Goal: Use online tool/utility: Utilize a website feature to perform a specific function

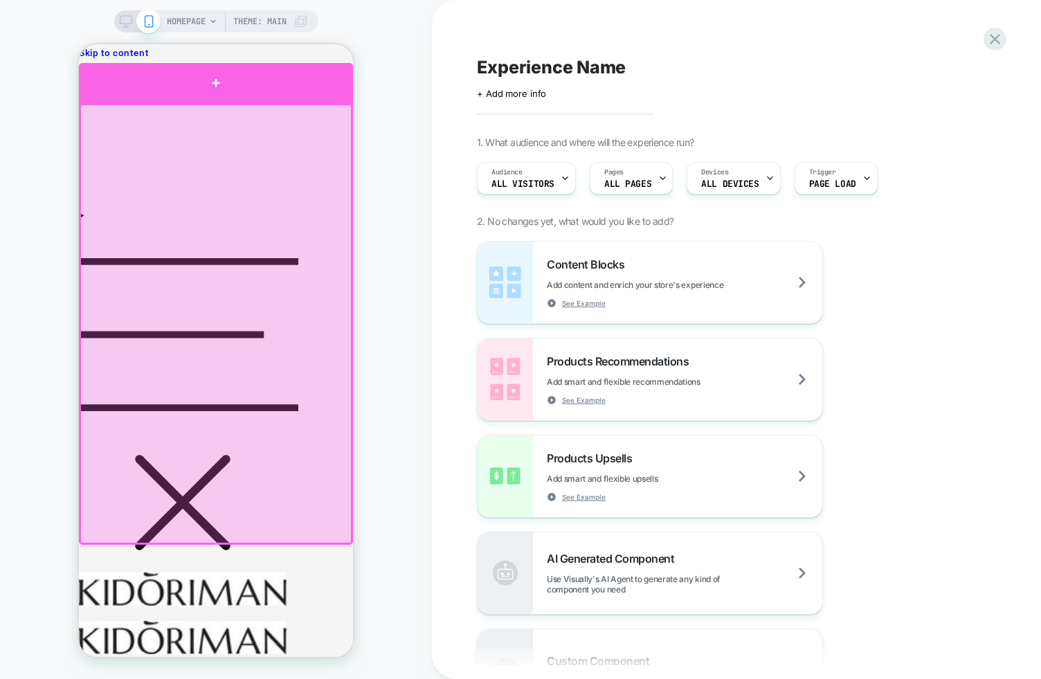
click at [223, 82] on div at bounding box center [216, 83] width 274 height 40
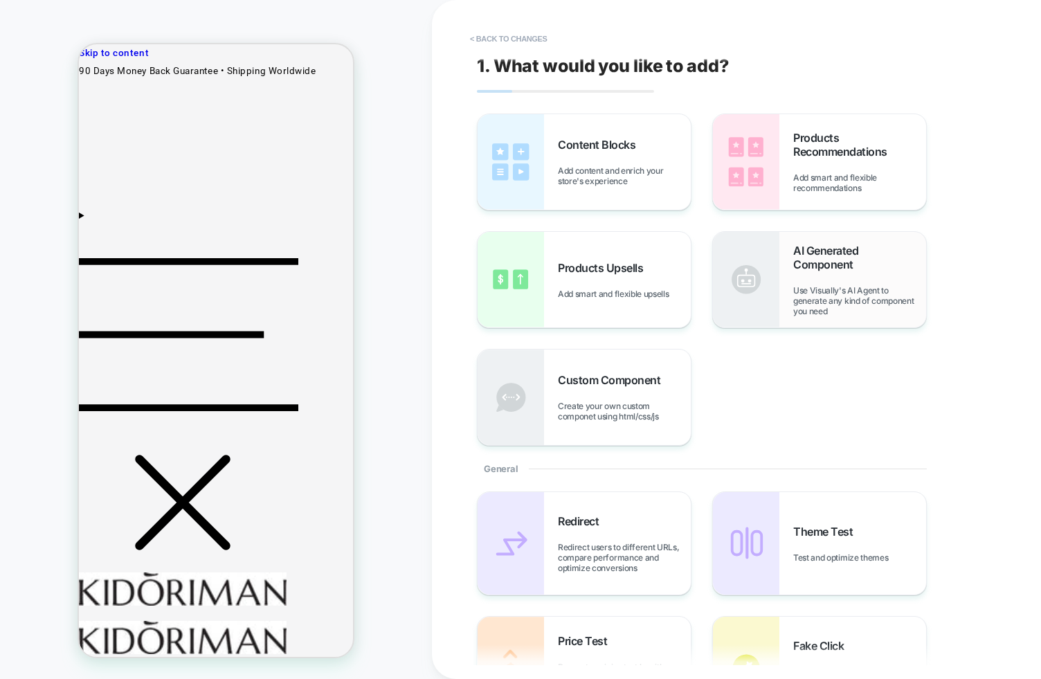
click at [835, 282] on div "AI Generated Component Use Visually's AI Agent to generate any kind of componen…" at bounding box center [859, 280] width 133 height 73
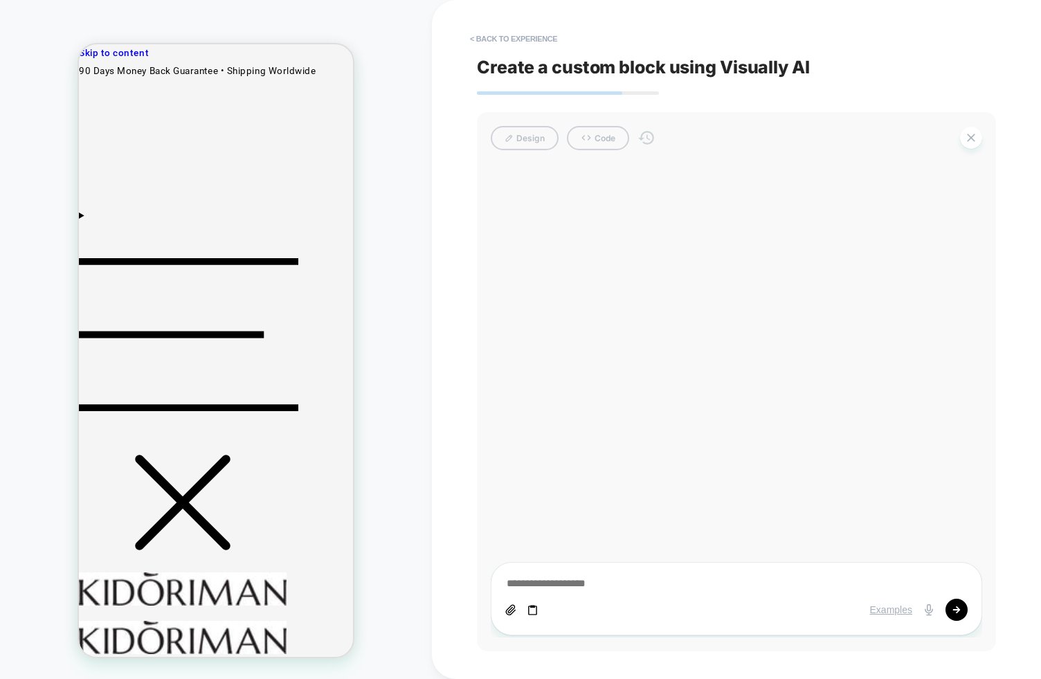
click at [581, 575] on div "Examples" at bounding box center [736, 598] width 491 height 73
click at [578, 580] on textarea at bounding box center [736, 583] width 462 height 15
drag, startPoint x: 560, startPoint y: 582, endPoint x: 580, endPoint y: 587, distance: 20.1
click at [560, 582] on textarea at bounding box center [736, 583] width 462 height 15
type textarea "**********"
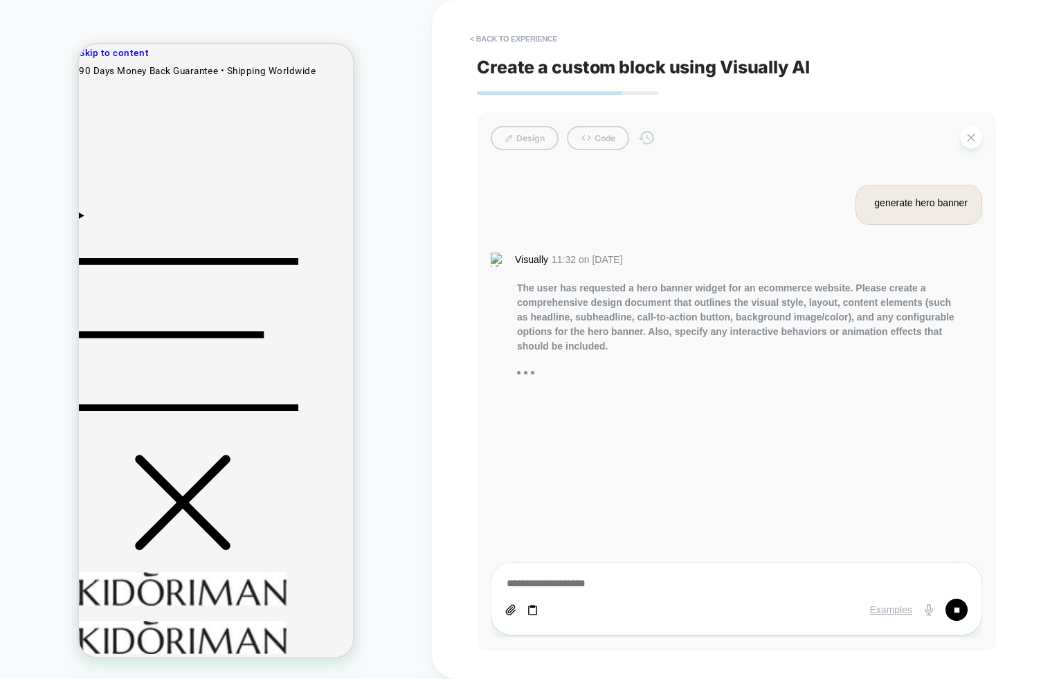
drag, startPoint x: 427, startPoint y: 331, endPoint x: 539, endPoint y: 330, distance: 112.1
click at [428, 331] on div "HOMEPAGE Theme: MAIN" at bounding box center [216, 339] width 432 height 651
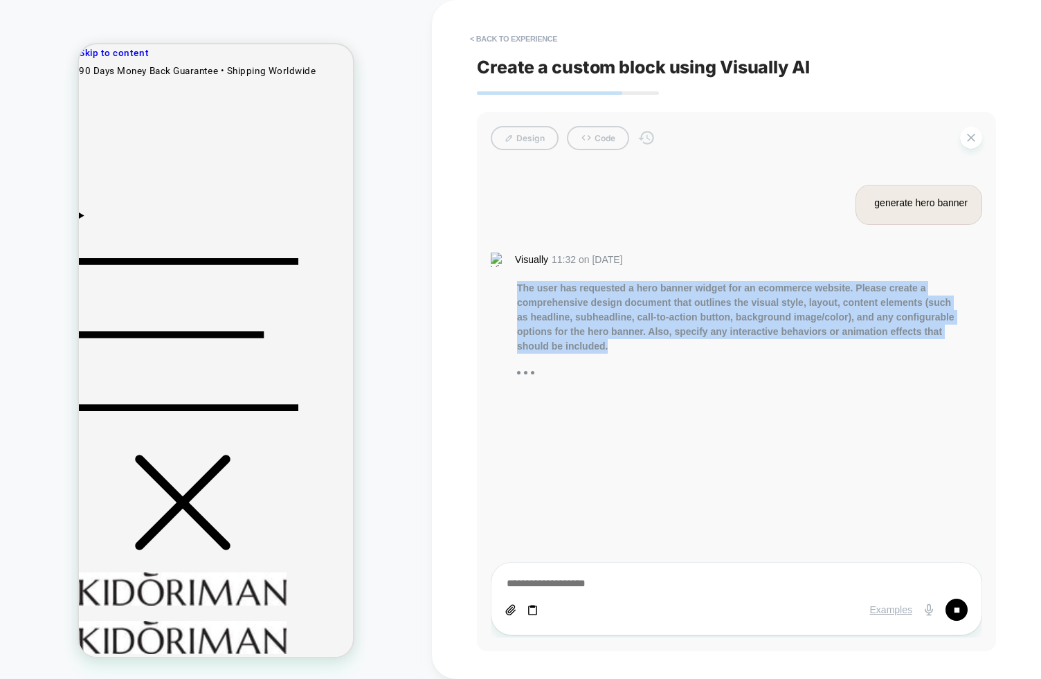
drag, startPoint x: 518, startPoint y: 289, endPoint x: 702, endPoint y: 344, distance: 192.2
click at [702, 344] on div "The user has requested a hero banner widget for an ecommerce website. Please cr…" at bounding box center [736, 317] width 438 height 73
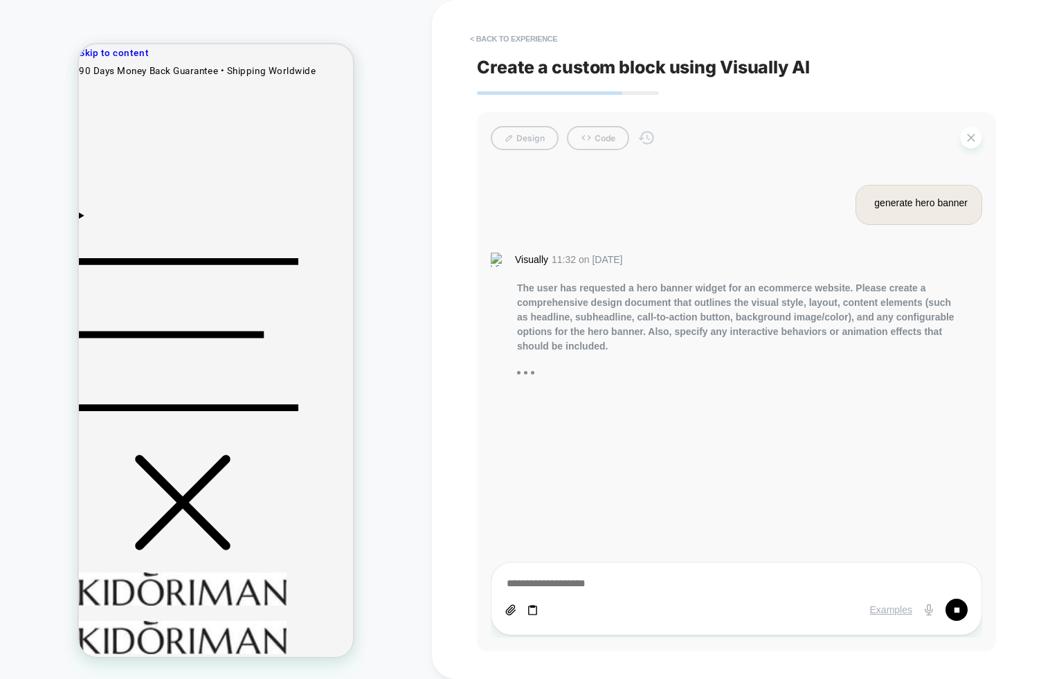
click at [697, 349] on div "The user has requested a hero banner widget for an ecommerce website. Please cr…" at bounding box center [736, 317] width 438 height 73
click at [439, 363] on div "< Back to experience Create a custom block using Visually AI Design Code genera…" at bounding box center [736, 339] width 609 height 679
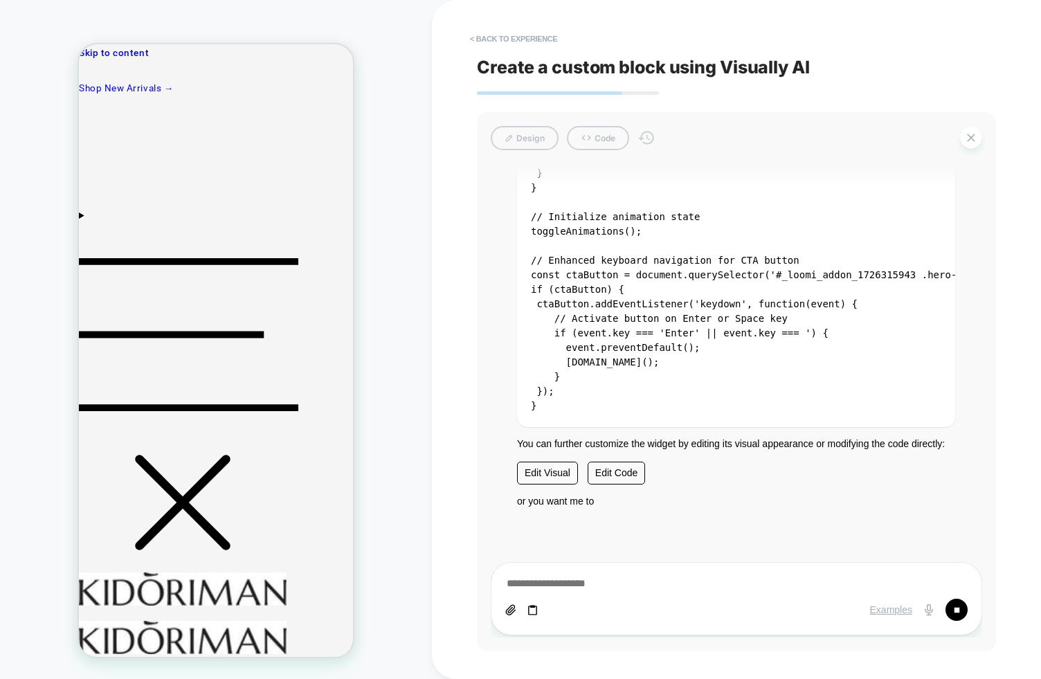
scroll to position [3793, 0]
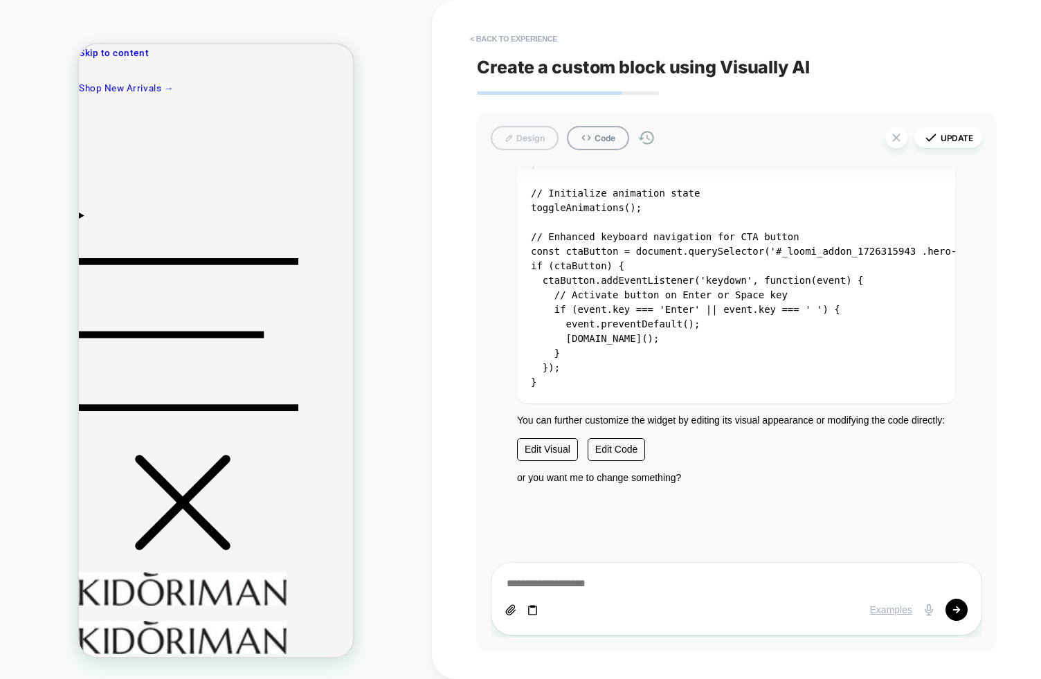
click at [416, 276] on div "HOMEPAGE Theme: MAIN" at bounding box center [216, 339] width 432 height 651
click at [422, 384] on div "HOMEPAGE Theme: MAIN" at bounding box center [216, 339] width 432 height 651
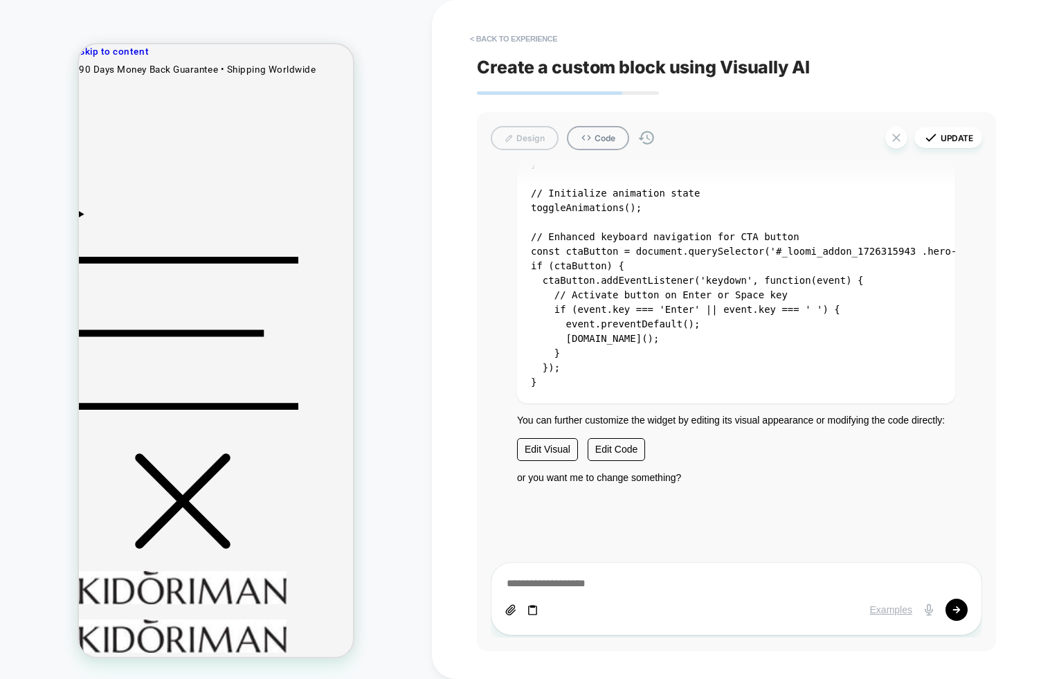
scroll to position [0, 0]
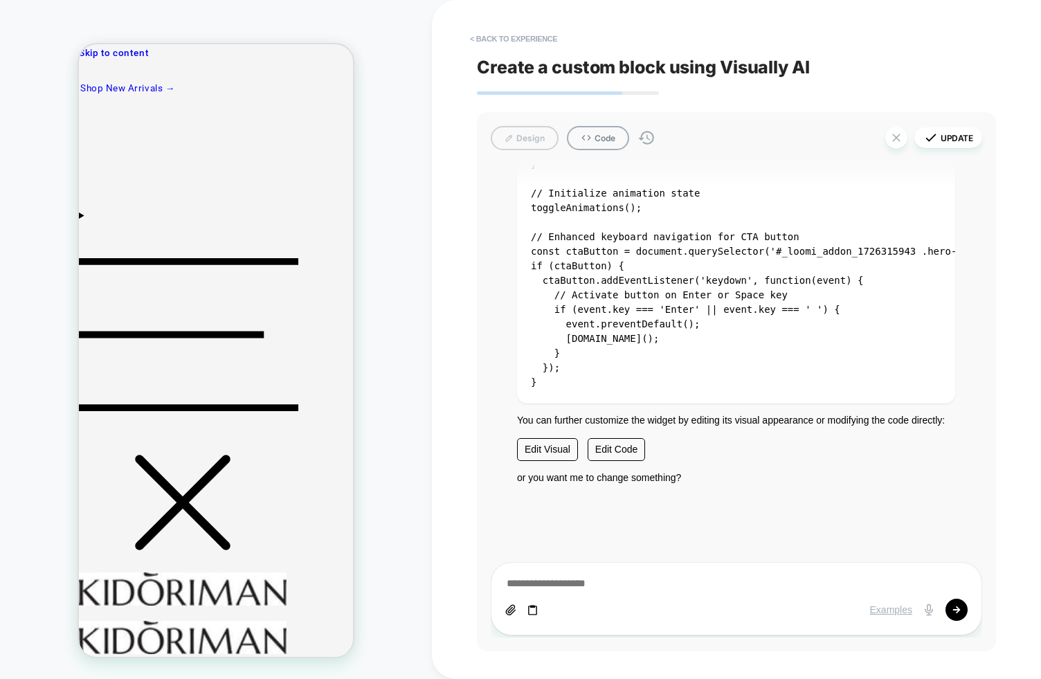
drag, startPoint x: 629, startPoint y: 218, endPoint x: 547, endPoint y: 151, distance: 105.7
click at [629, 218] on pre "// Animation control variable - exposed to visual editor const _vslyExposed_ani…" at bounding box center [736, 178] width 438 height 449
click at [513, 134] on div "Design Code Update" at bounding box center [736, 138] width 491 height 24
click at [514, 136] on div "Design Code Update" at bounding box center [736, 138] width 491 height 24
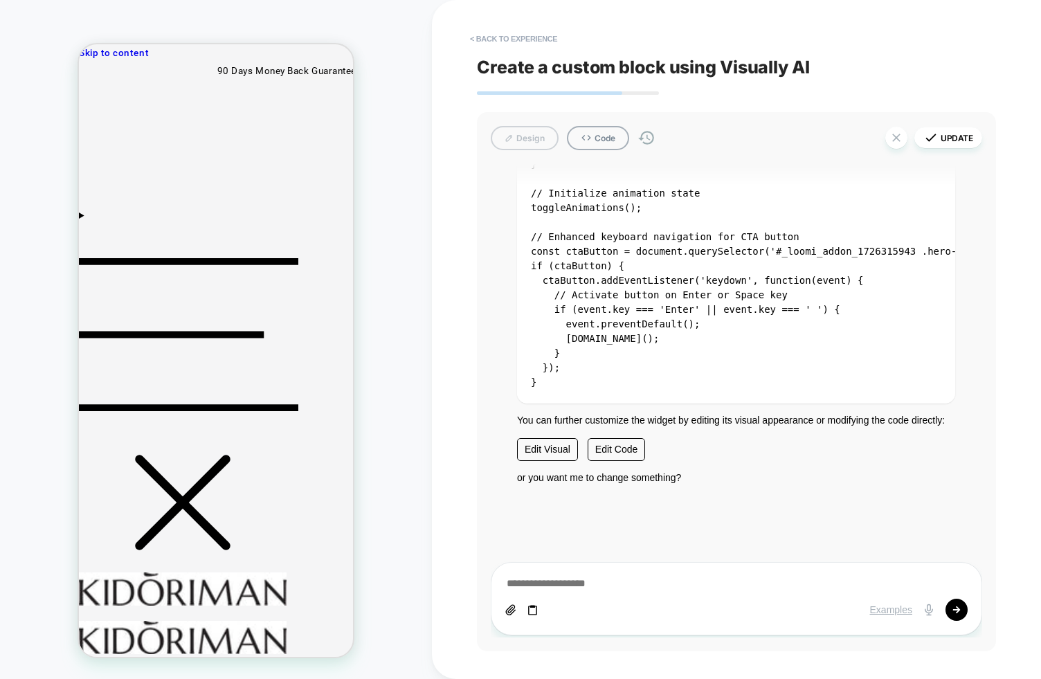
click at [538, 140] on div "Design Code Update" at bounding box center [736, 138] width 491 height 24
click at [588, 291] on code "// Animation control variable - exposed to visual editor const _vslyExposed_ani…" at bounding box center [782, 179] width 502 height 418
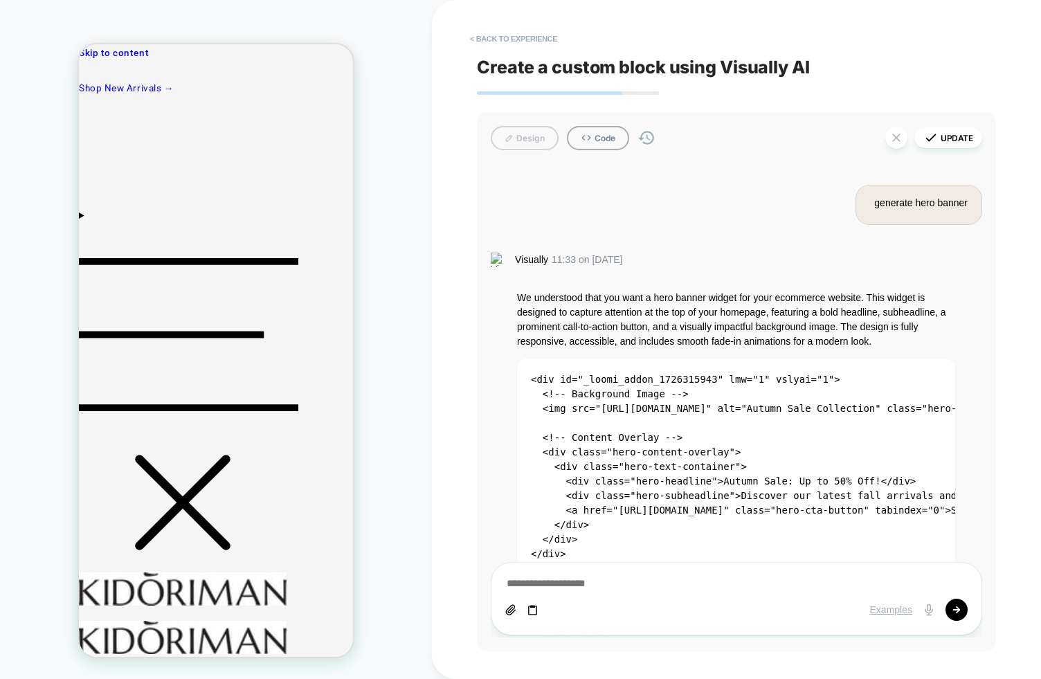
click at [626, 337] on p "We understood that you want a hero banner widget for your ecommerce website. Th…" at bounding box center [736, 320] width 438 height 58
click at [949, 137] on button "Update" at bounding box center [948, 137] width 68 height 21
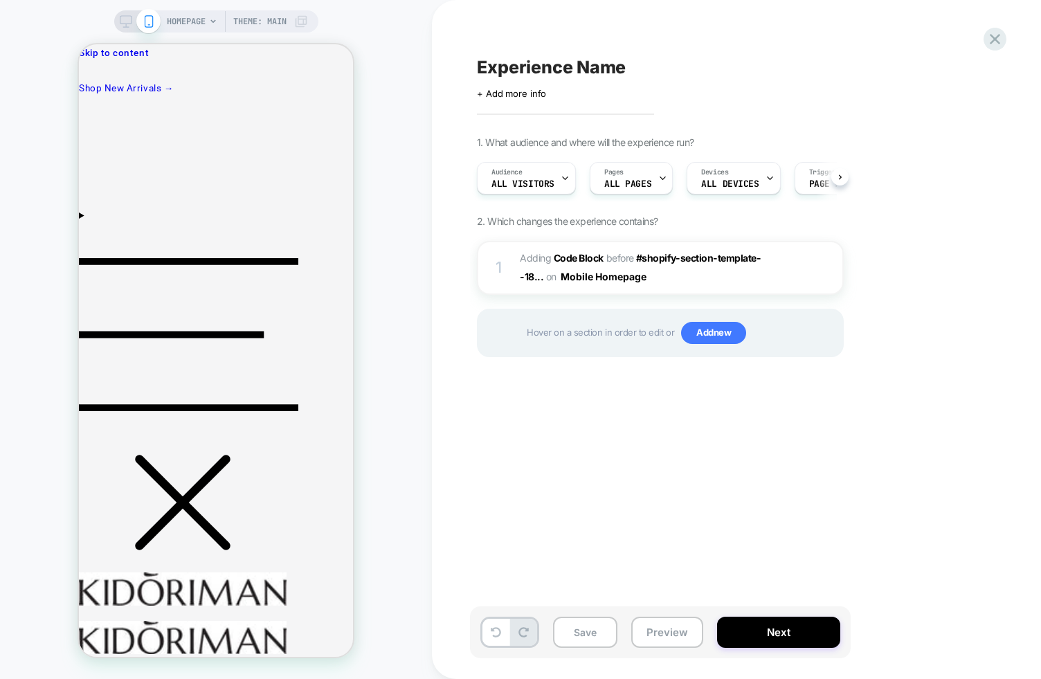
scroll to position [0, 1]
click at [610, 416] on div "Experience Name Click to edit experience details + Add more info 1. What audien…" at bounding box center [729, 339] width 519 height 651
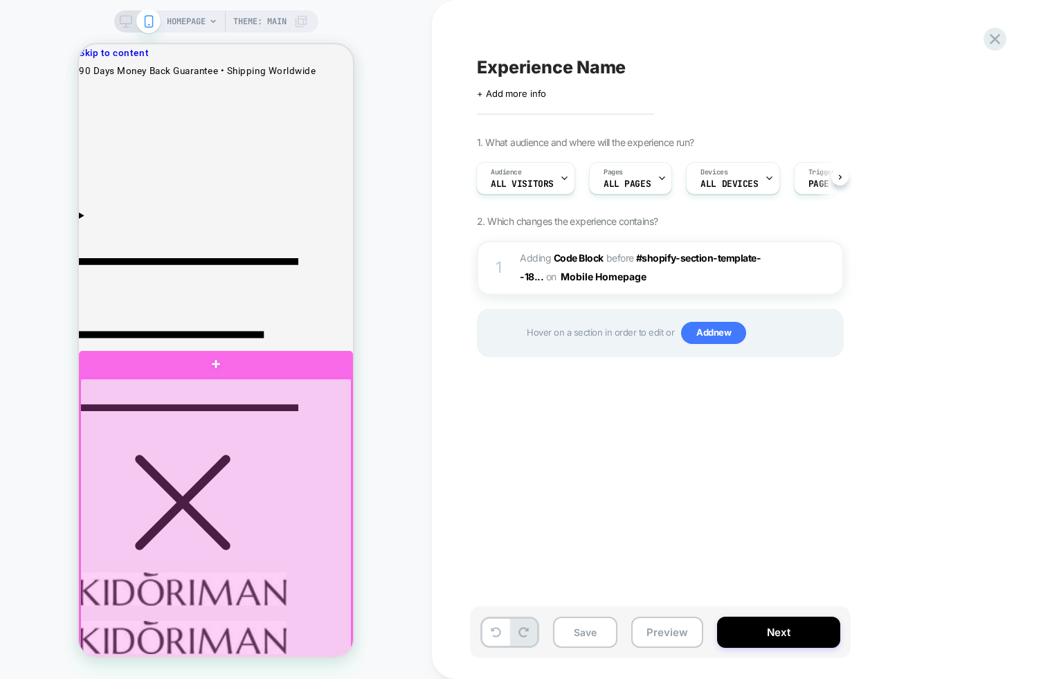
click at [235, 352] on div at bounding box center [216, 364] width 274 height 26
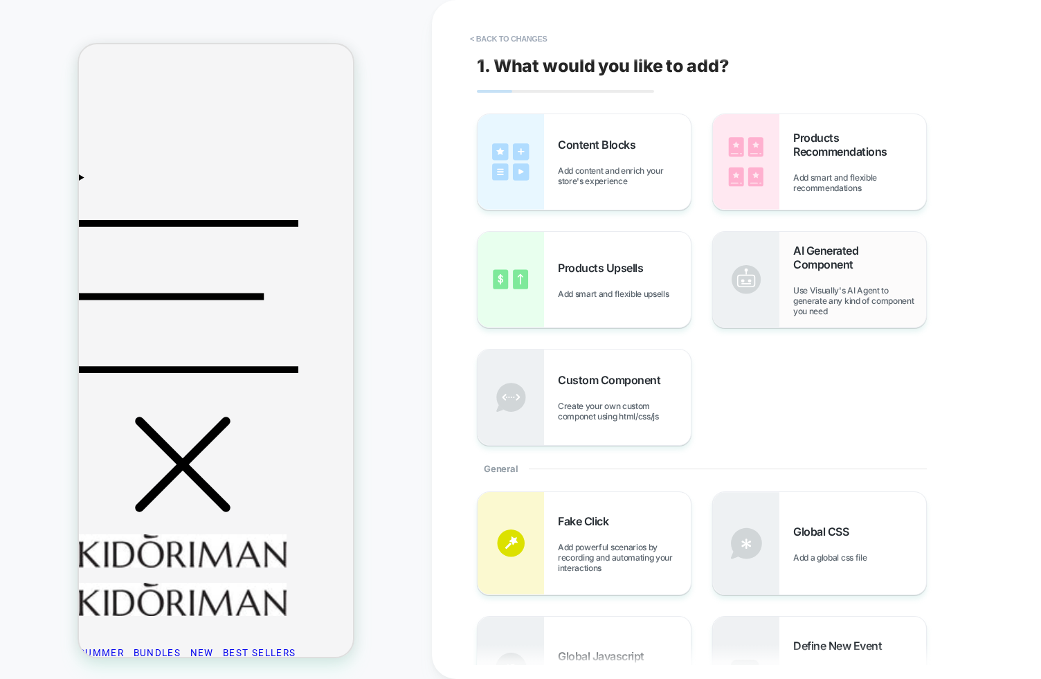
scroll to position [41, 0]
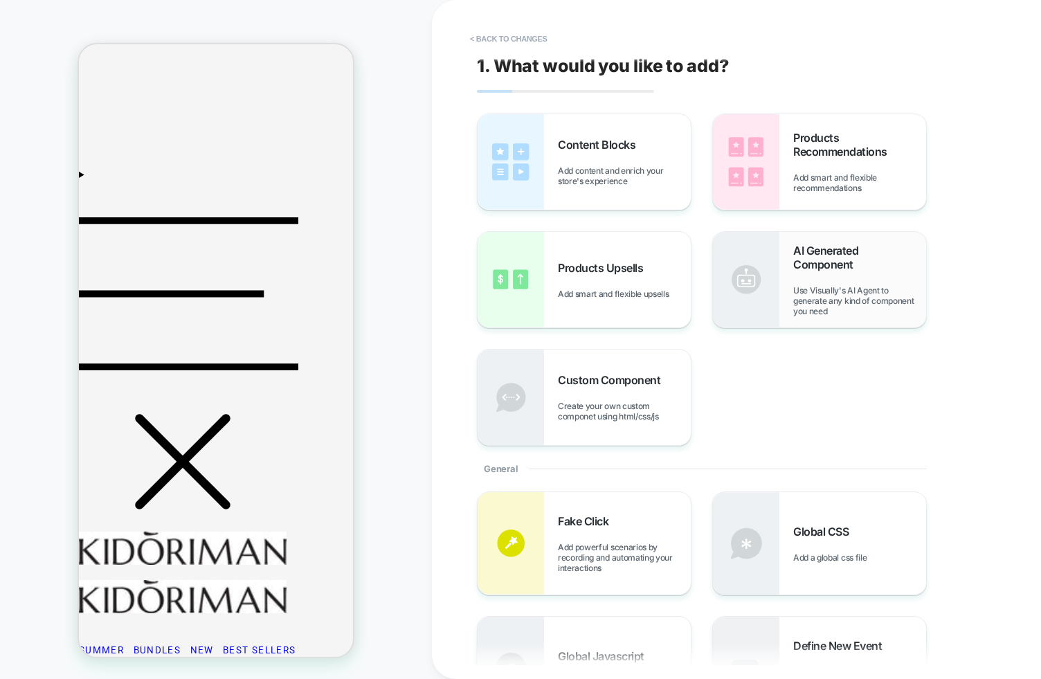
click at [817, 269] on span "AI Generated Component" at bounding box center [859, 258] width 133 height 28
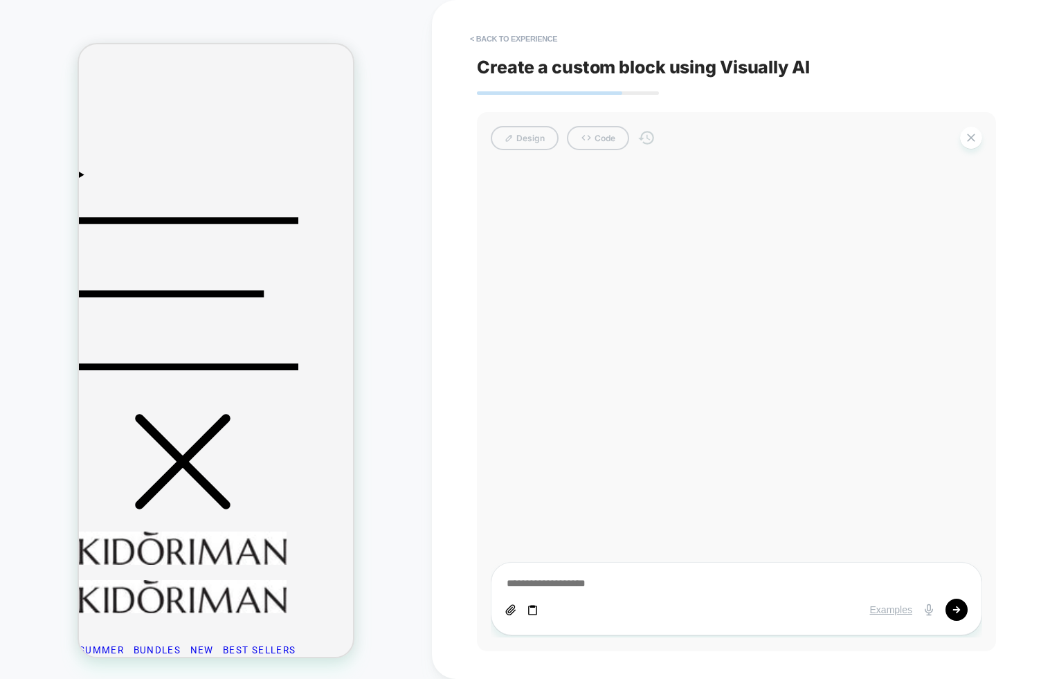
click at [591, 583] on textarea at bounding box center [736, 583] width 462 height 15
type textarea "**********"
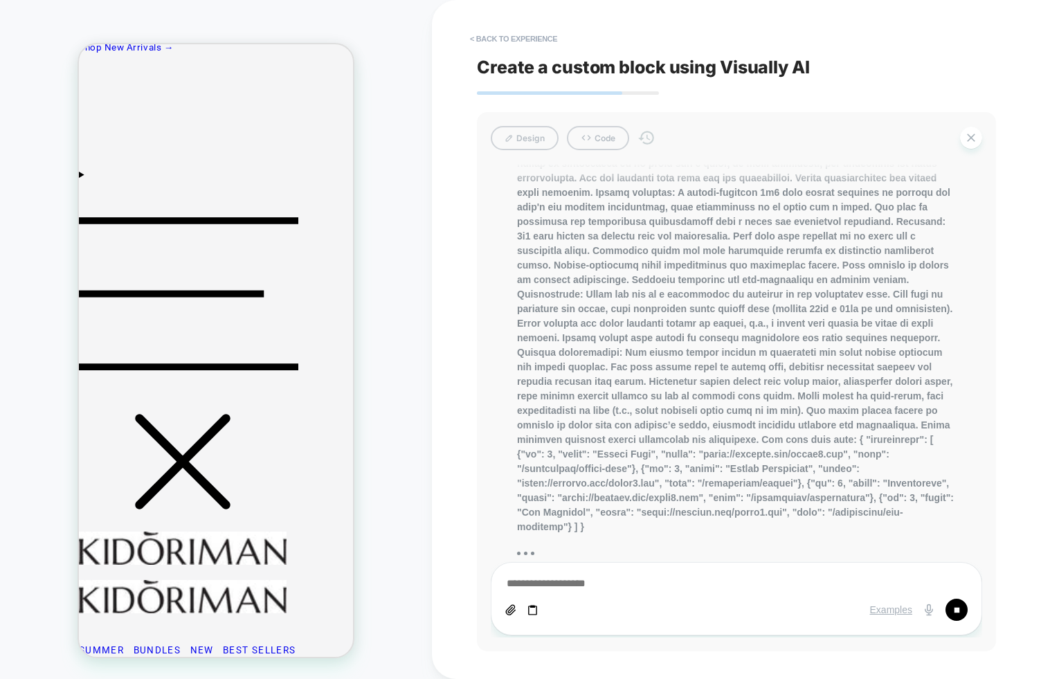
scroll to position [135, 0]
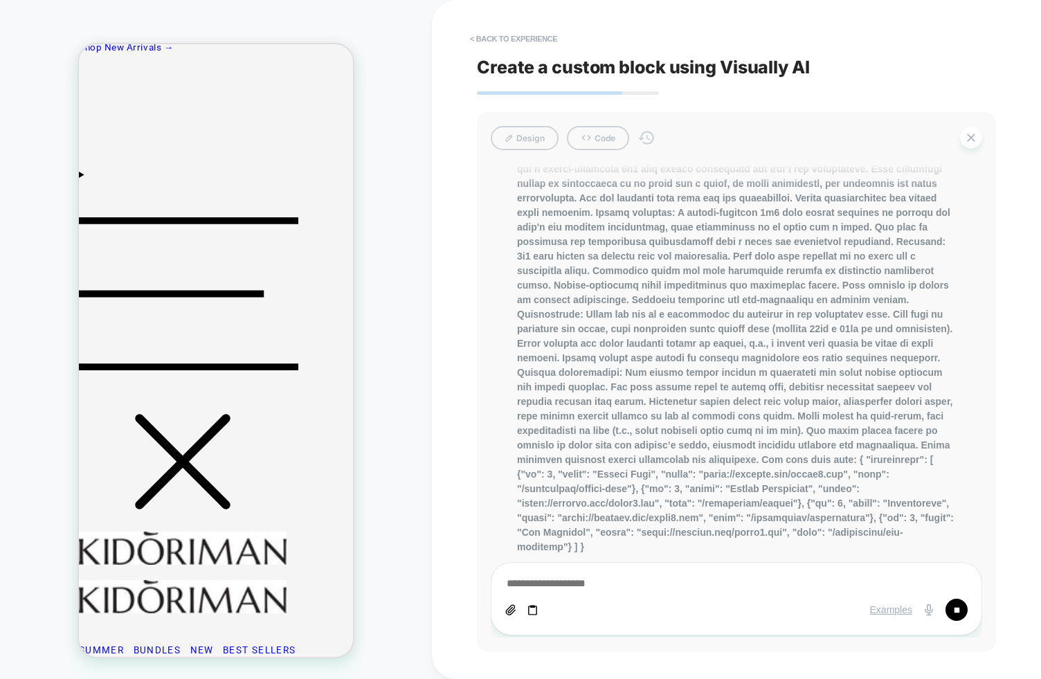
click at [596, 524] on div at bounding box center [736, 361] width 442 height 436
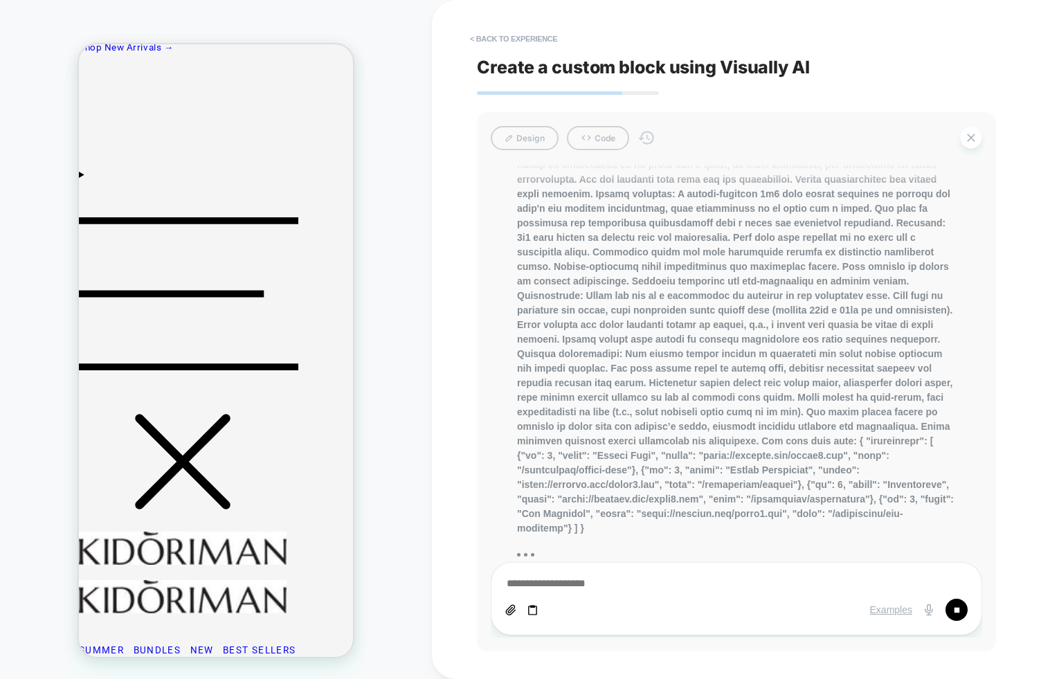
scroll to position [96, 0]
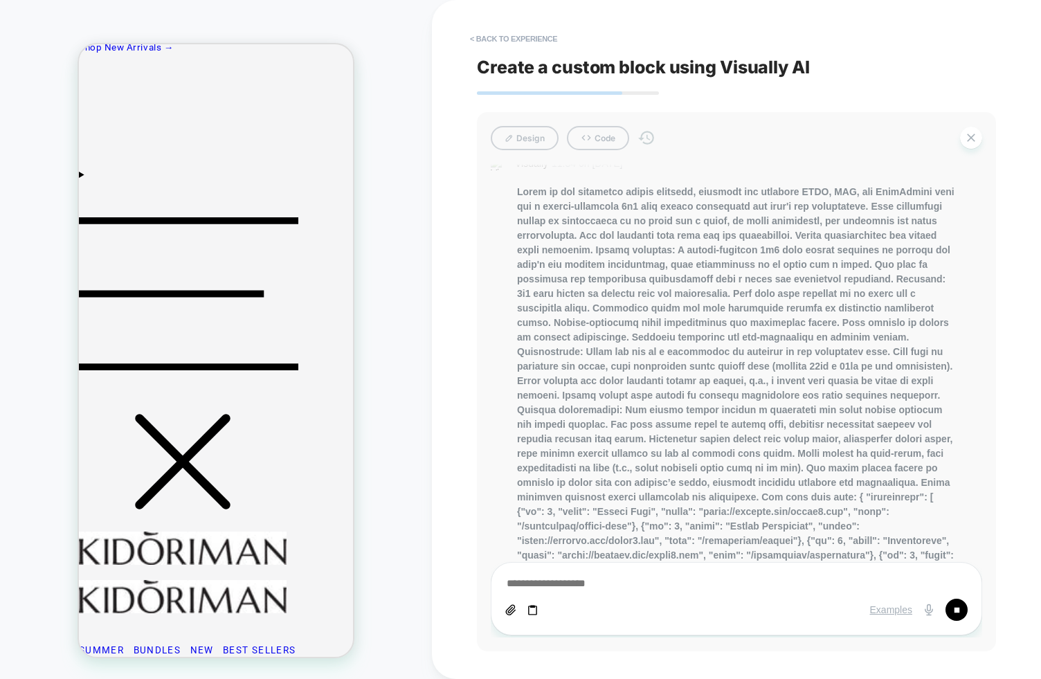
click at [399, 537] on div "HOMEPAGE Theme: MAIN" at bounding box center [216, 339] width 432 height 651
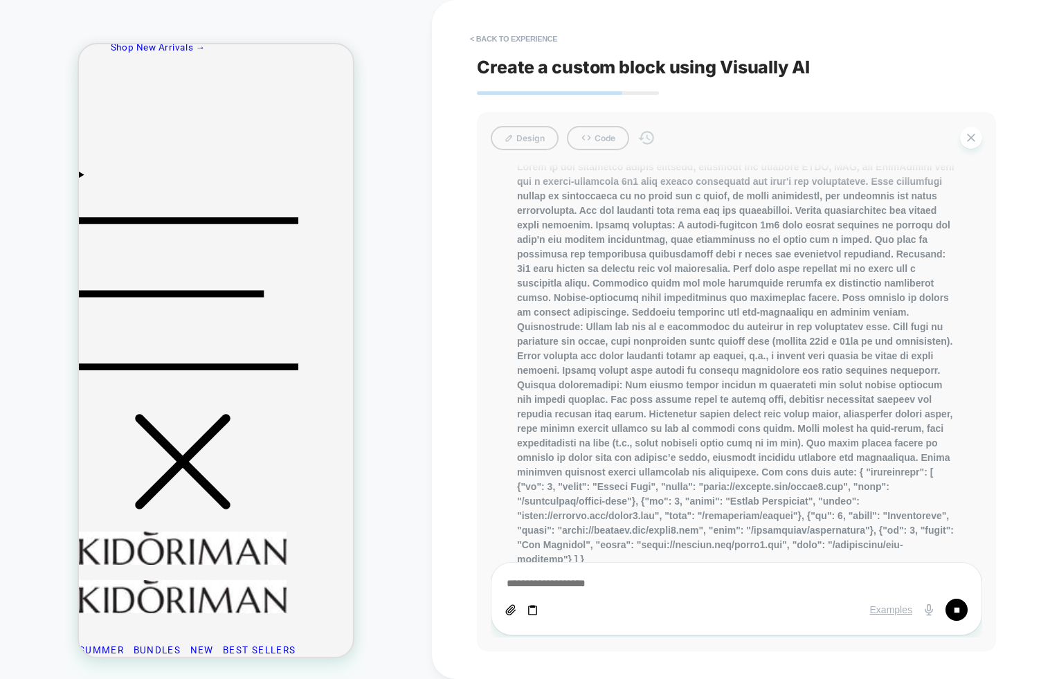
scroll to position [171, 0]
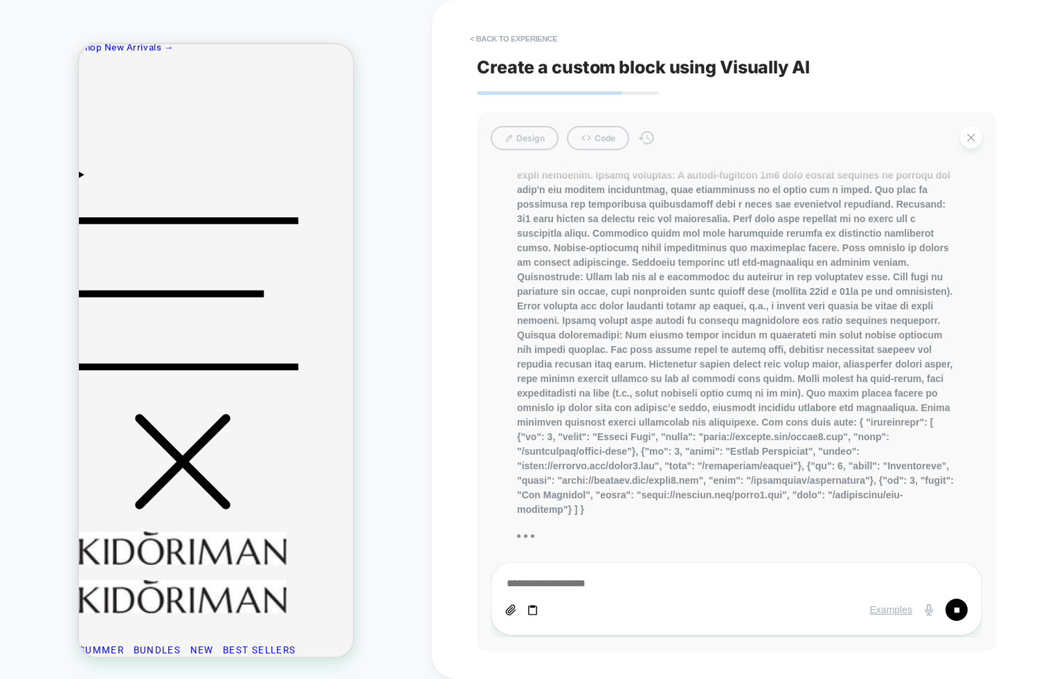
click at [458, 518] on div "< Back to experience Create a custom block using Visually AI Design Code genera…" at bounding box center [736, 339] width 609 height 679
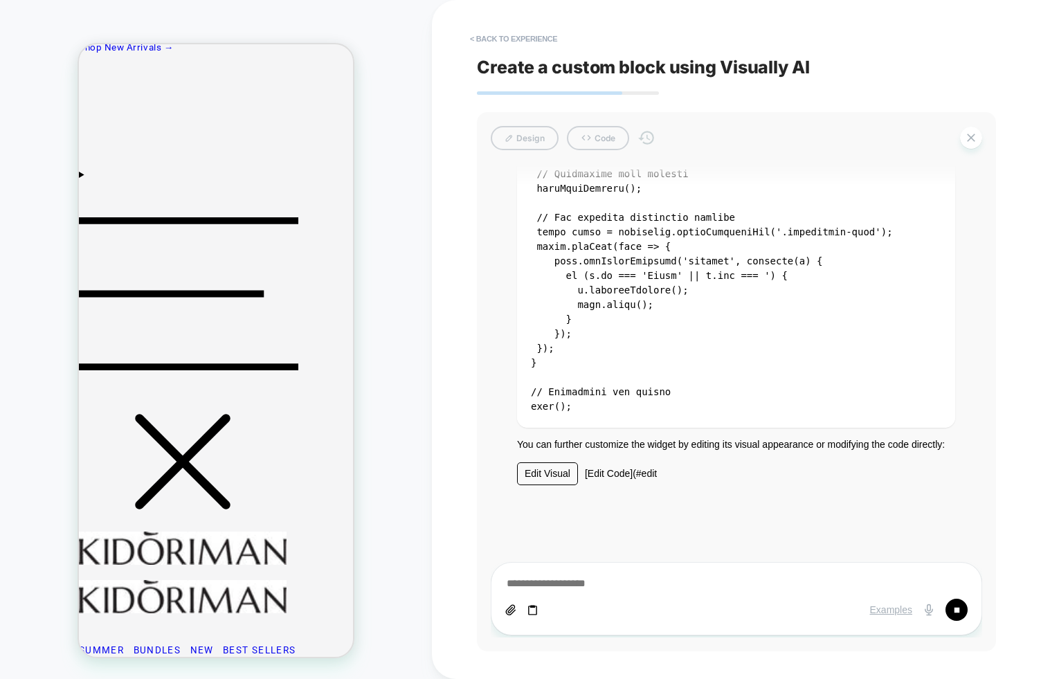
scroll to position [5318, 0]
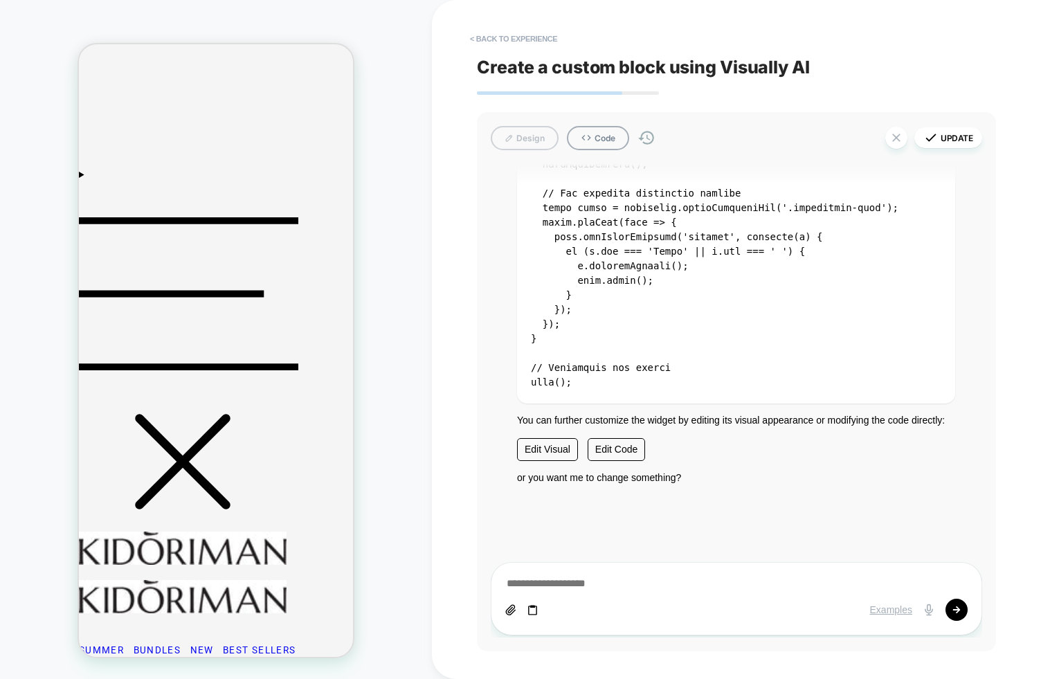
click at [422, 439] on div "HOMEPAGE Theme: MAIN" at bounding box center [216, 339] width 432 height 651
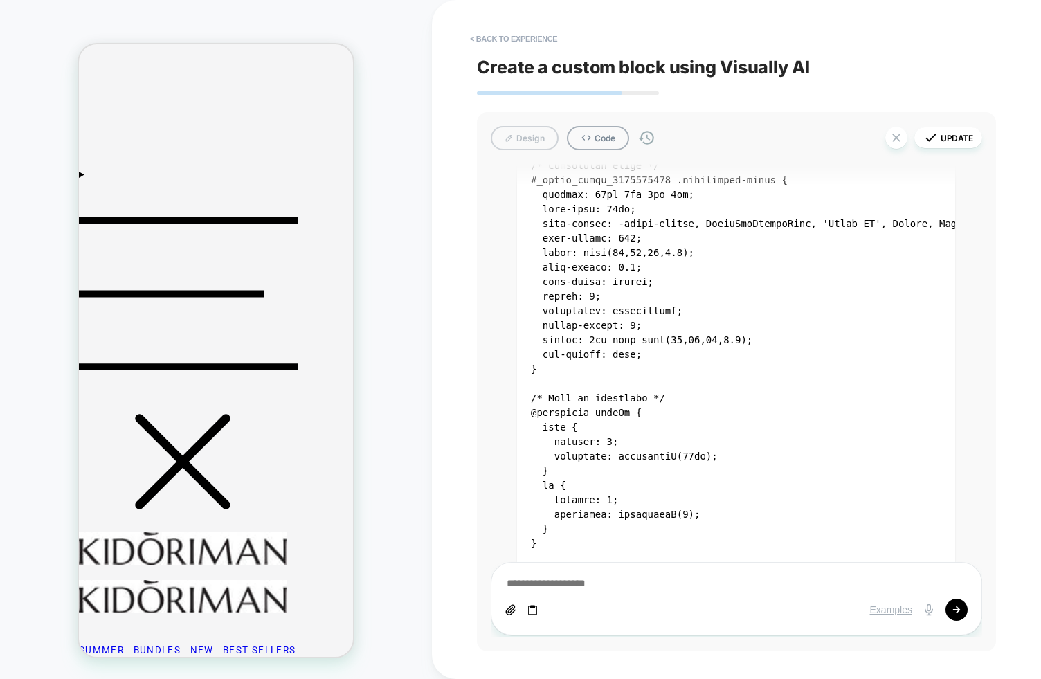
scroll to position [2380, 0]
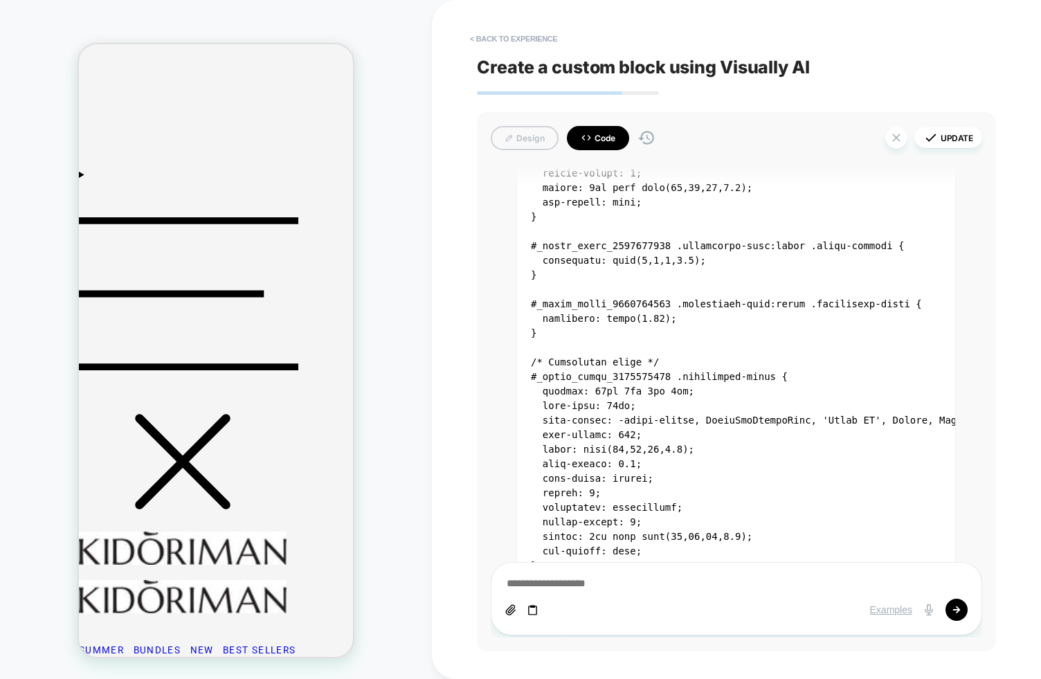
click at [591, 136] on button "Code" at bounding box center [598, 138] width 62 height 24
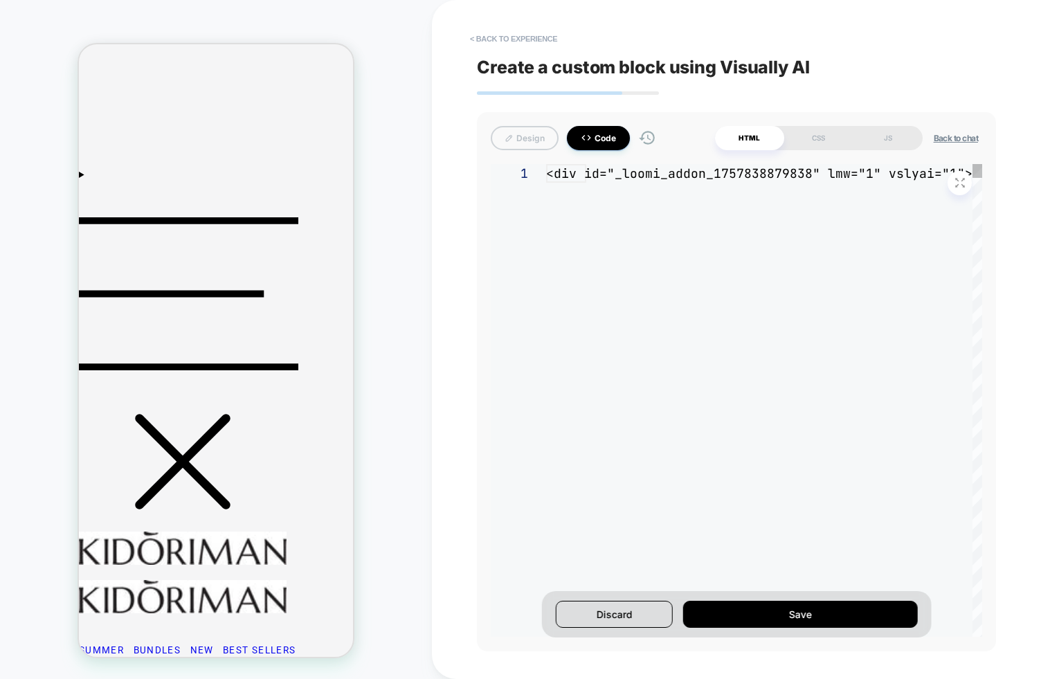
scroll to position [131, 0]
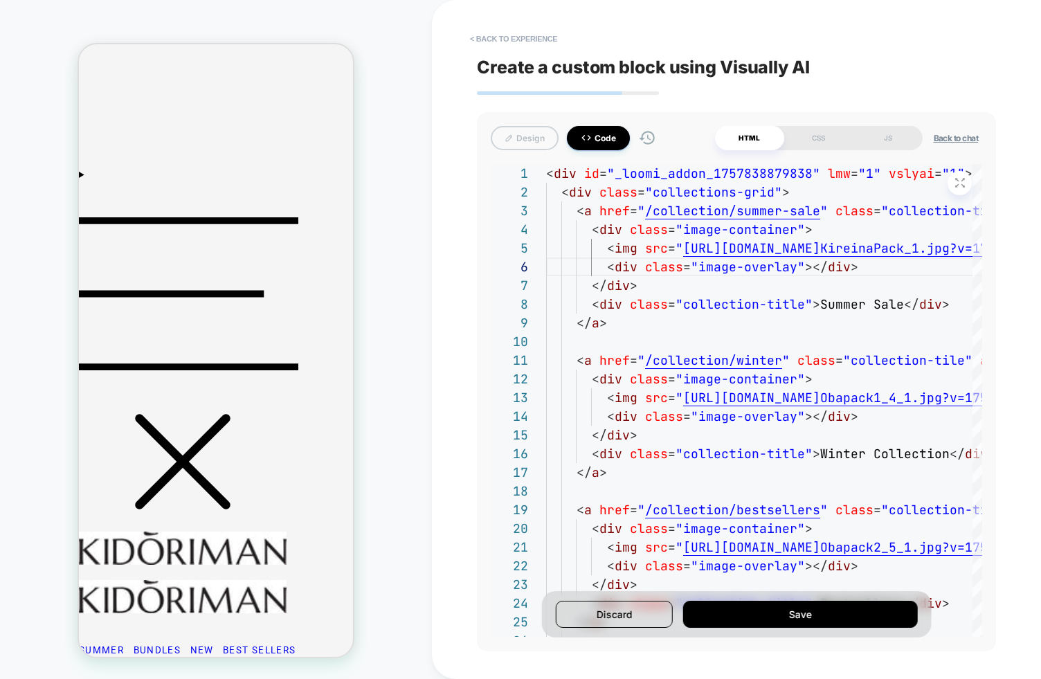
click at [612, 130] on button "Code" at bounding box center [598, 138] width 63 height 24
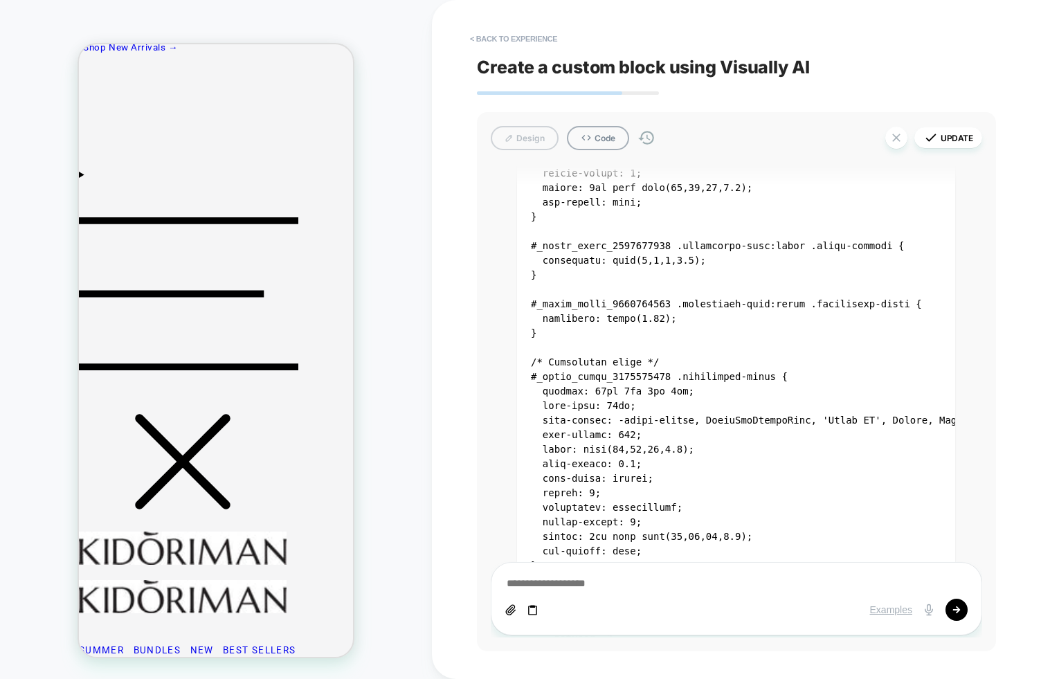
drag, startPoint x: 137, startPoint y: 374, endPoint x: 210, endPoint y: 377, distance: 73.4
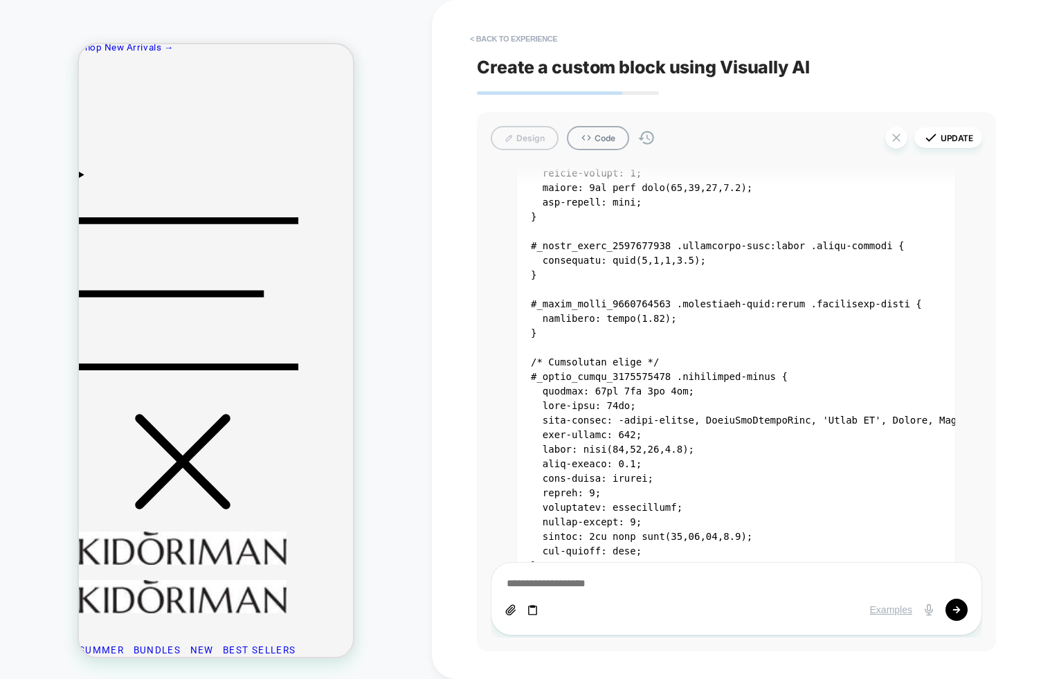
click at [421, 429] on div "HOMEPAGE Theme: MAIN" at bounding box center [216, 339] width 432 height 651
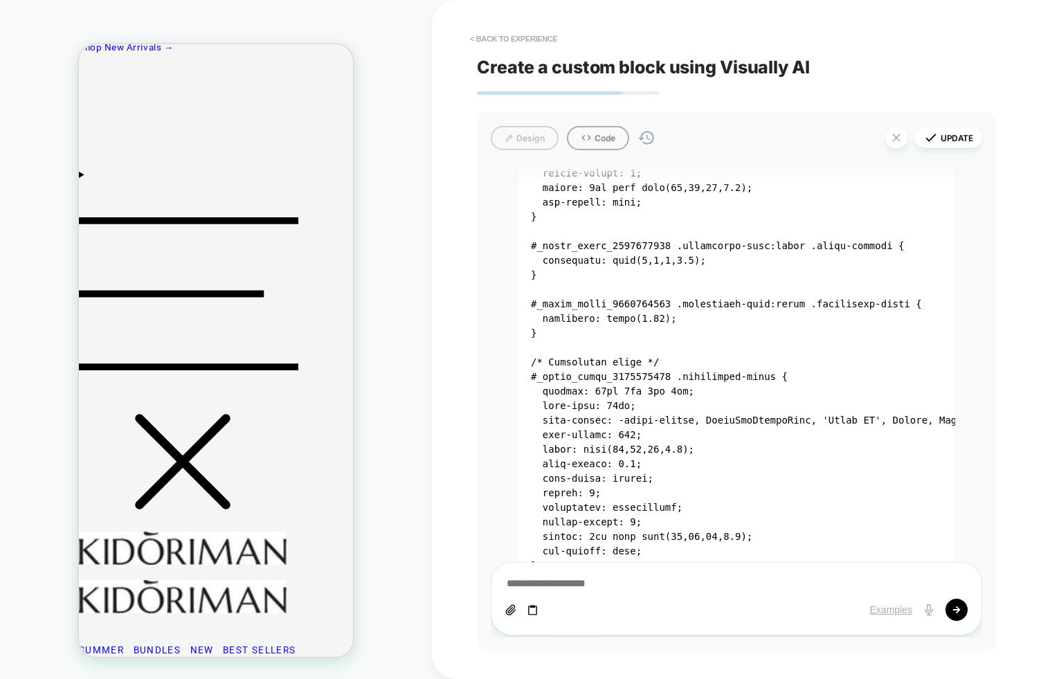
click at [439, 448] on div "< Back to experience Create a custom block using Visually AI Design Code Update…" at bounding box center [736, 339] width 609 height 679
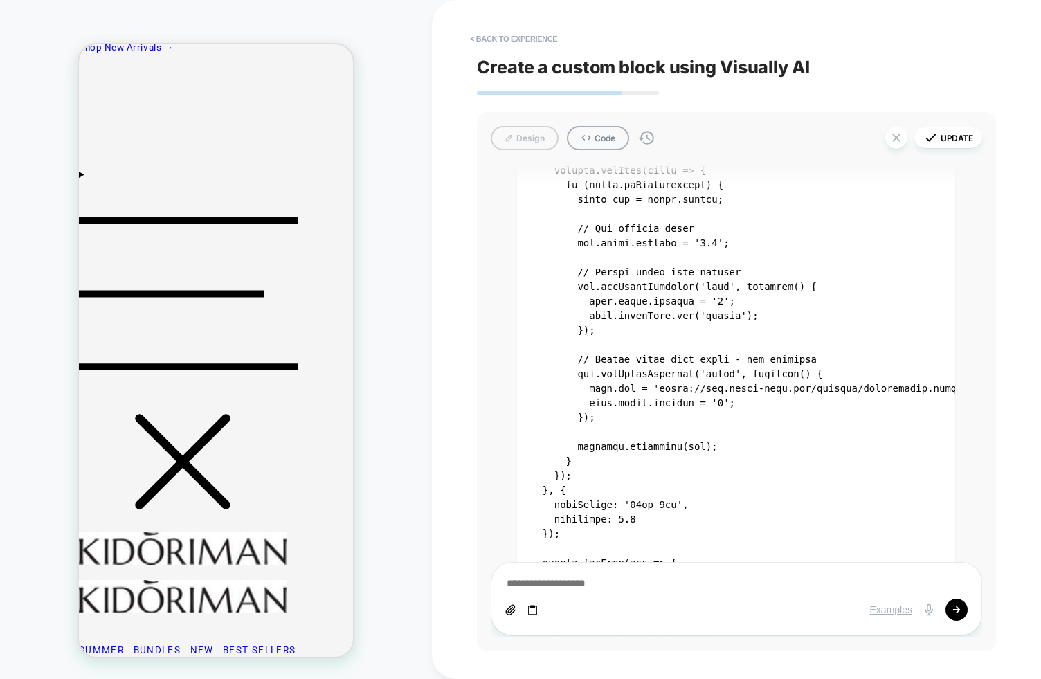
scroll to position [5318, 0]
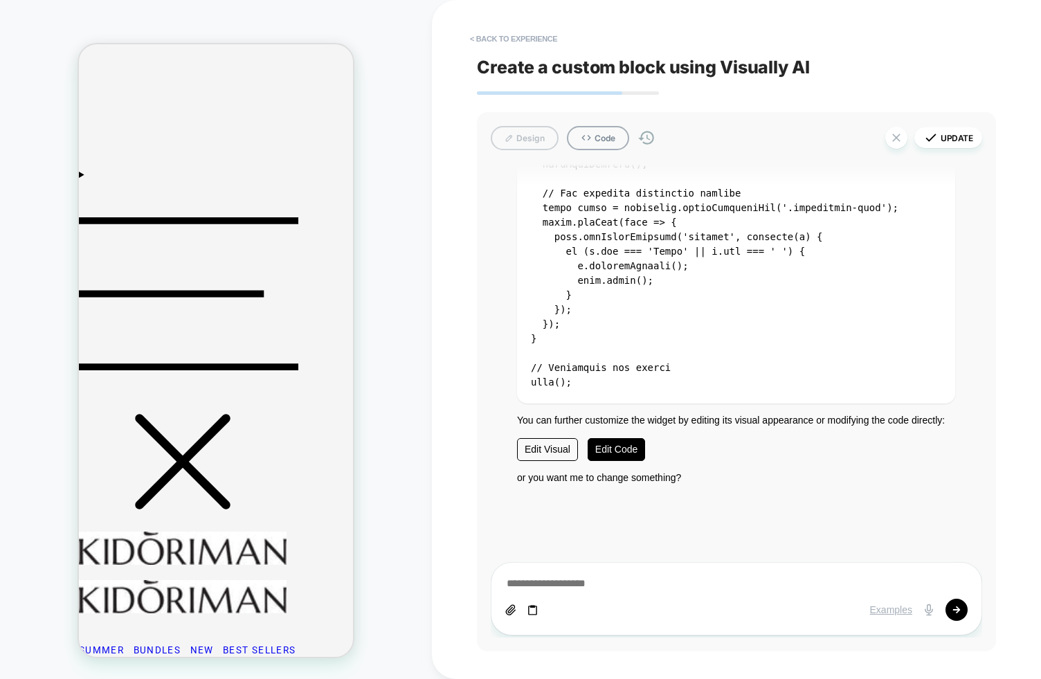
click at [621, 450] on link "Edit Code" at bounding box center [615, 449] width 57 height 23
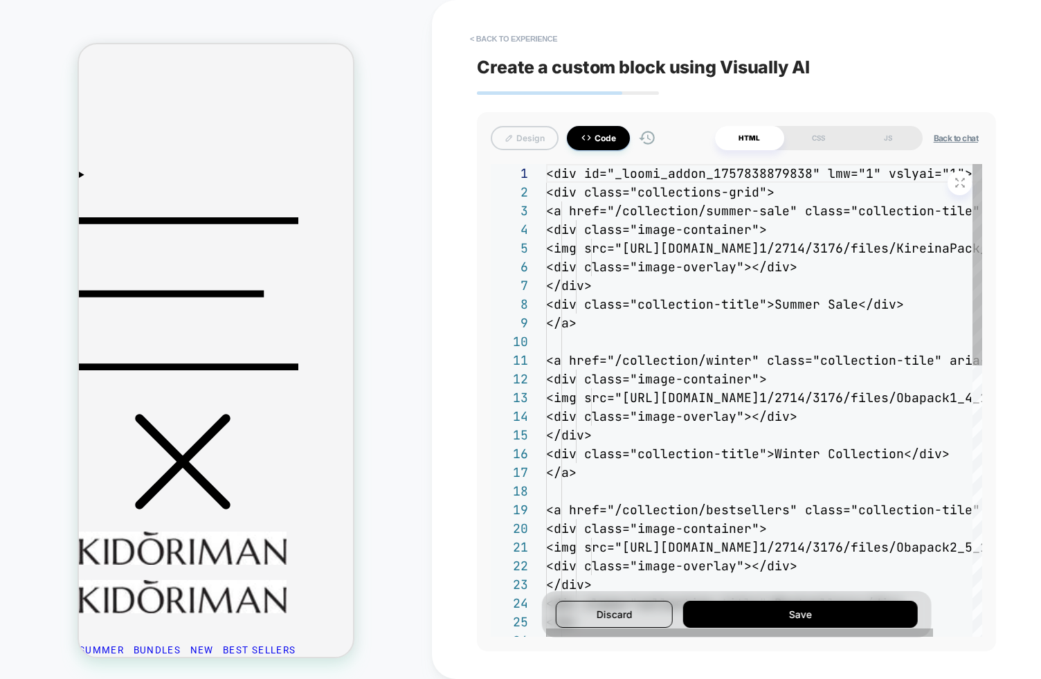
scroll to position [131, 0]
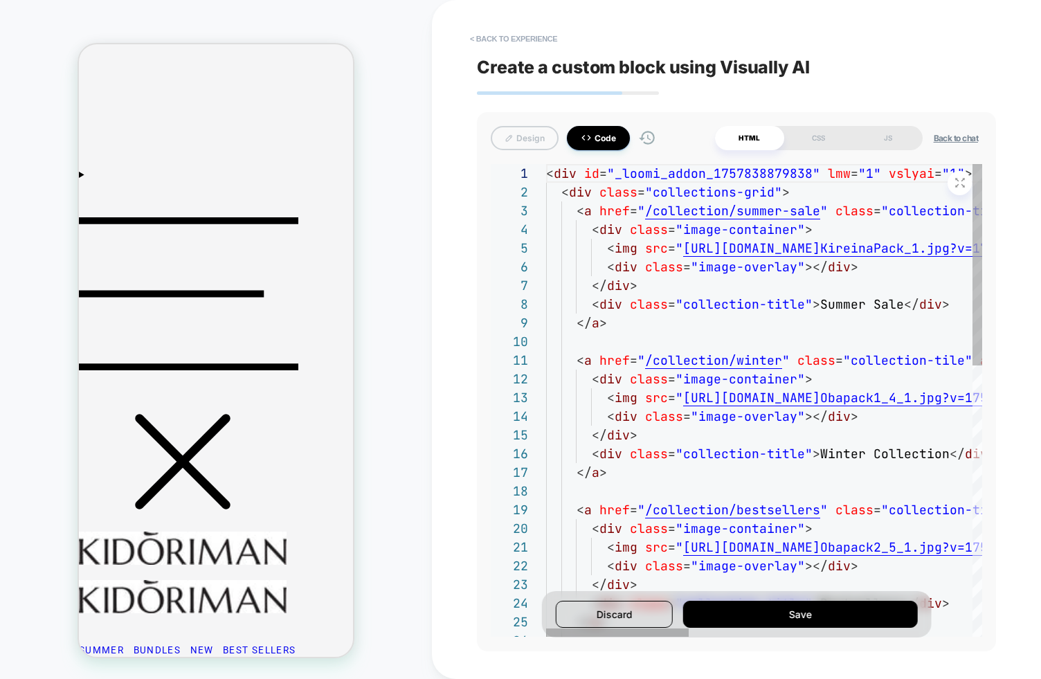
click at [603, 140] on button "Code" at bounding box center [598, 138] width 63 height 24
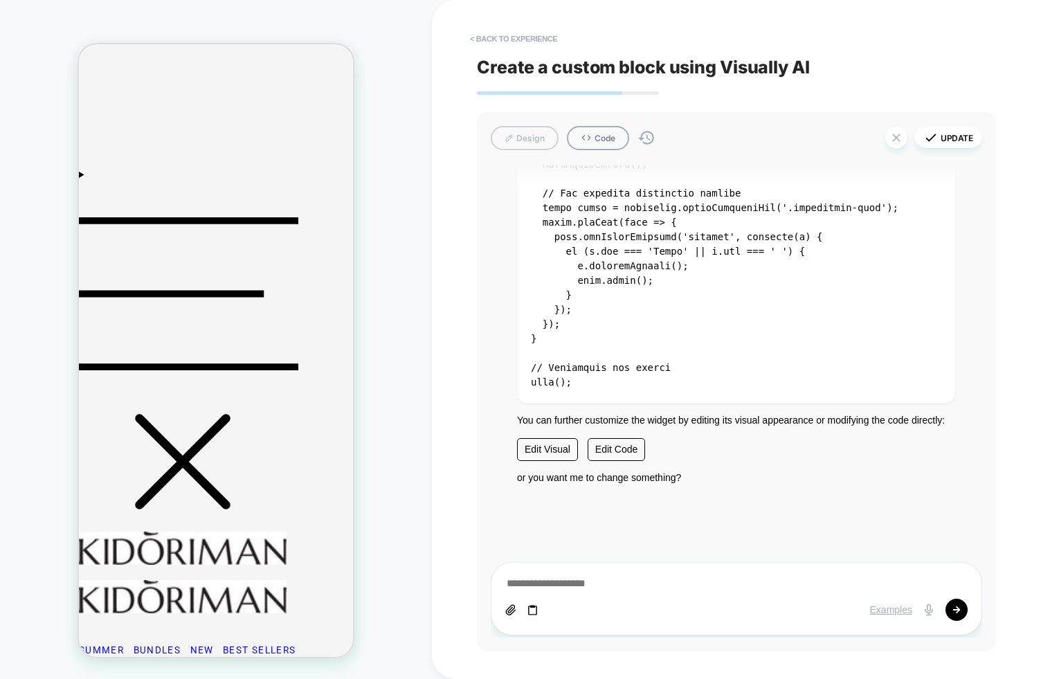
click at [450, 328] on div "< Back to experience Create a custom block using Visually AI Design Code Update…" at bounding box center [736, 339] width 609 height 679
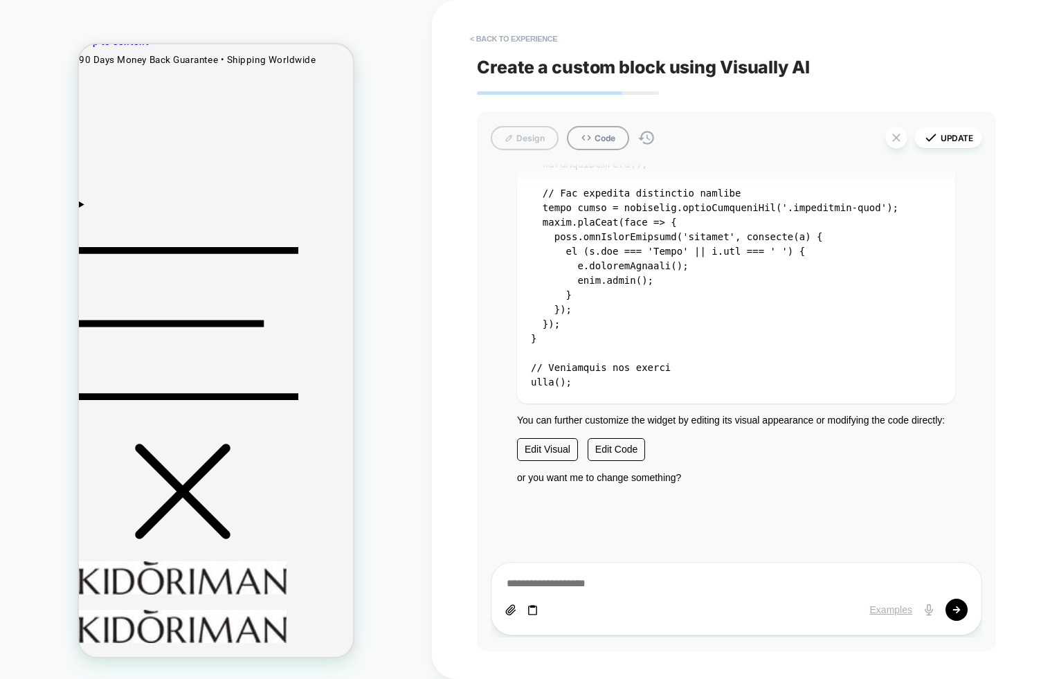
scroll to position [0, 0]
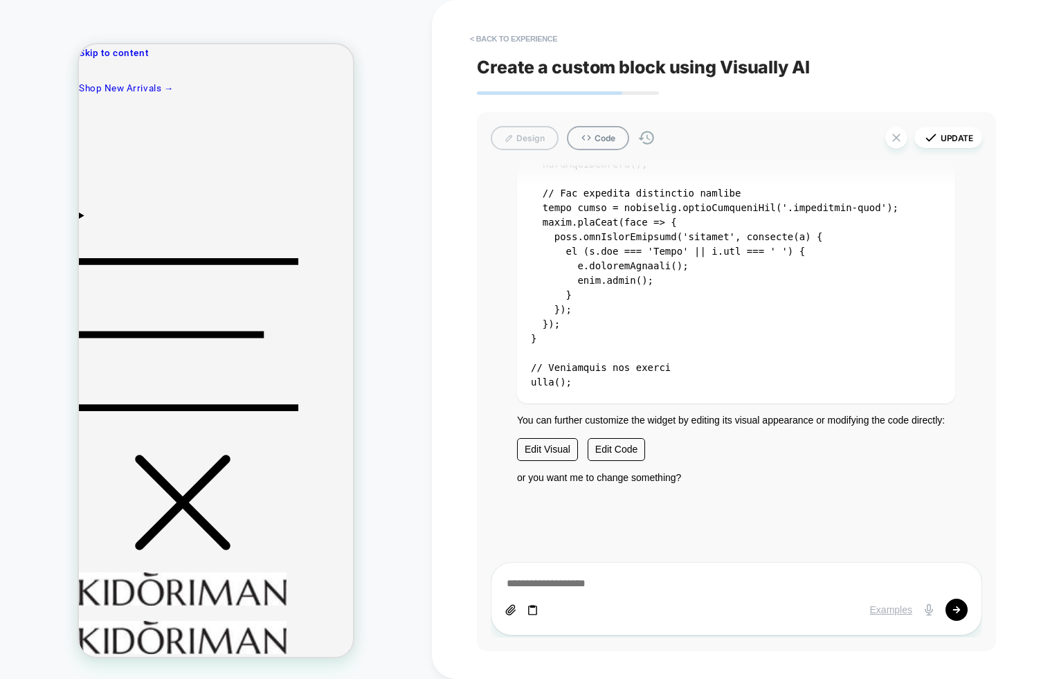
drag, startPoint x: 109, startPoint y: 303, endPoint x: 119, endPoint y: 296, distance: 12.5
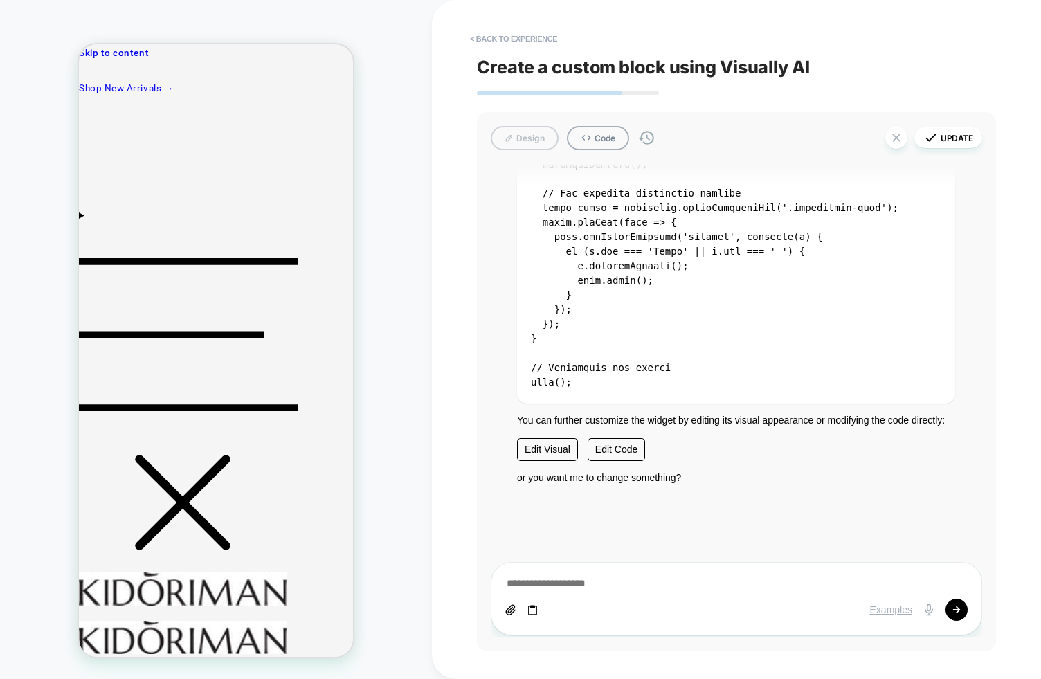
drag, startPoint x: 298, startPoint y: 435, endPoint x: 214, endPoint y: 477, distance: 93.8
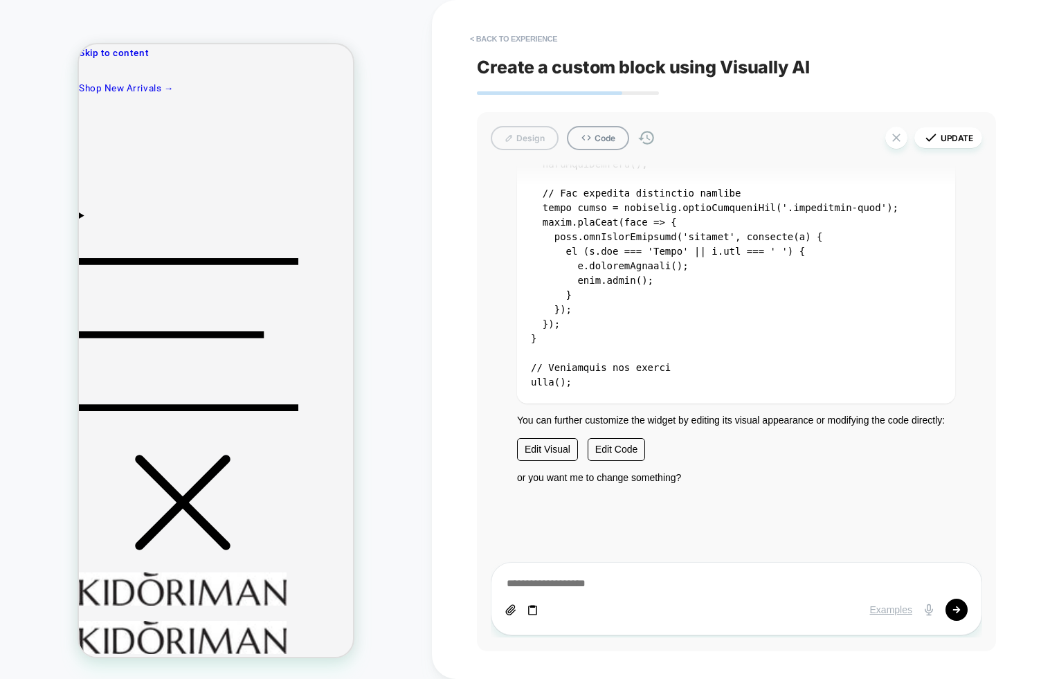
click at [617, 431] on p "You can further customize the widget by editing its visual appearance or modify…" at bounding box center [736, 437] width 438 height 48
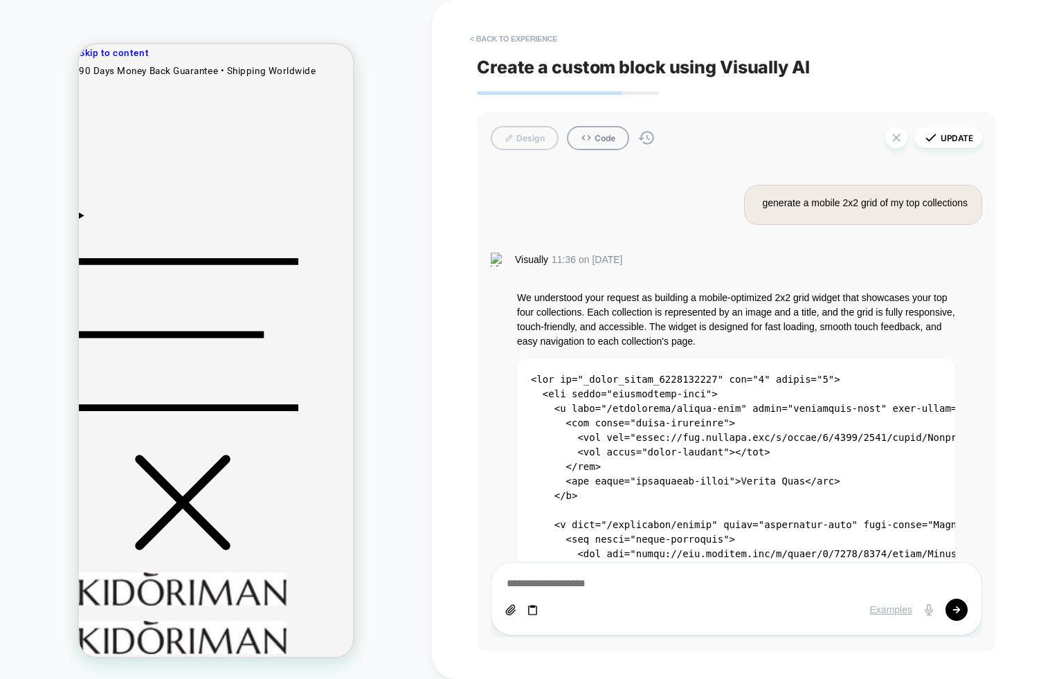
click at [531, 388] on code at bounding box center [1023, 626] width 985 height 505
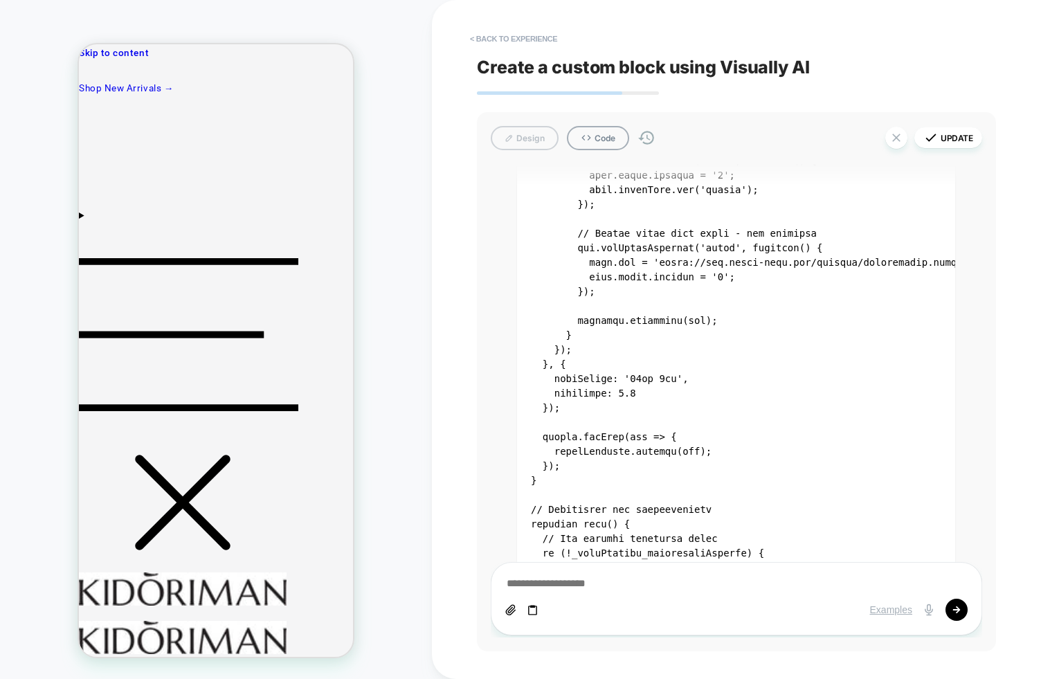
scroll to position [5318, 0]
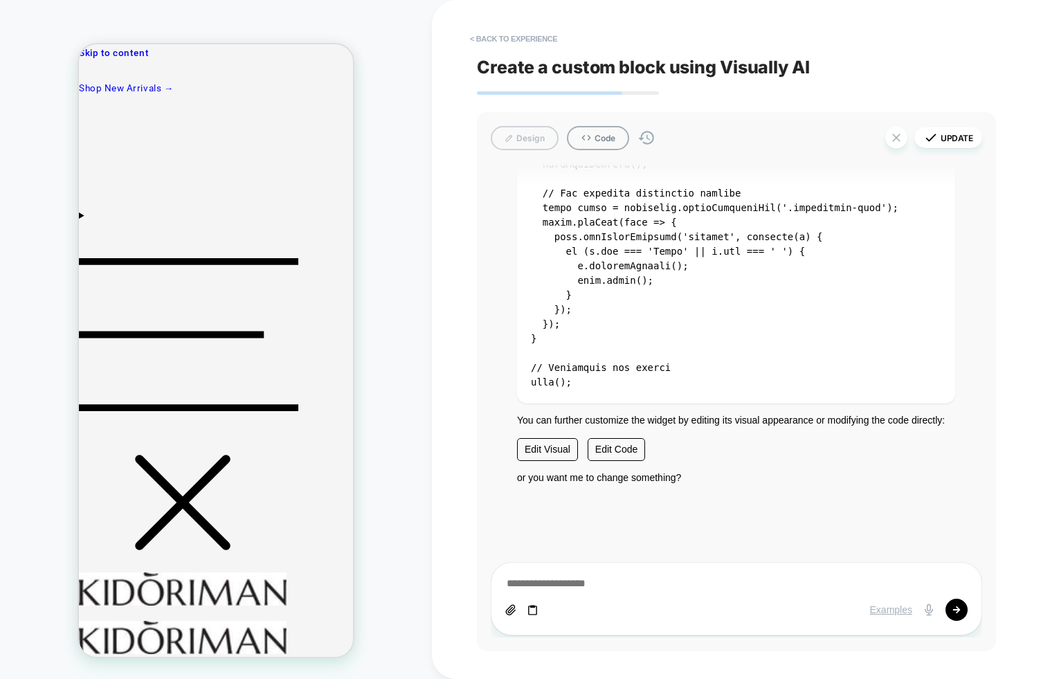
click at [586, 418] on p "You can further customize the widget by editing its visual appearance or modify…" at bounding box center [736, 437] width 438 height 48
click at [486, 386] on div "Design Code Update generate a mobile 2x2 grid of my top collections Visually 11…" at bounding box center [736, 381] width 519 height 539
click at [479, 564] on div "Design Code Update generate a mobile 2x2 grid of my top collections Visually 11…" at bounding box center [736, 381] width 519 height 539
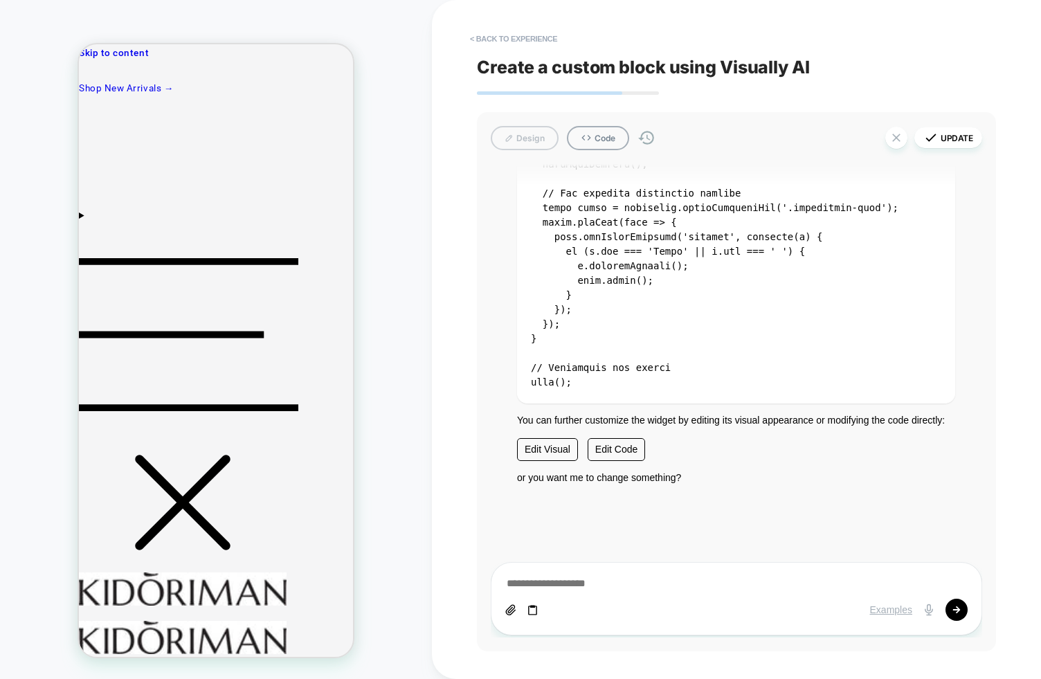
click at [404, 410] on div "HOMEPAGE Theme: MAIN" at bounding box center [216, 339] width 432 height 651
click at [536, 138] on div "Design Code Update" at bounding box center [736, 138] width 491 height 24
click at [583, 147] on button "Code" at bounding box center [598, 138] width 62 height 24
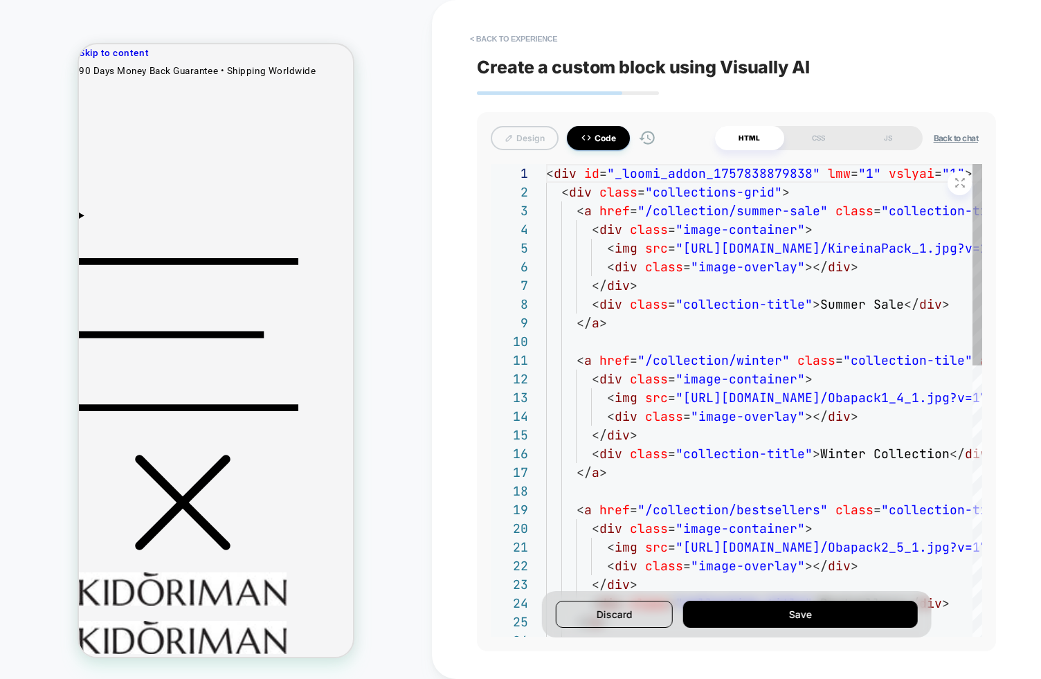
scroll to position [131, 0]
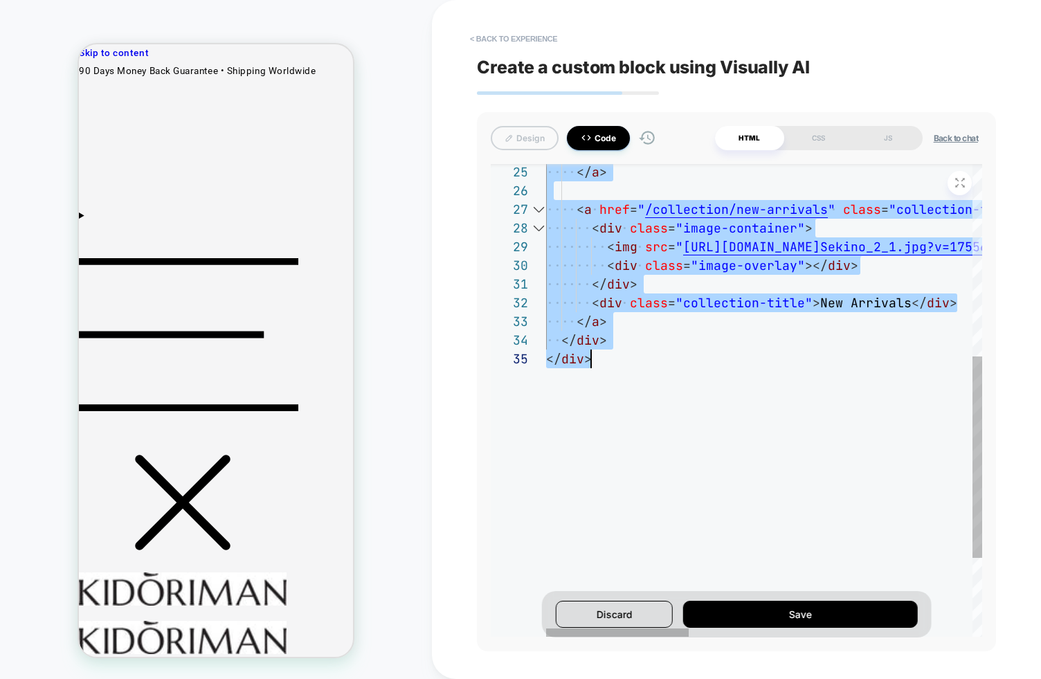
scroll to position [0, 45]
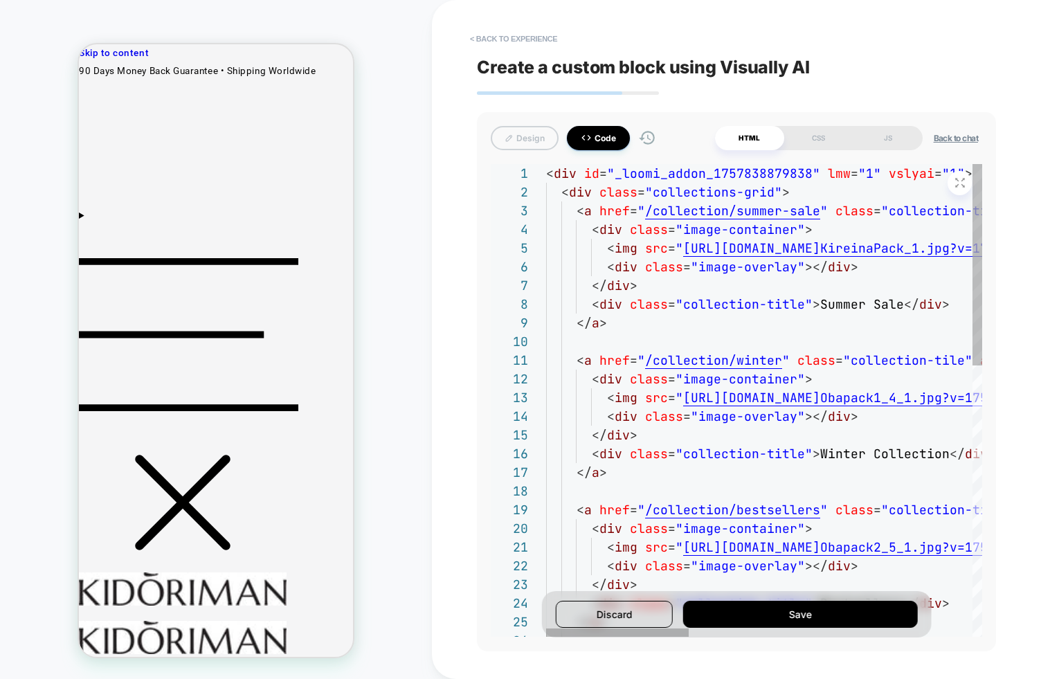
type textarea "**********"
type textarea "****"
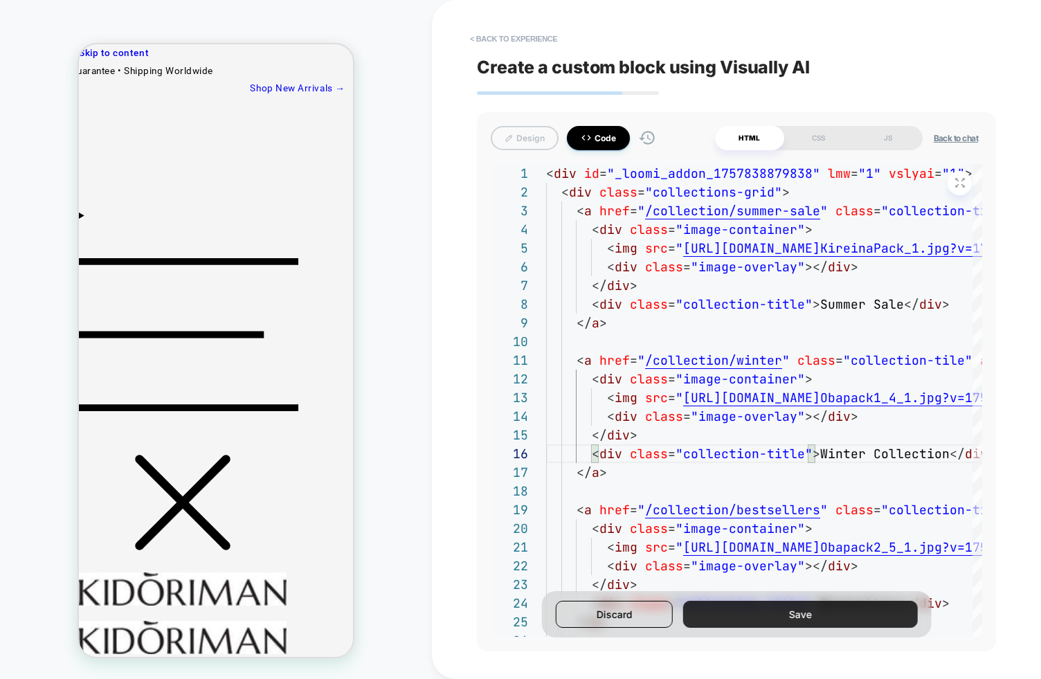
click at [839, 614] on button "Save" at bounding box center [800, 614] width 234 height 27
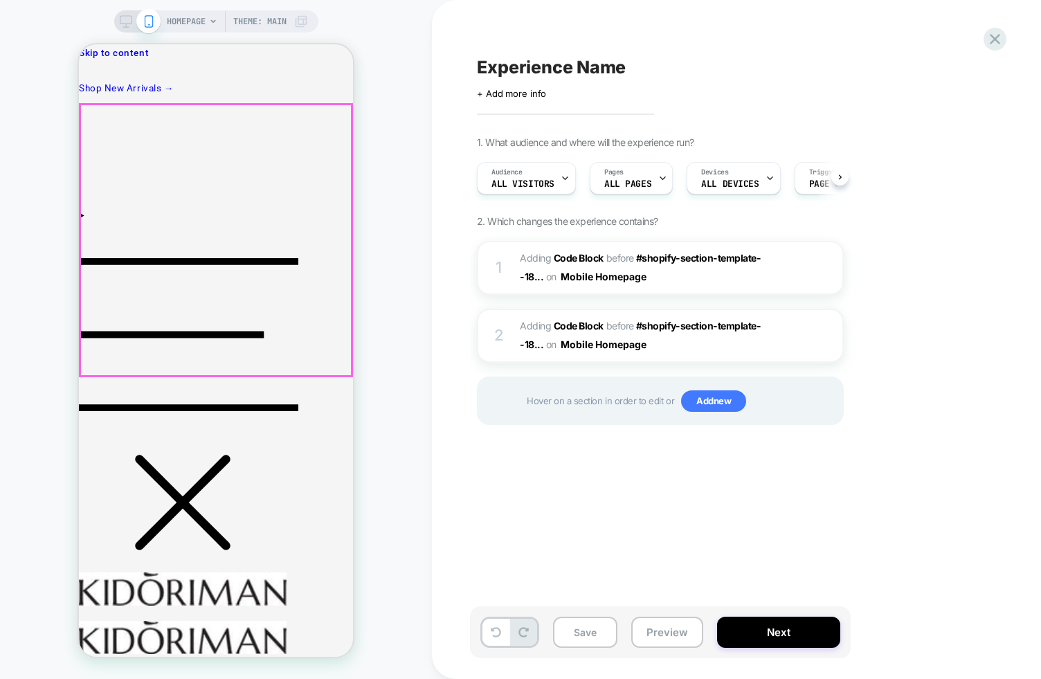
scroll to position [0, 1]
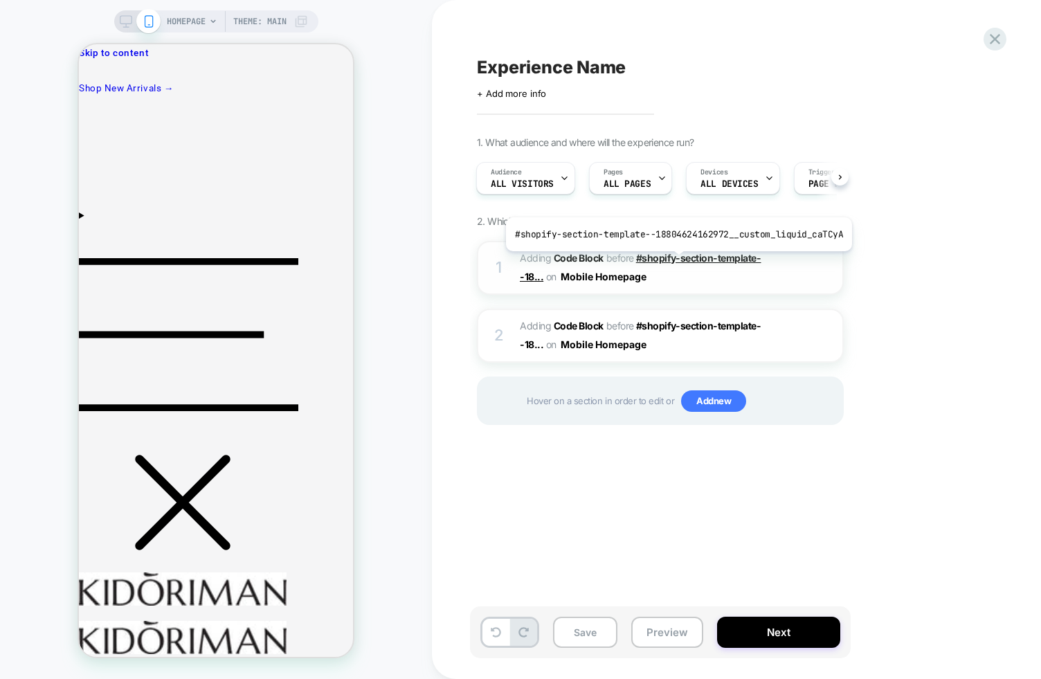
click at [674, 261] on span "#shopify-section-template--18..." at bounding box center [640, 267] width 241 height 30
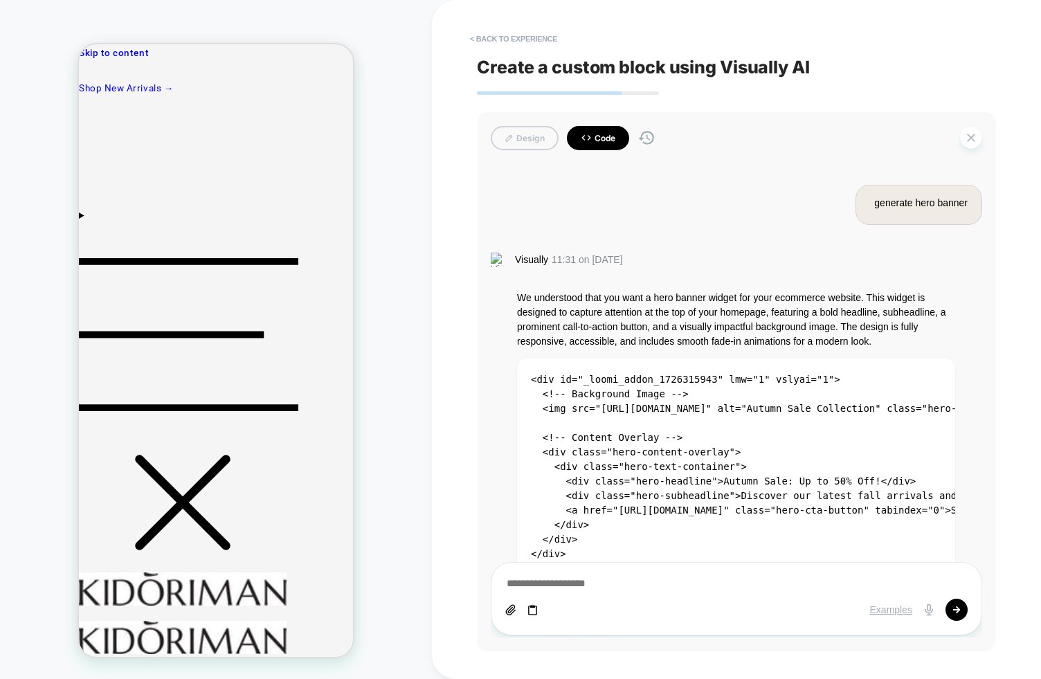
scroll to position [3793, 0]
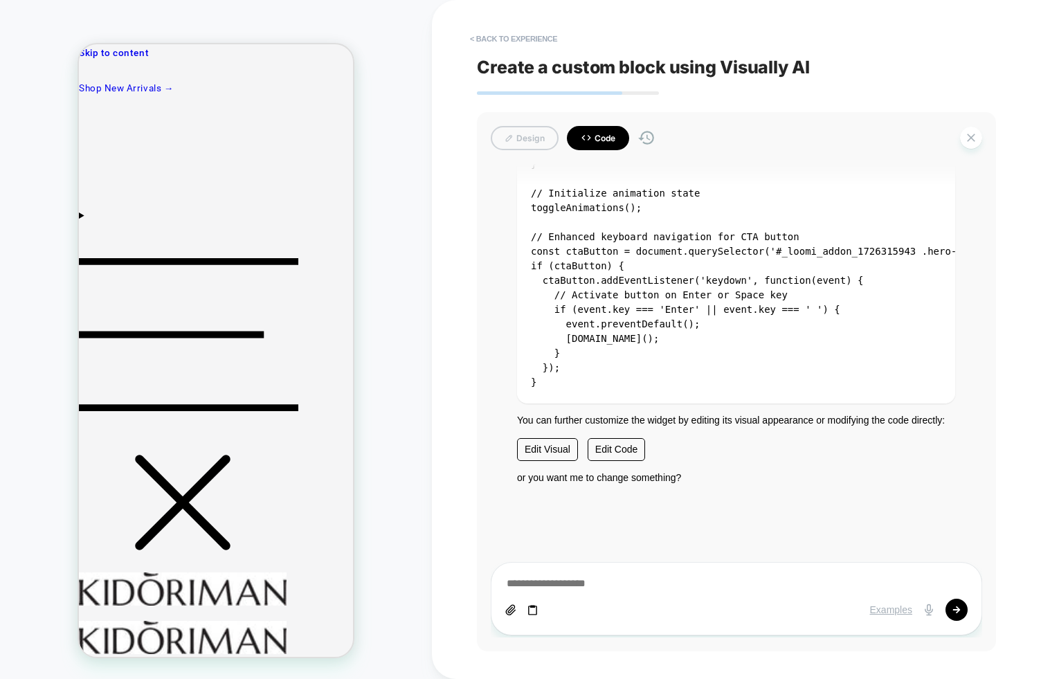
drag, startPoint x: 590, startPoint y: 140, endPoint x: 596, endPoint y: 146, distance: 8.3
click at [590, 140] on icon at bounding box center [586, 137] width 11 height 11
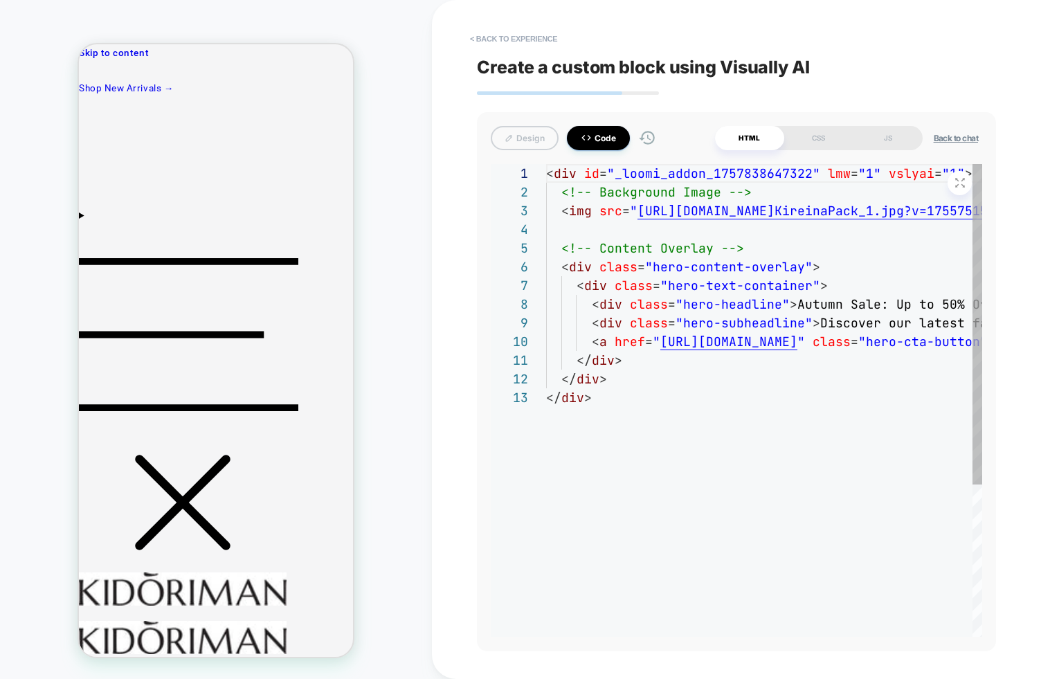
scroll to position [149, 0]
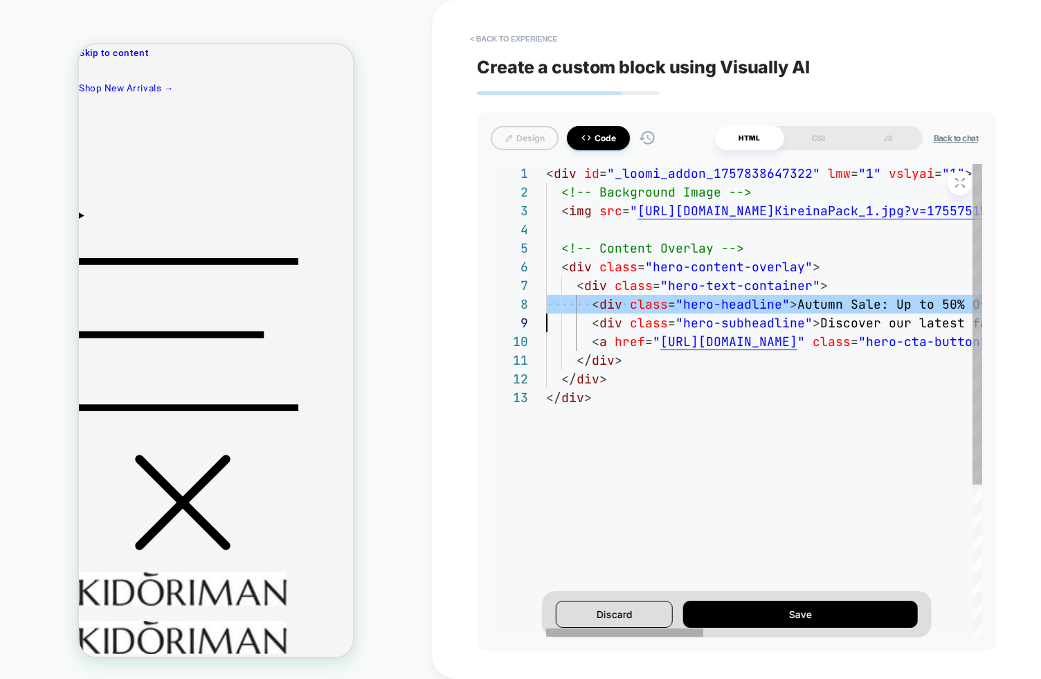
type textarea "**********"
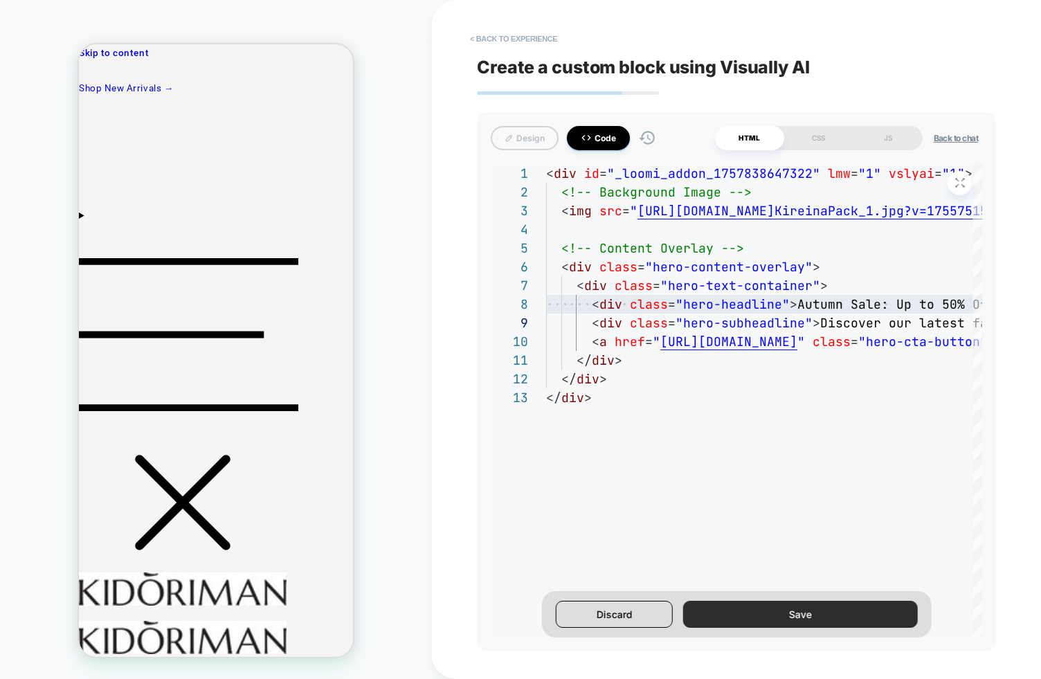
click at [793, 618] on button "Save" at bounding box center [800, 614] width 234 height 27
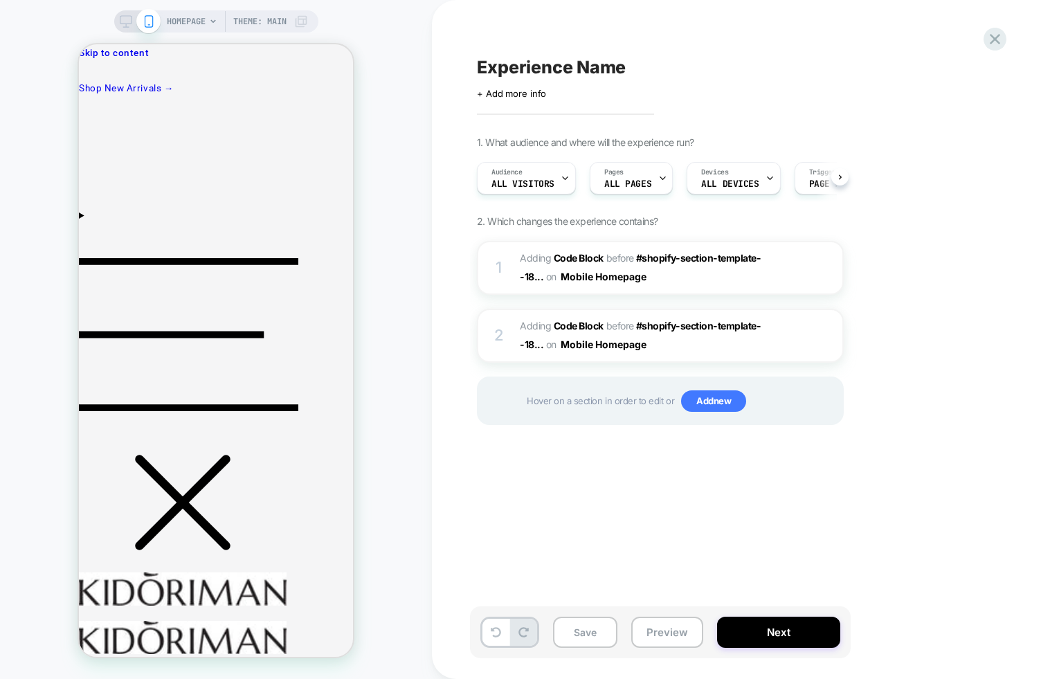
scroll to position [0, 1]
click at [434, 315] on div "Experience Name Click to edit experience details + Add more info 1. What audien…" at bounding box center [736, 339] width 609 height 679
click at [827, 267] on div at bounding box center [831, 267] width 23 height 15
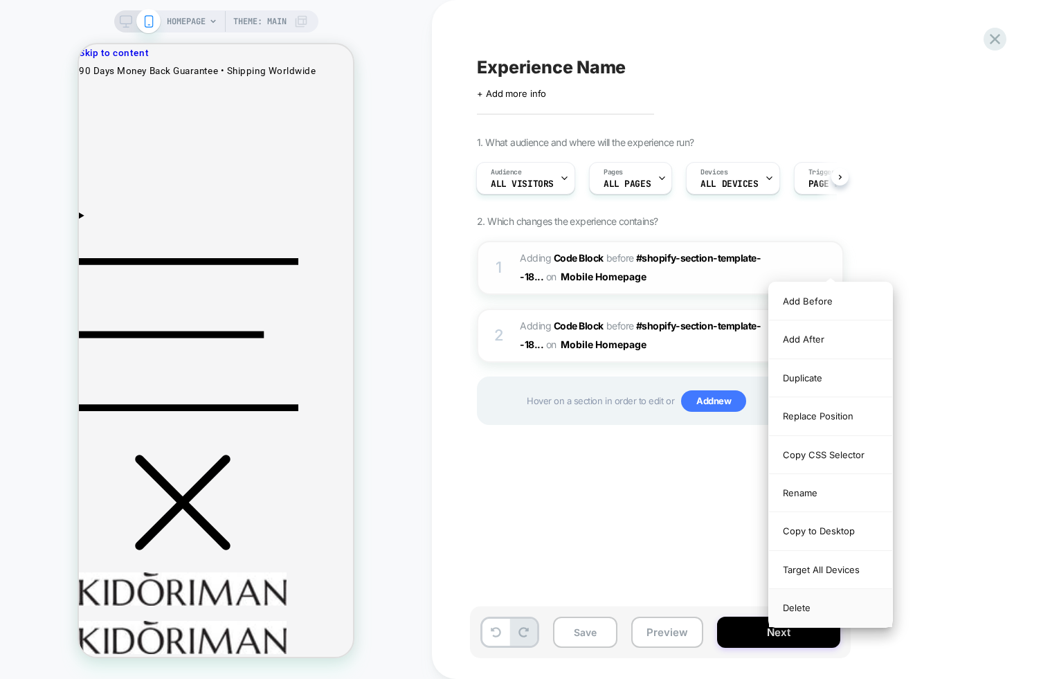
click at [808, 606] on div "Delete" at bounding box center [830, 607] width 123 height 37
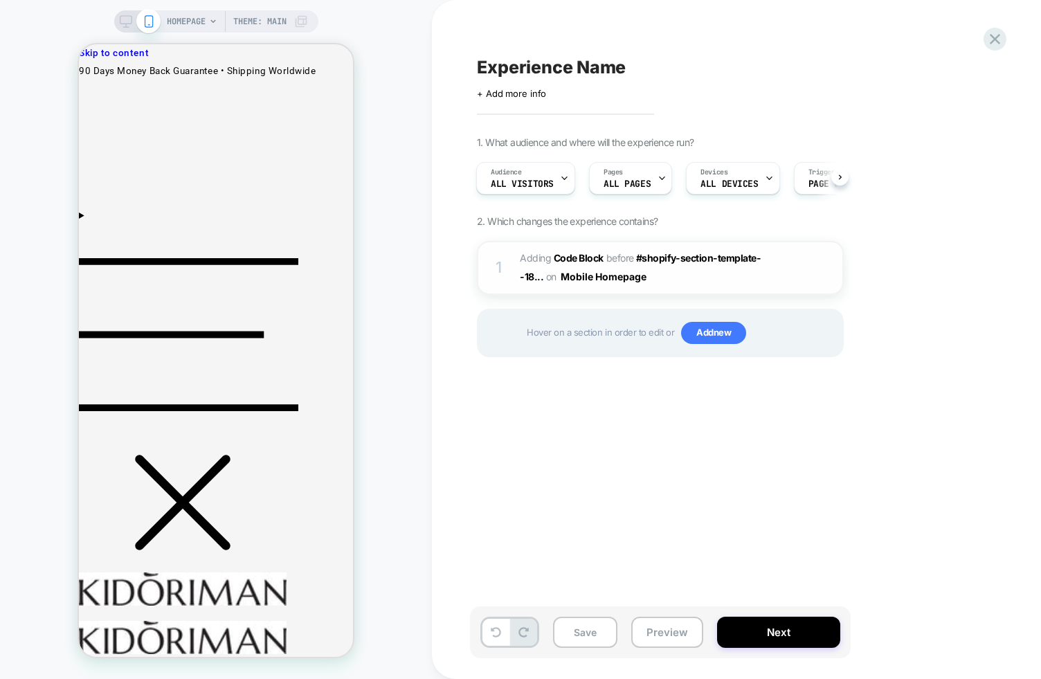
click at [832, 266] on div at bounding box center [831, 267] width 23 height 15
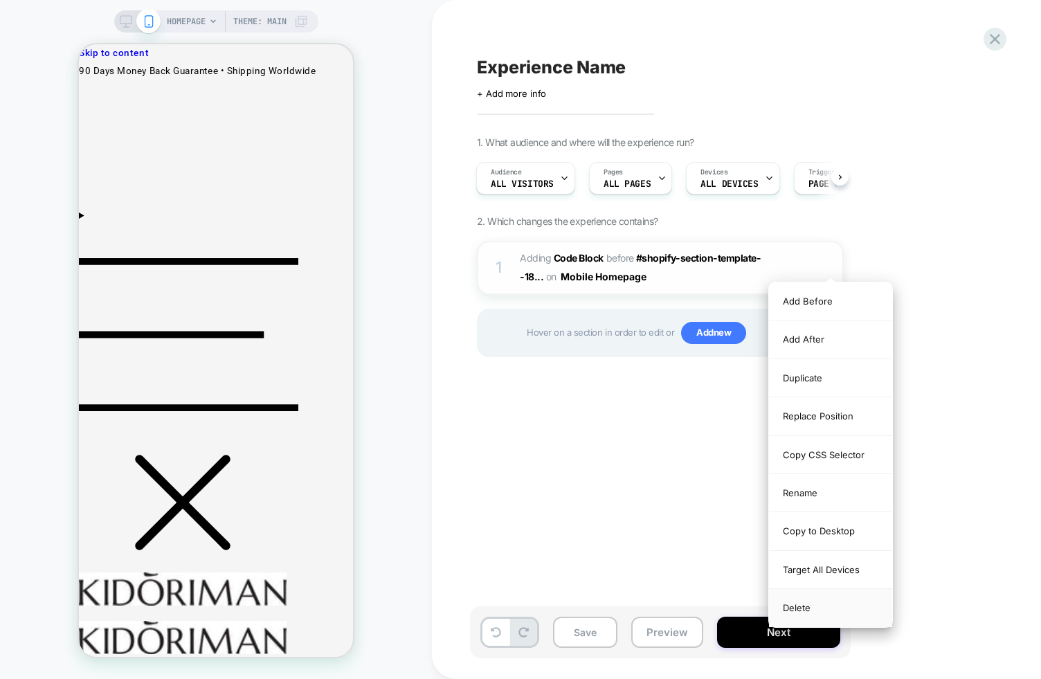
click at [824, 605] on div "Delete" at bounding box center [830, 607] width 123 height 37
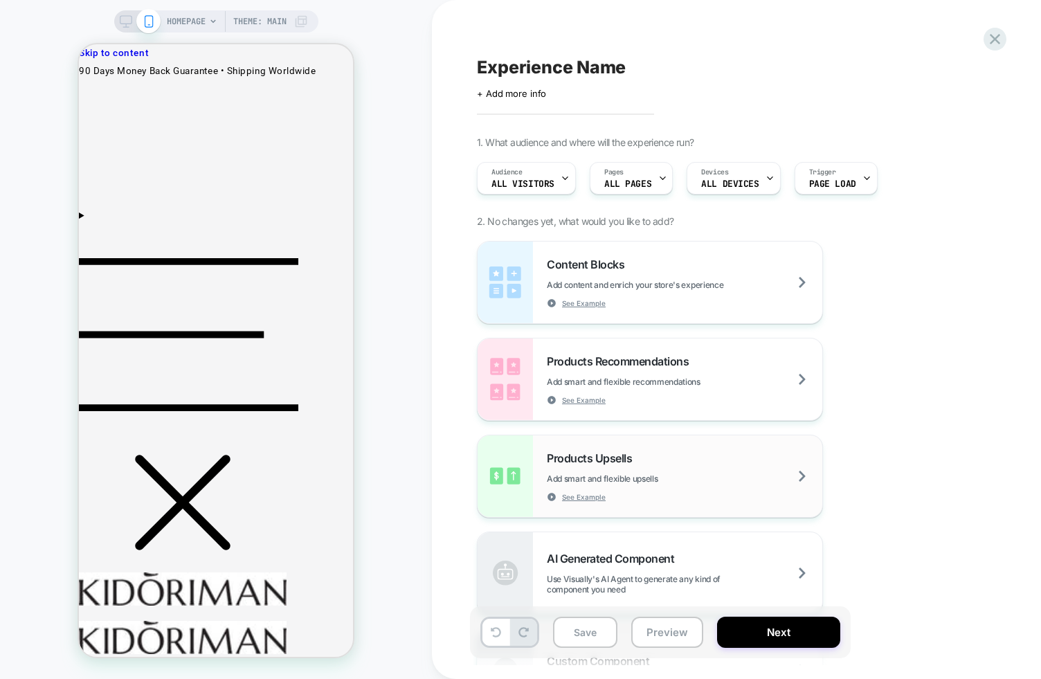
drag, startPoint x: 541, startPoint y: 494, endPoint x: 516, endPoint y: 459, distance: 42.6
click at [540, 494] on div "Products Upsells Add smart and flexible upsells See Example" at bounding box center [649, 476] width 345 height 82
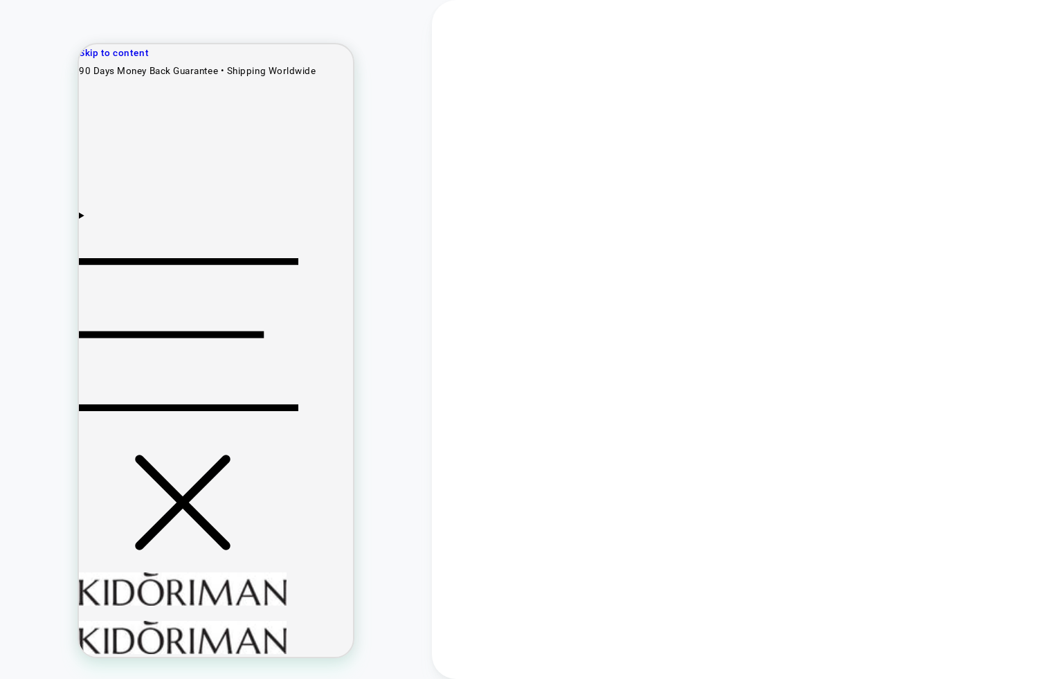
click at [426, 267] on div "HOMEPAGE Theme: MAIN" at bounding box center [216, 339] width 432 height 651
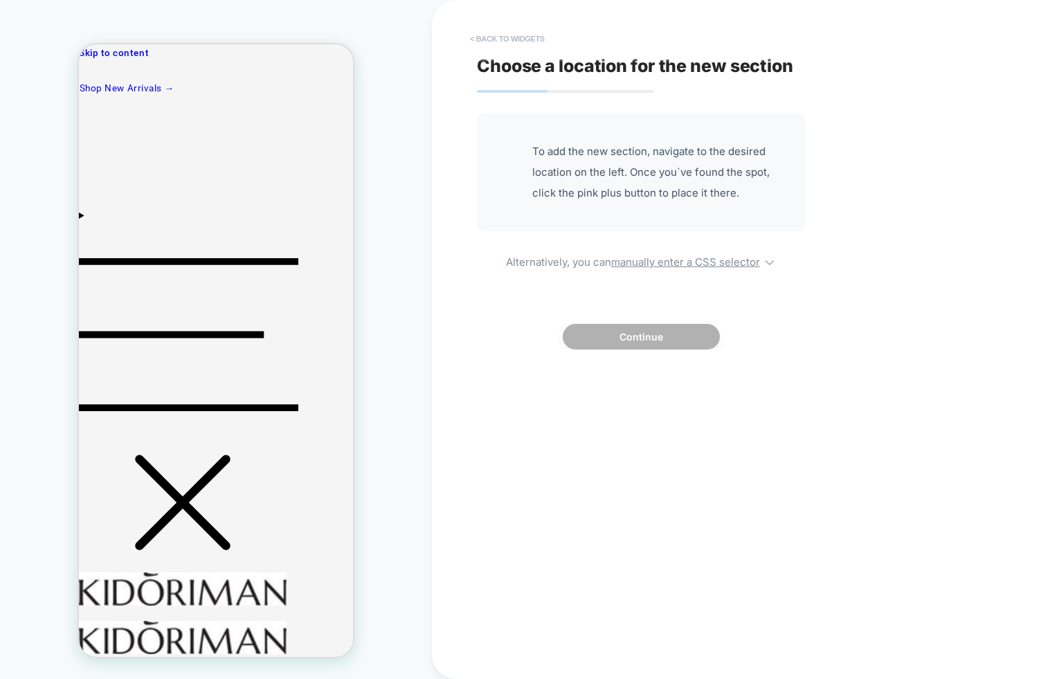
click at [520, 35] on button "< Back to widgets" at bounding box center [507, 39] width 89 height 22
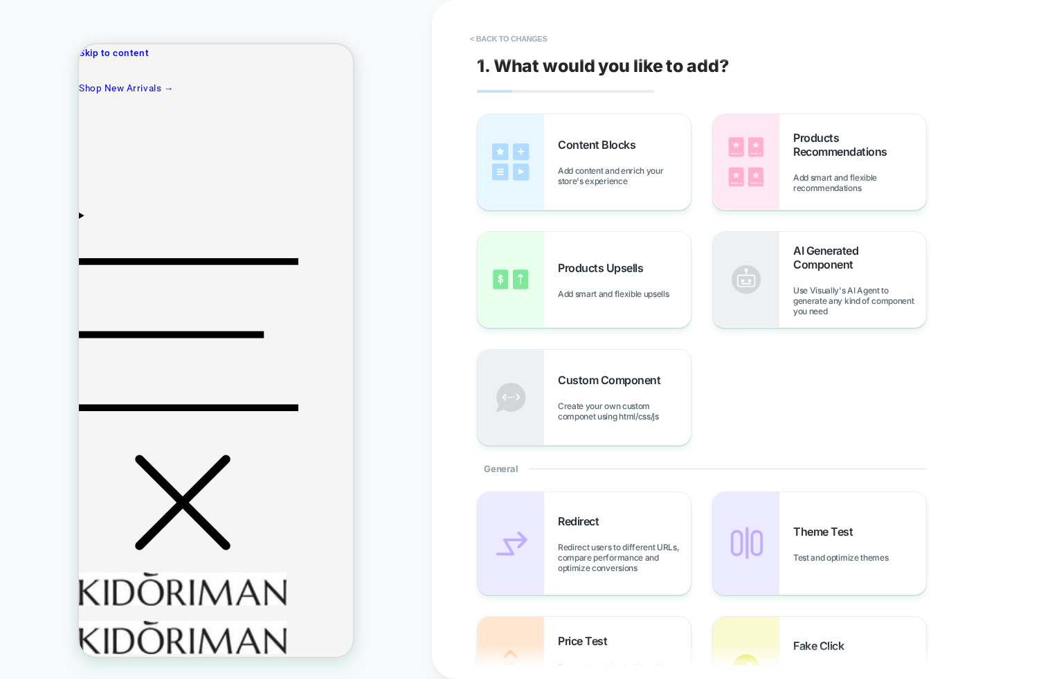
click at [435, 187] on div "< Back to changes 1. What would you like to add? Content Blocks Add content and…" at bounding box center [736, 339] width 609 height 679
click at [533, 29] on button "< Back to changes" at bounding box center [508, 39] width 91 height 22
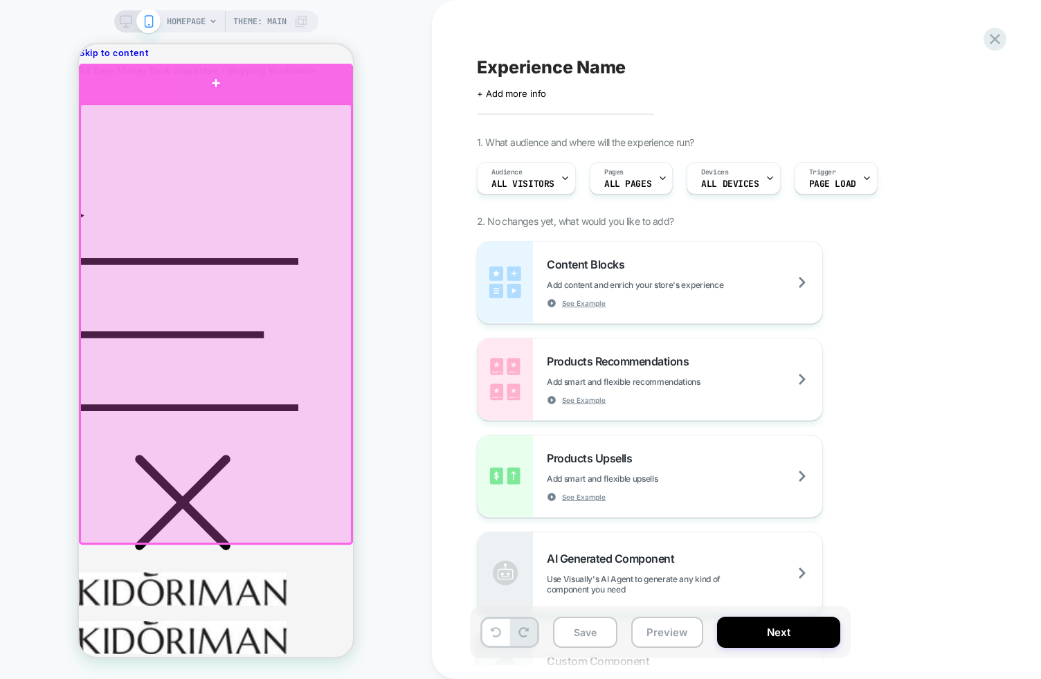
click at [161, 87] on div at bounding box center [216, 83] width 274 height 39
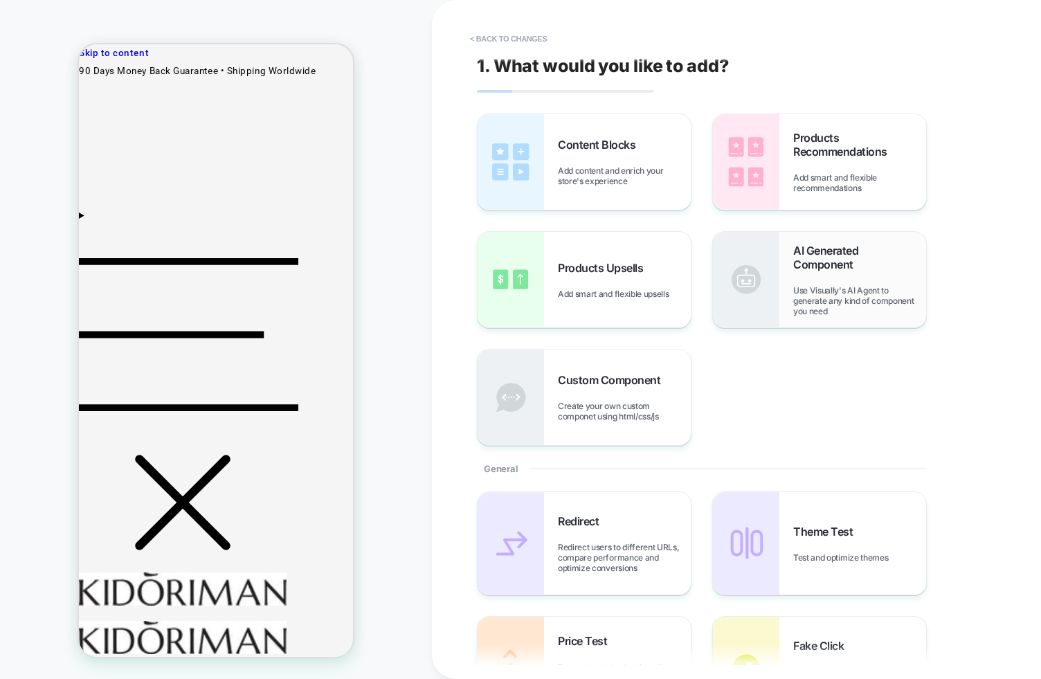
click at [841, 270] on span "AI Generated Component" at bounding box center [859, 258] width 133 height 28
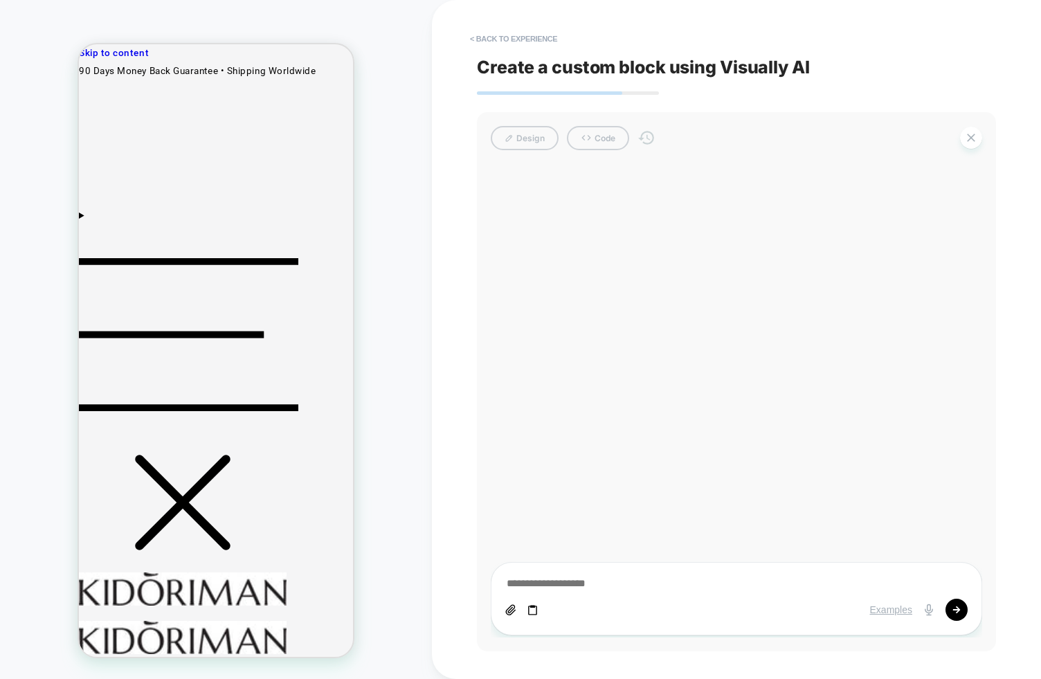
click at [597, 581] on textarea at bounding box center [736, 583] width 462 height 15
type textarea "**********"
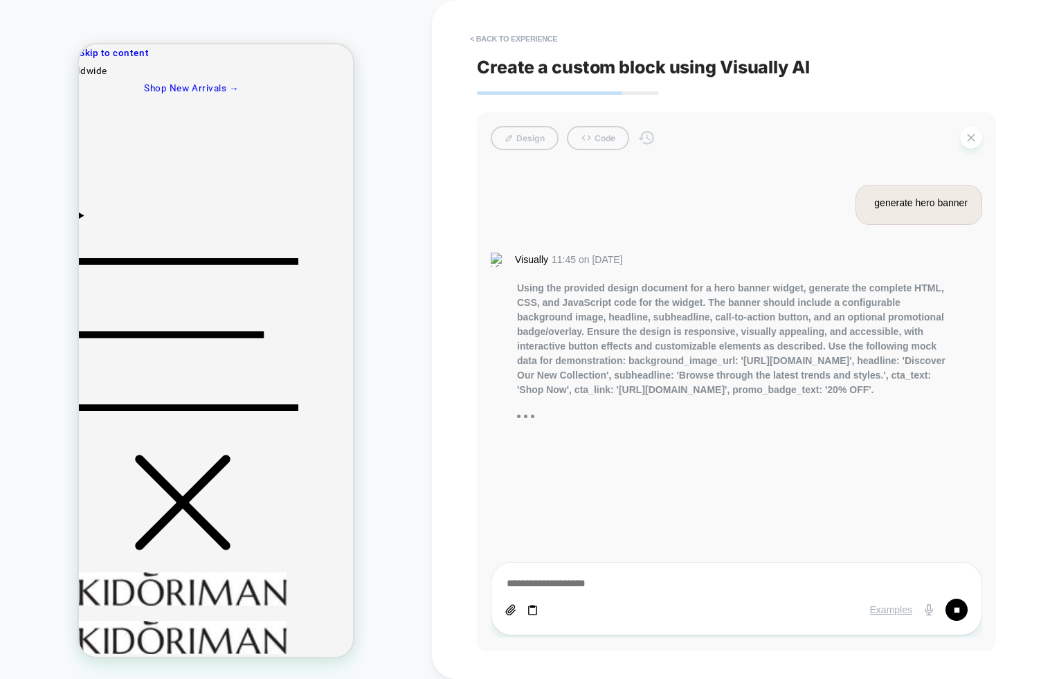
click at [429, 469] on div "HOMEPAGE Theme: MAIN" at bounding box center [216, 339] width 432 height 651
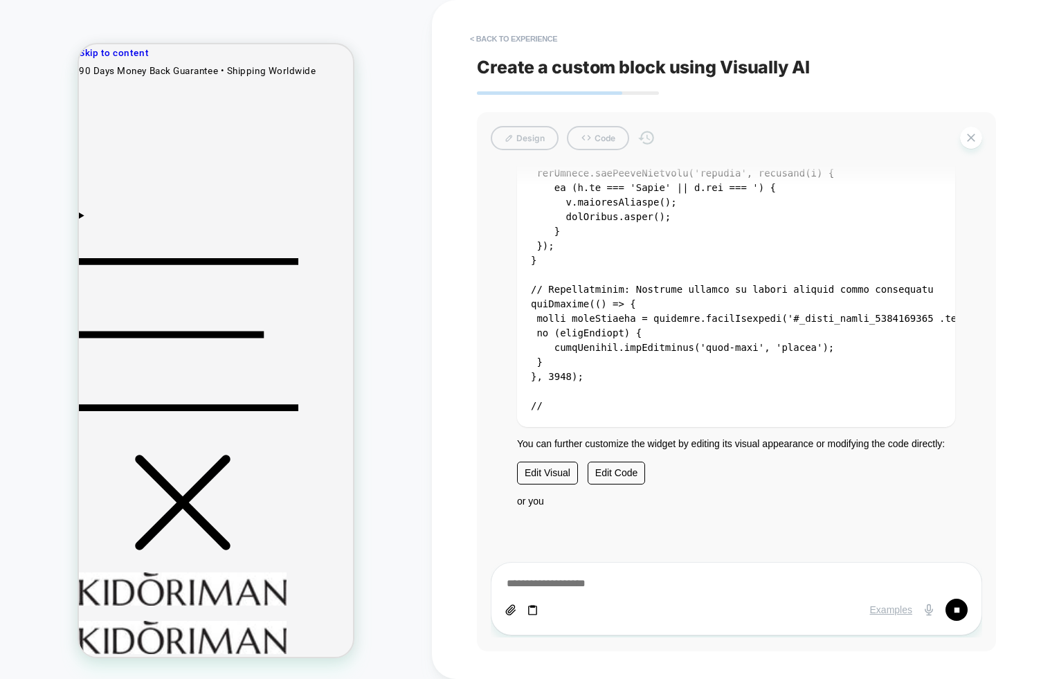
scroll to position [5028, 0]
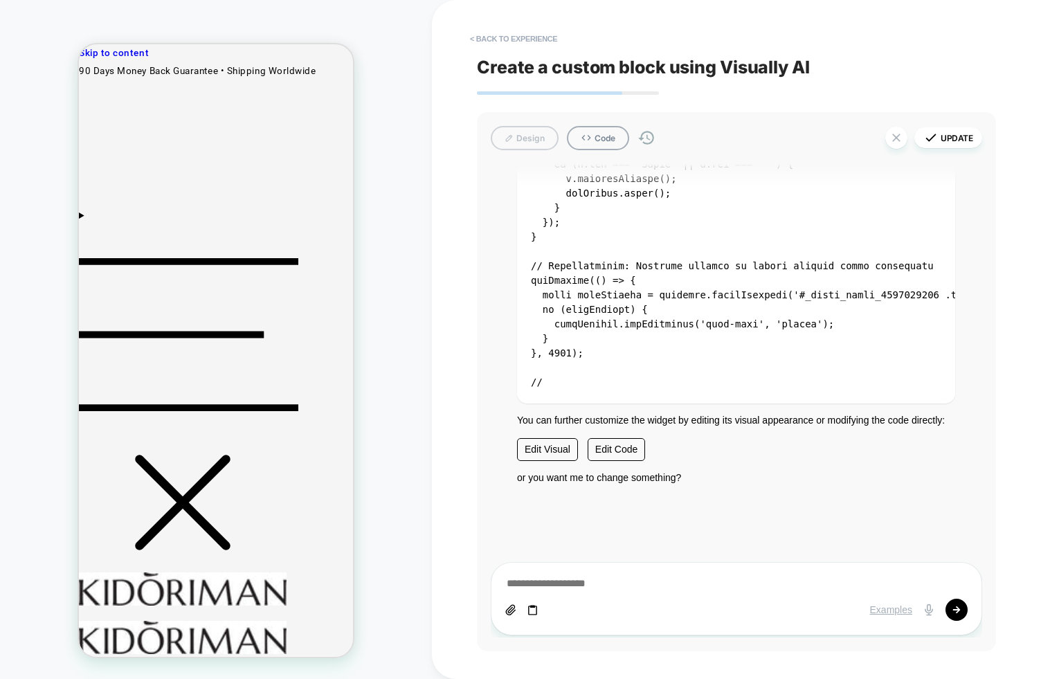
click at [650, 327] on code at bounding box center [784, 84] width 507 height 607
click at [585, 146] on button "Code" at bounding box center [598, 138] width 62 height 24
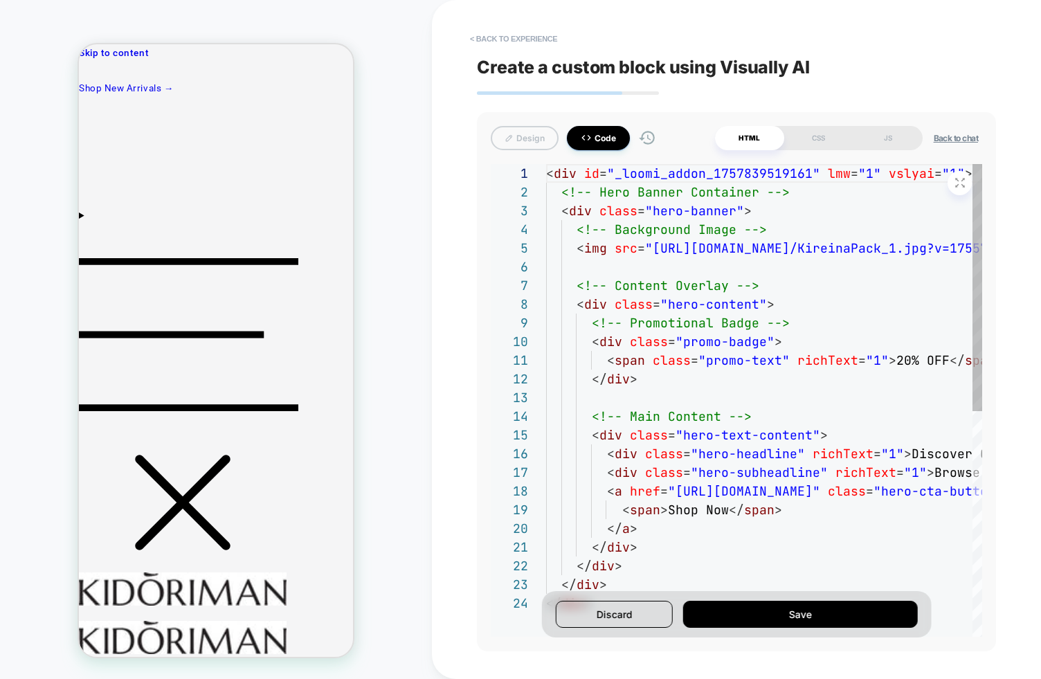
scroll to position [187, 0]
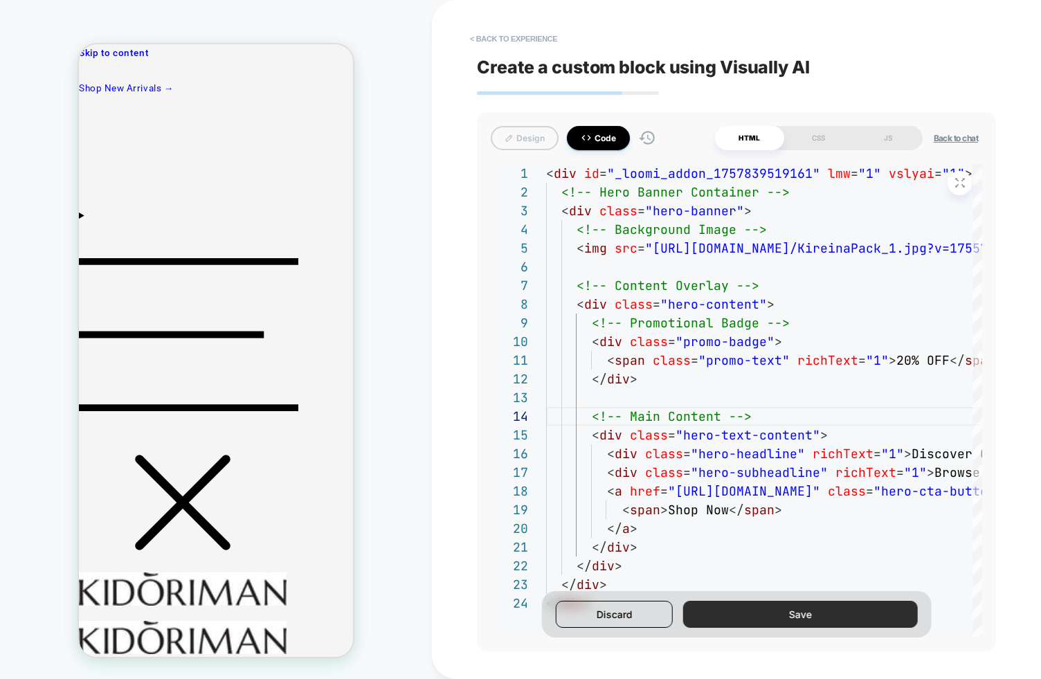
click at [805, 617] on button "Save" at bounding box center [800, 614] width 234 height 27
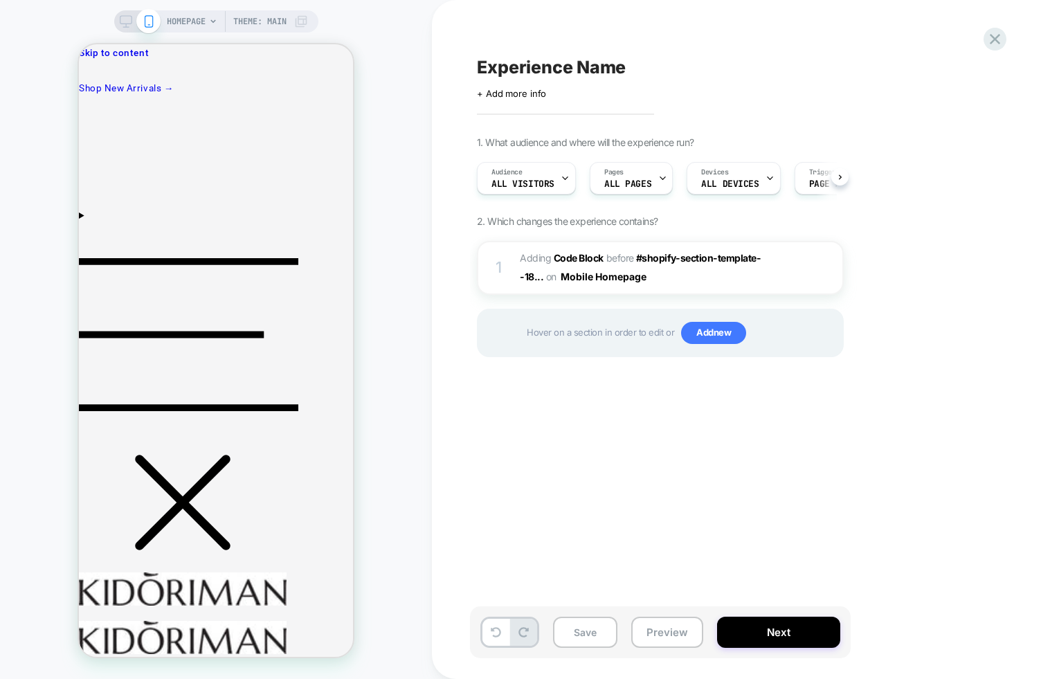
scroll to position [0, 1]
click at [465, 487] on div "Experience Name Click to edit experience details + Add more info 1. What audien…" at bounding box center [736, 339] width 609 height 679
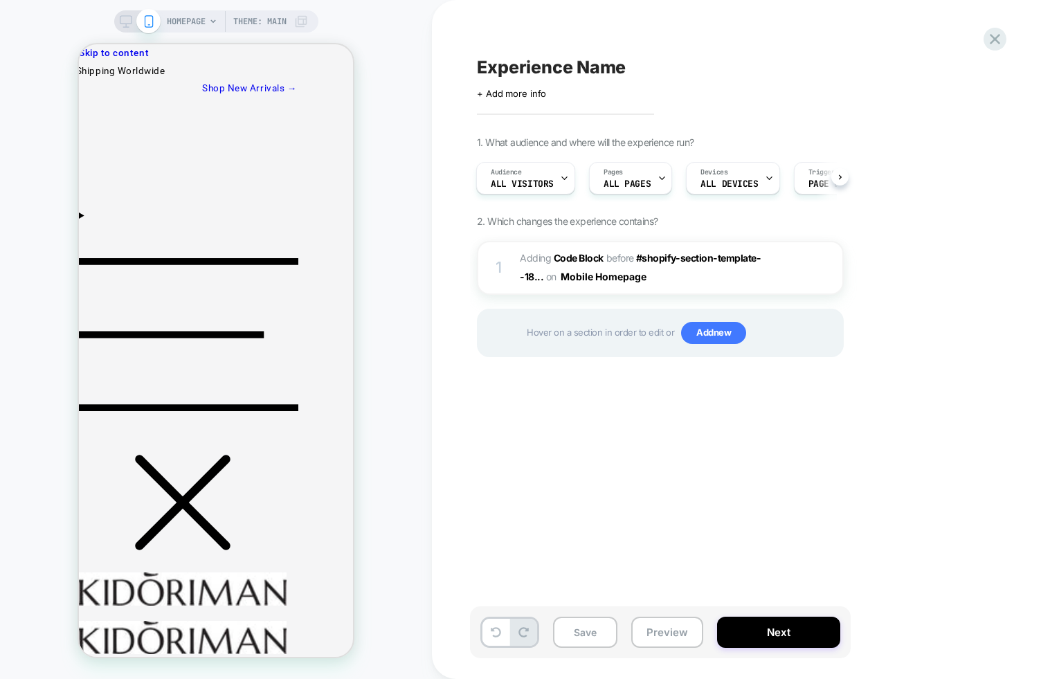
click at [567, 437] on div "Experience Name Click to edit experience details + Add more info 1. What audien…" at bounding box center [729, 339] width 519 height 651
click at [444, 563] on div "Experience Name Click to edit experience details + Add more info 1. What audien…" at bounding box center [736, 339] width 609 height 679
click at [581, 458] on div "Experience Name Click to edit experience details + Add more info 1. What audien…" at bounding box center [729, 339] width 519 height 651
click at [492, 473] on div "Experience Name Click to edit experience details + Add more info 1. What audien…" at bounding box center [729, 339] width 519 height 651
click at [697, 279] on span "Adding Code Block BEFORE #shopify-section-template--18... #shopify-section-temp…" at bounding box center [652, 267] width 264 height 37
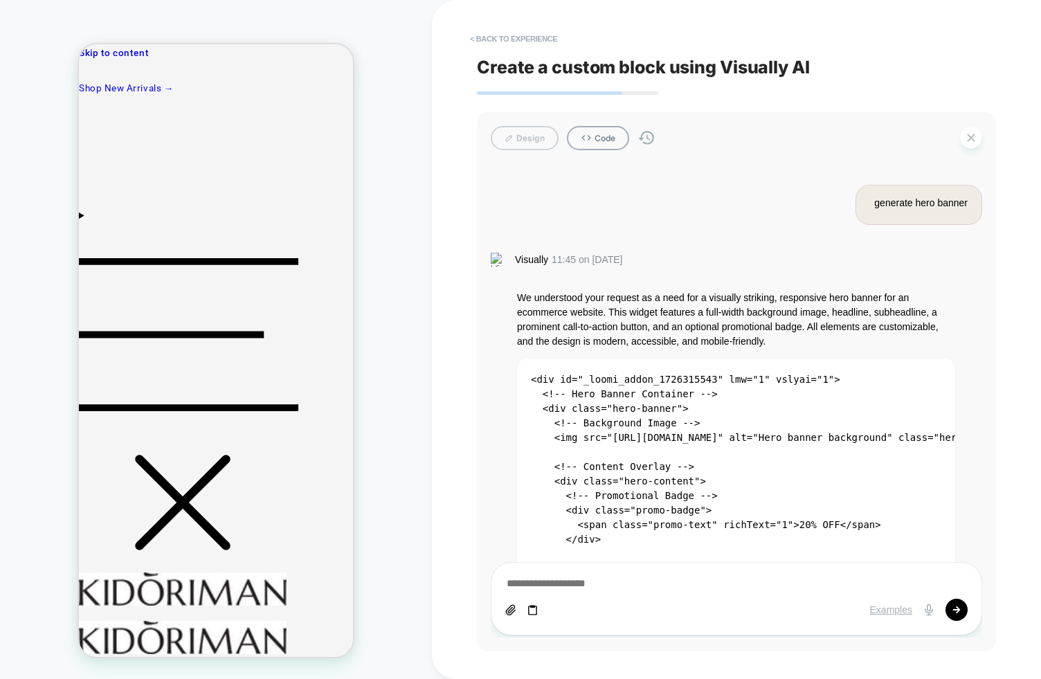
scroll to position [5028, 0]
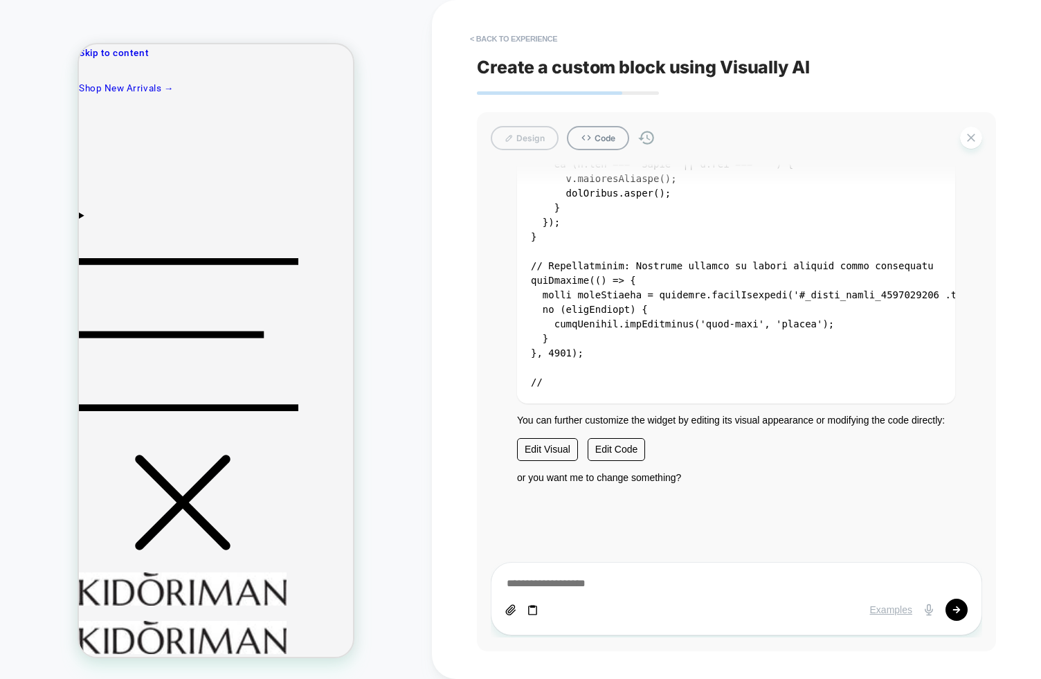
click at [591, 325] on code at bounding box center [784, 84] width 507 height 607
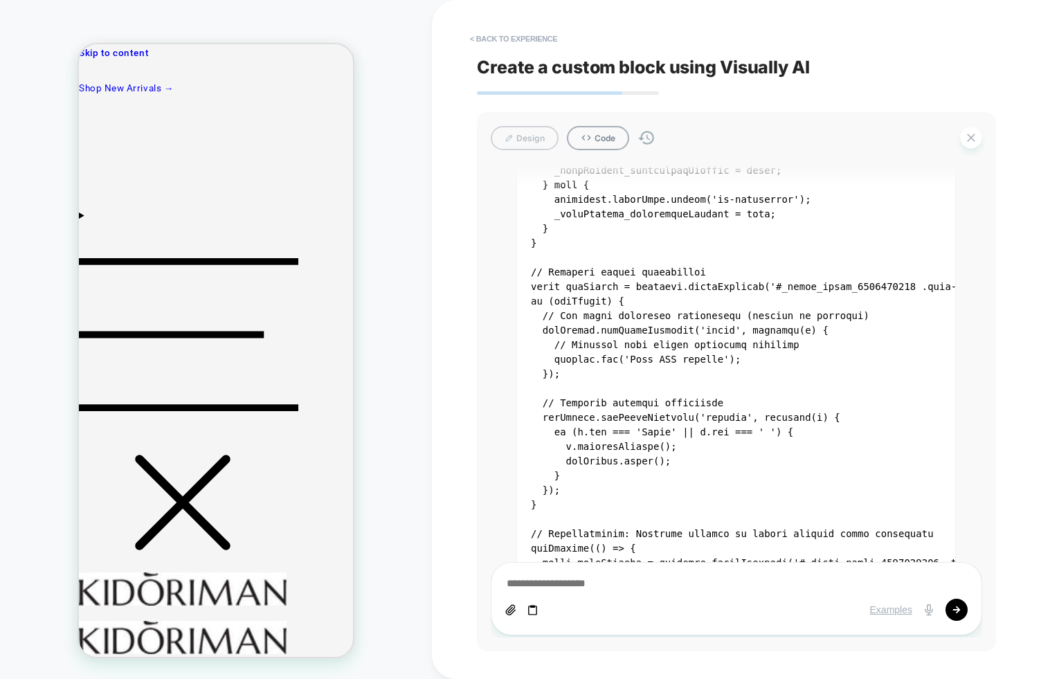
scroll to position [4502, 0]
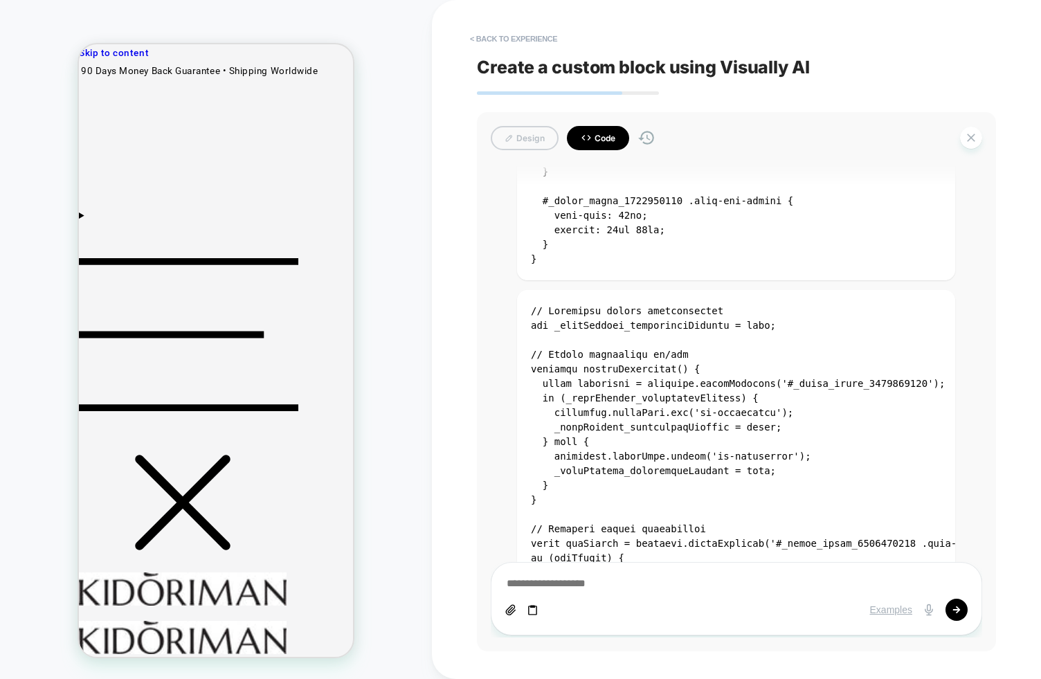
click at [602, 145] on button "Code" at bounding box center [598, 138] width 62 height 24
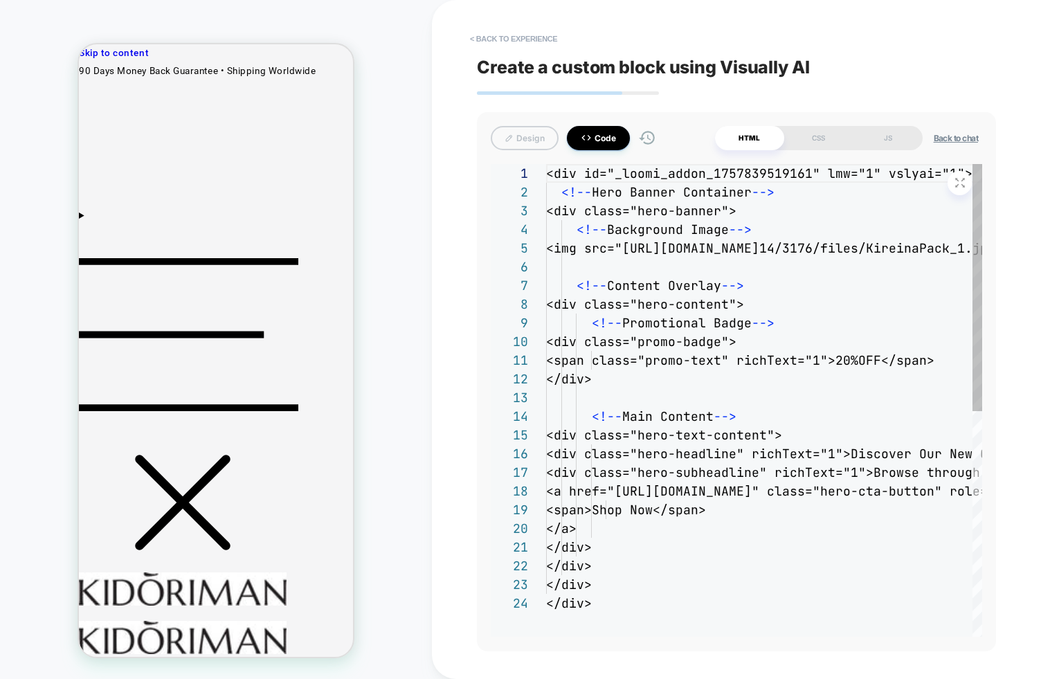
scroll to position [187, 0]
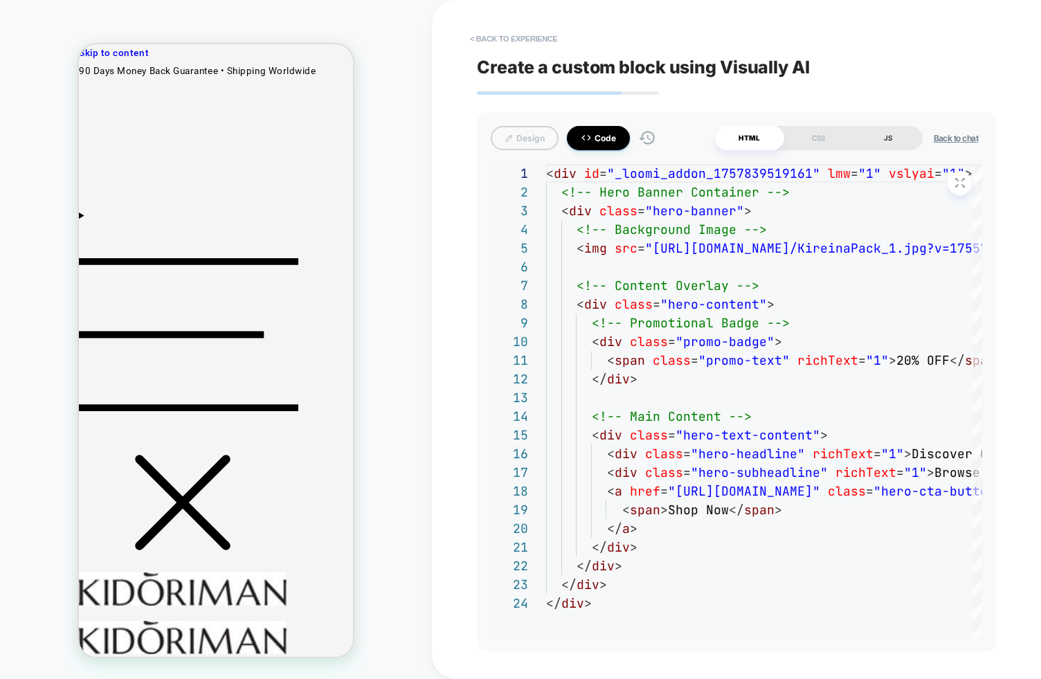
click at [889, 138] on div "JS" at bounding box center [887, 138] width 69 height 24
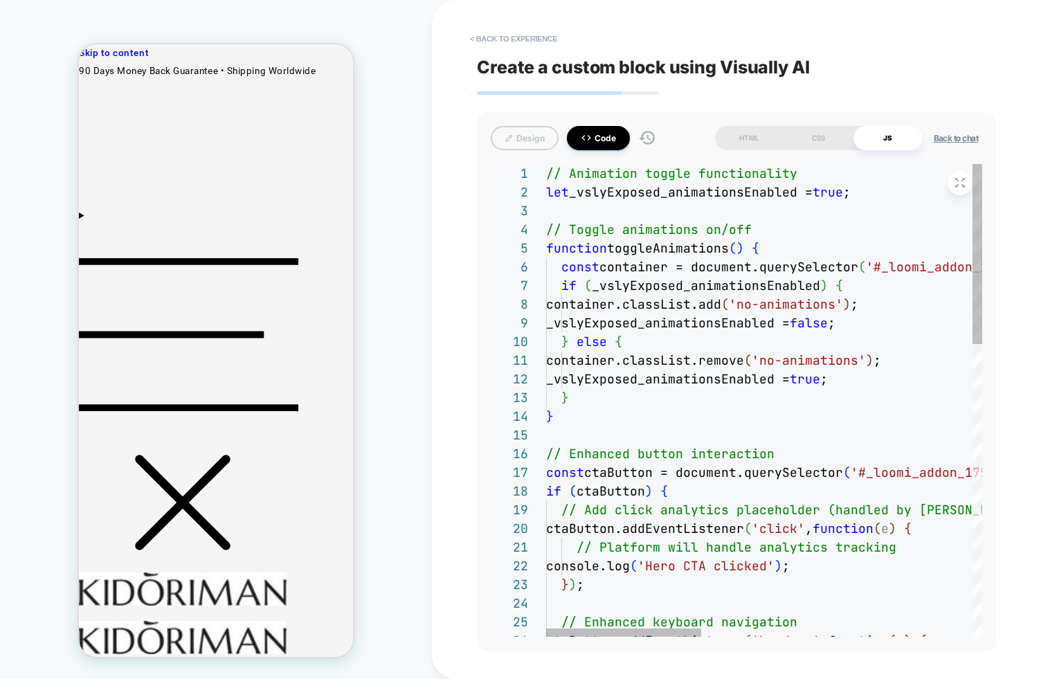
scroll to position [19, 0]
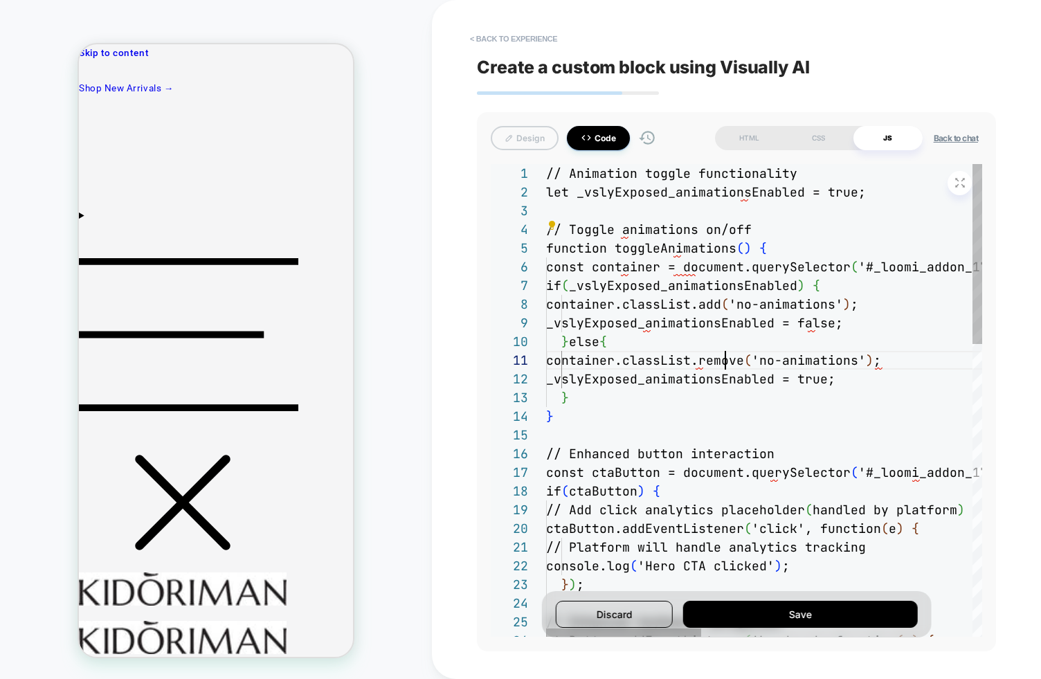
scroll to position [0, 179]
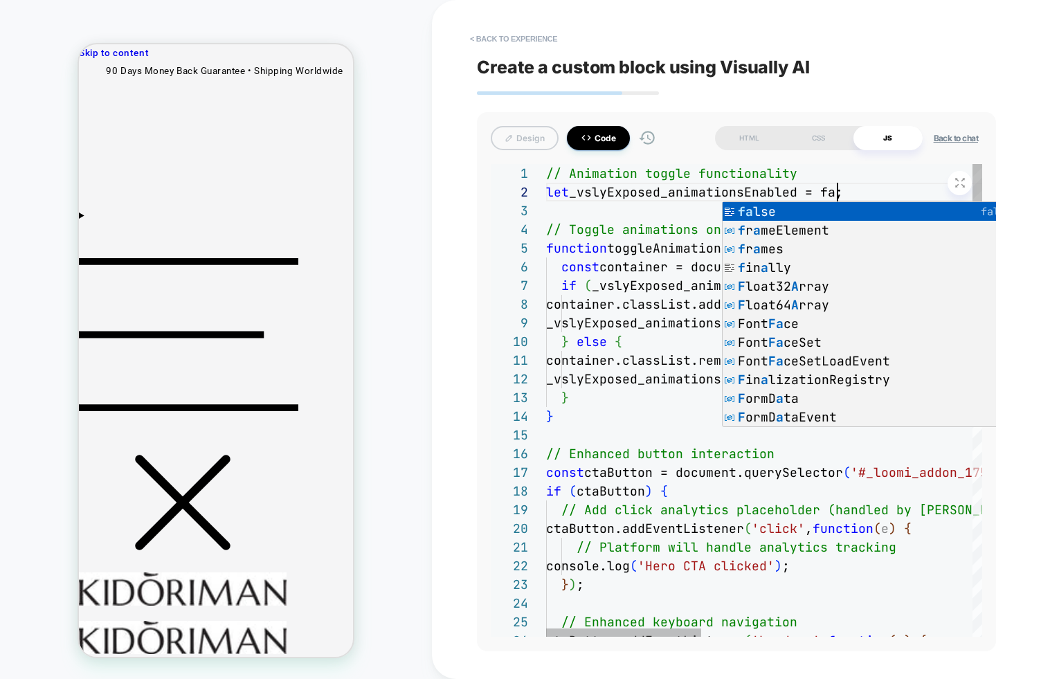
scroll to position [19, 314]
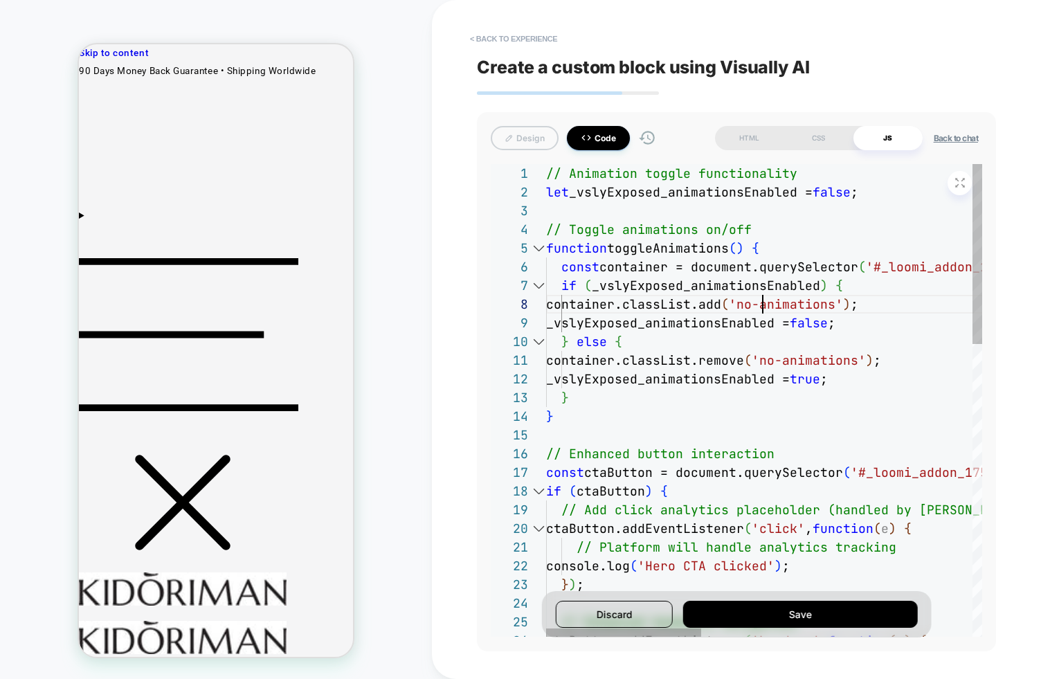
drag, startPoint x: 759, startPoint y: 305, endPoint x: 540, endPoint y: 280, distance: 220.1
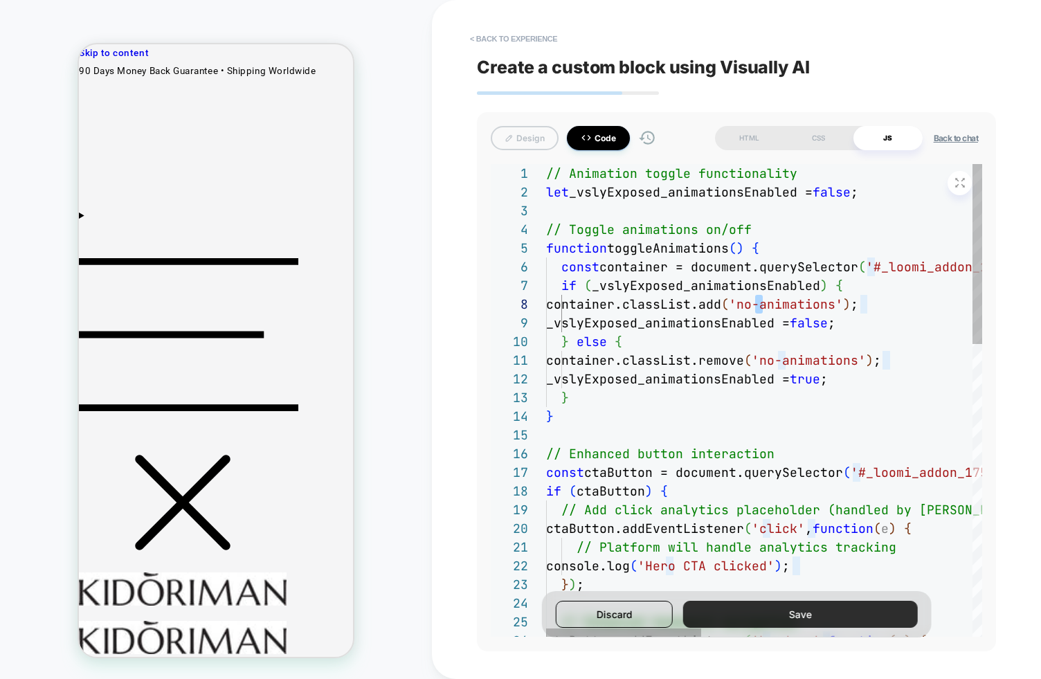
type textarea "**********"
click at [758, 602] on button "Save" at bounding box center [800, 614] width 234 height 27
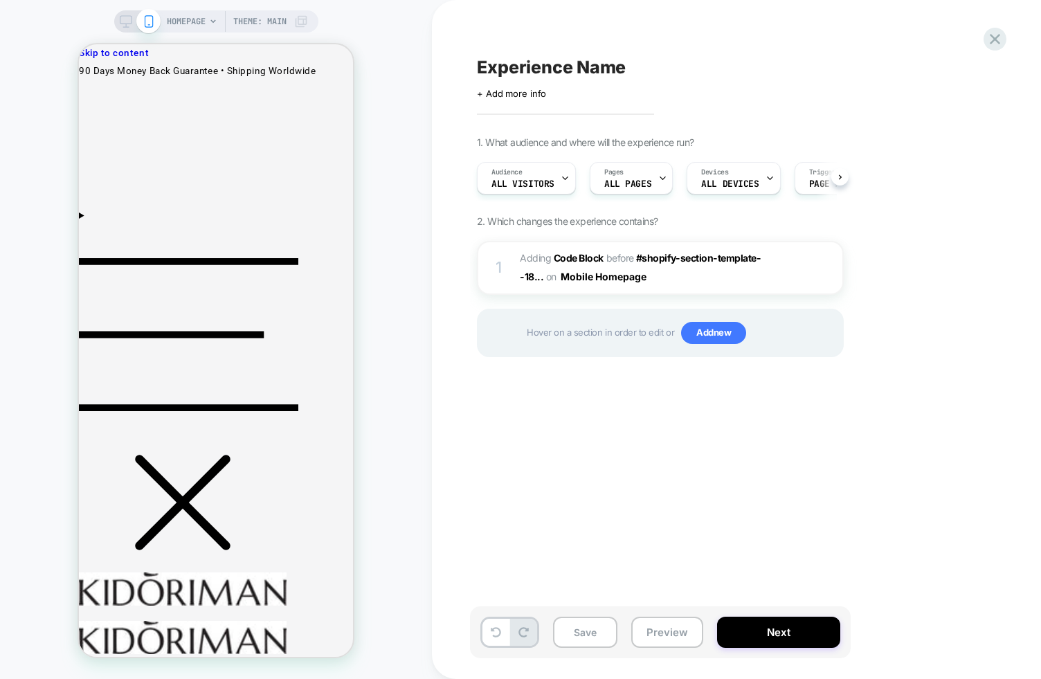
scroll to position [0, 1]
click at [785, 513] on div "Experience Name Click to edit experience details + Add more info 1. What audien…" at bounding box center [729, 339] width 519 height 651
click at [672, 273] on span "Adding Code Block BEFORE #shopify-section-template--18... #shopify-section-temp…" at bounding box center [652, 267] width 264 height 37
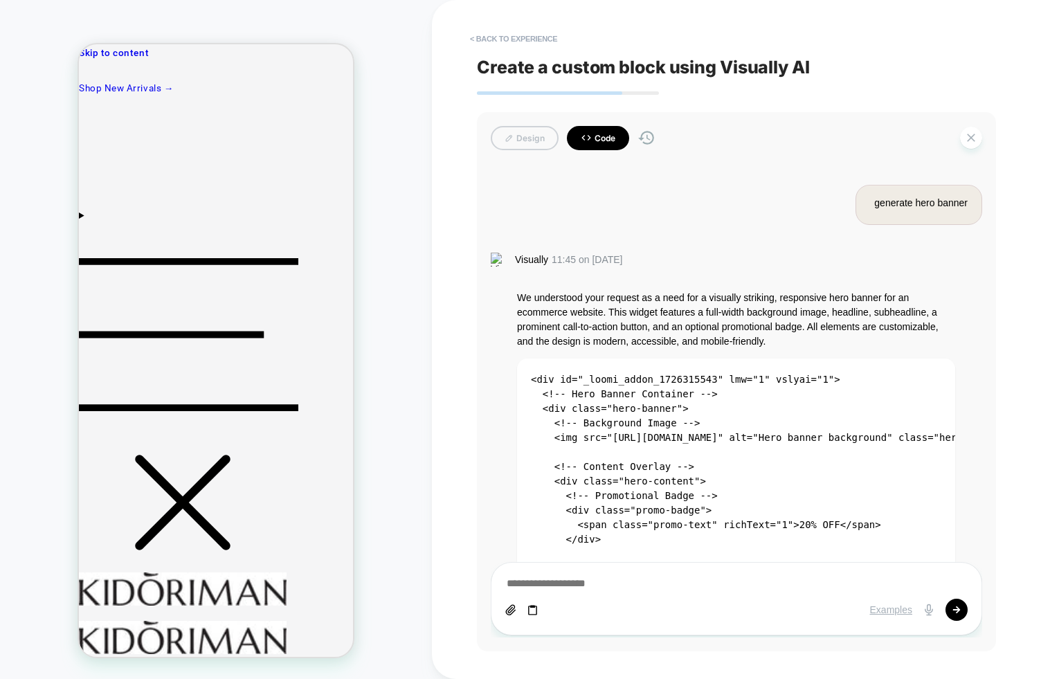
click at [608, 141] on button "Code" at bounding box center [598, 138] width 62 height 24
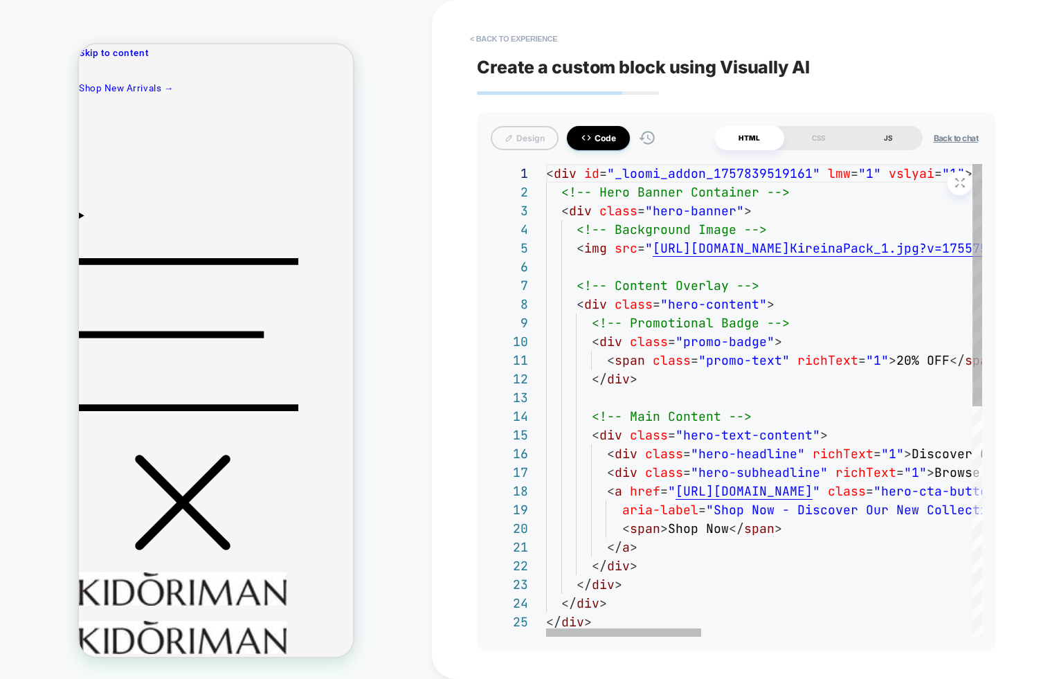
click at [878, 140] on div "JS" at bounding box center [887, 138] width 69 height 24
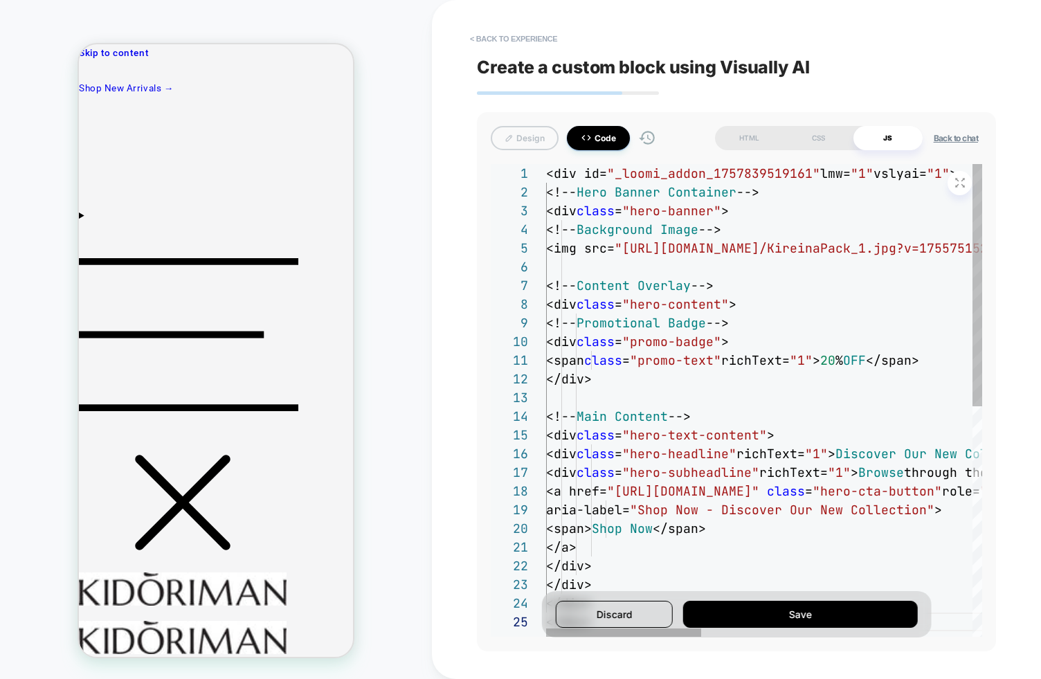
scroll to position [75, 45]
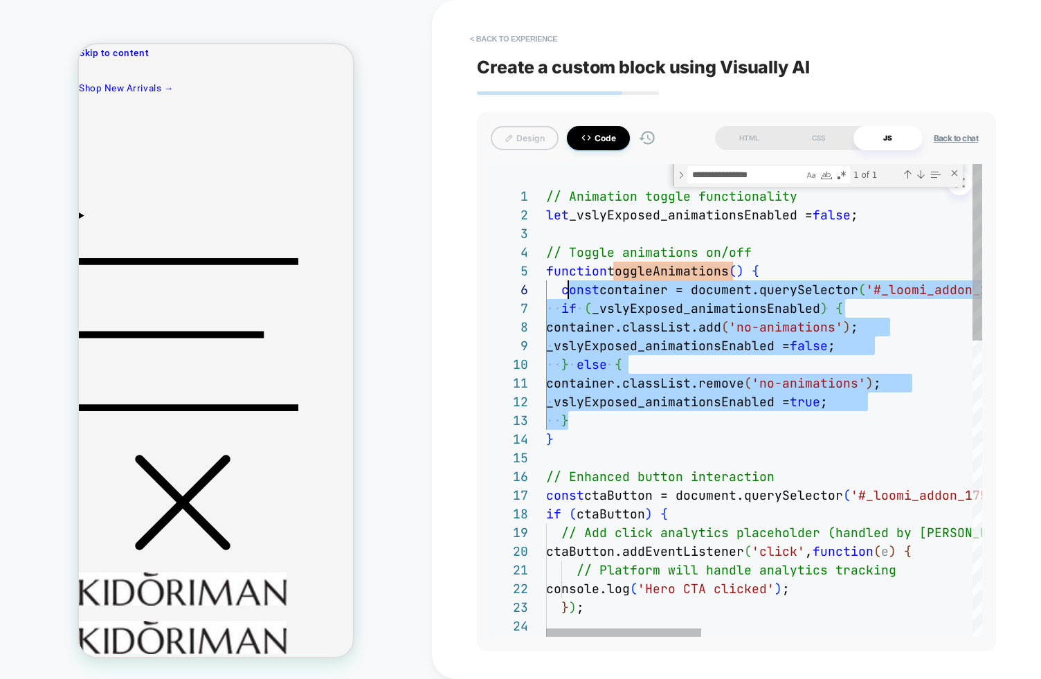
scroll to position [93, 15]
drag, startPoint x: 576, startPoint y: 423, endPoint x: 560, endPoint y: 286, distance: 137.2
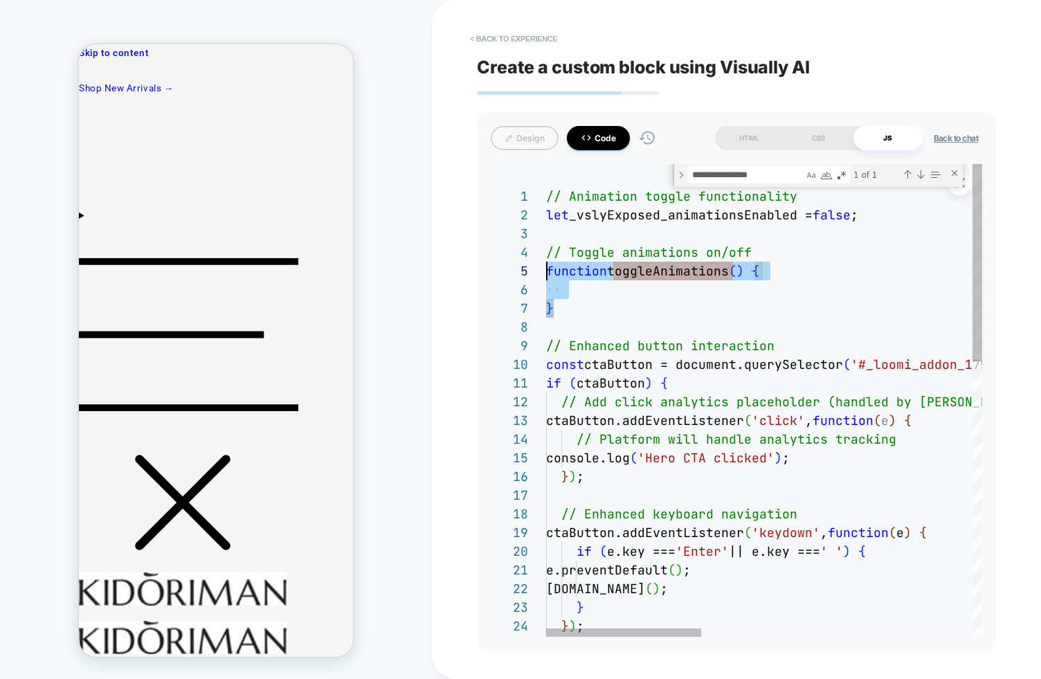
scroll to position [56, 0]
drag, startPoint x: 556, startPoint y: 300, endPoint x: 533, endPoint y: 253, distance: 52.0
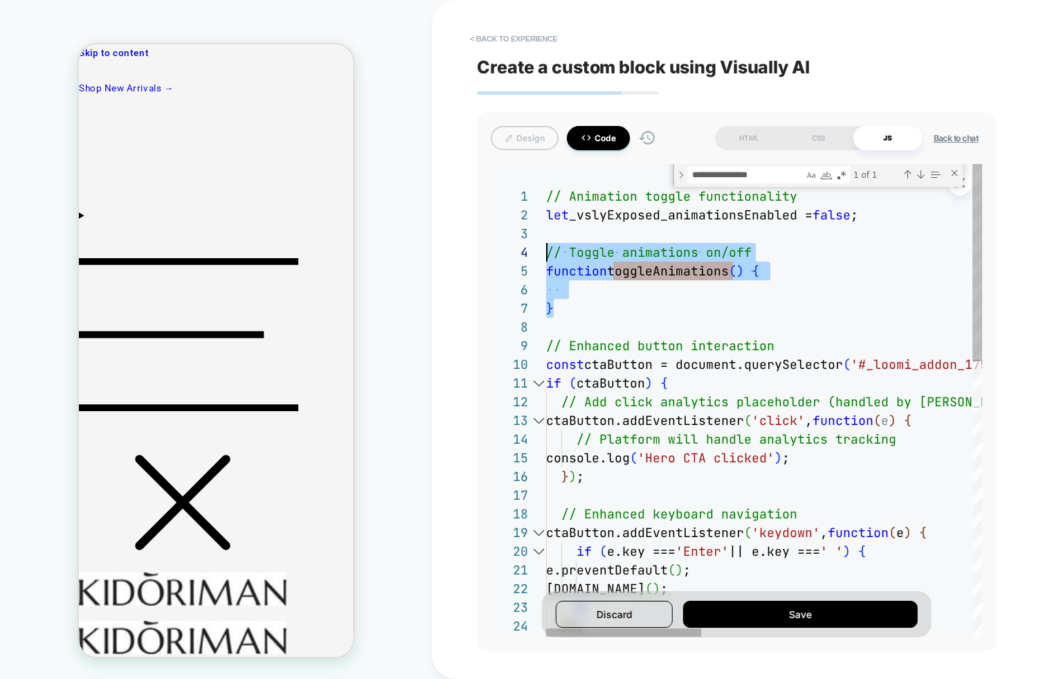
type textarea "**********"
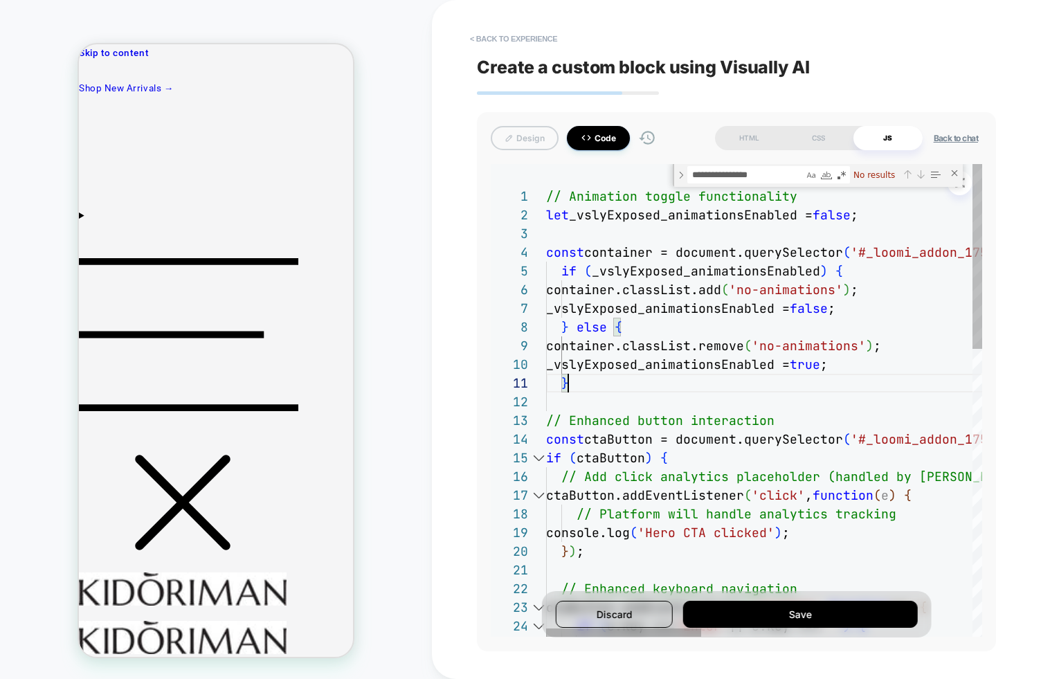
scroll to position [0, 22]
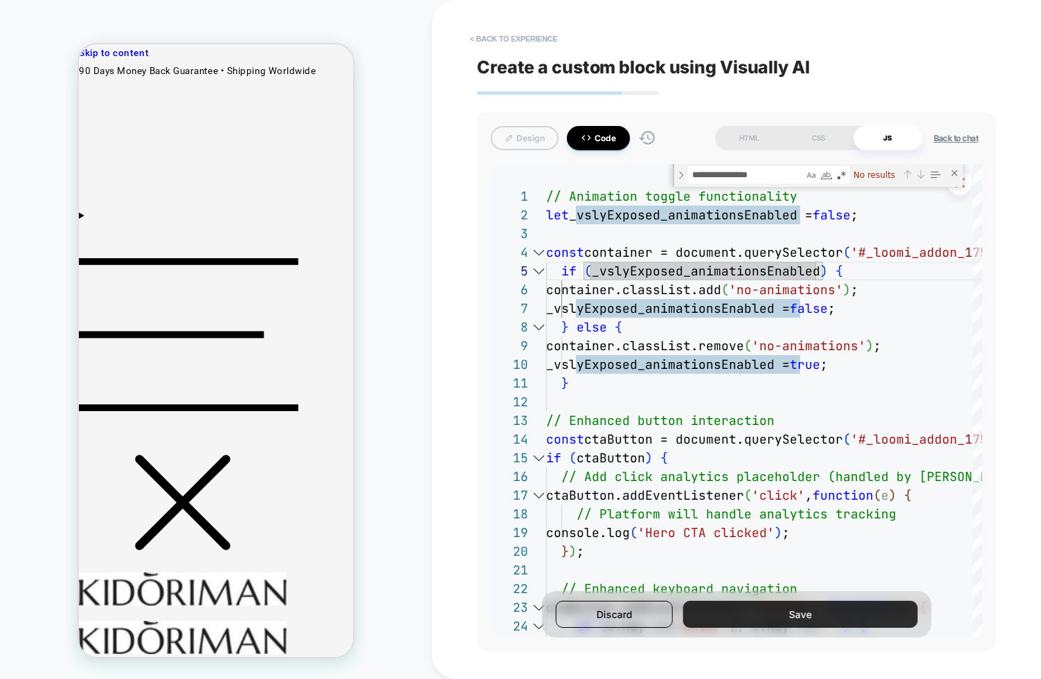
click at [794, 627] on button "Save" at bounding box center [800, 614] width 234 height 27
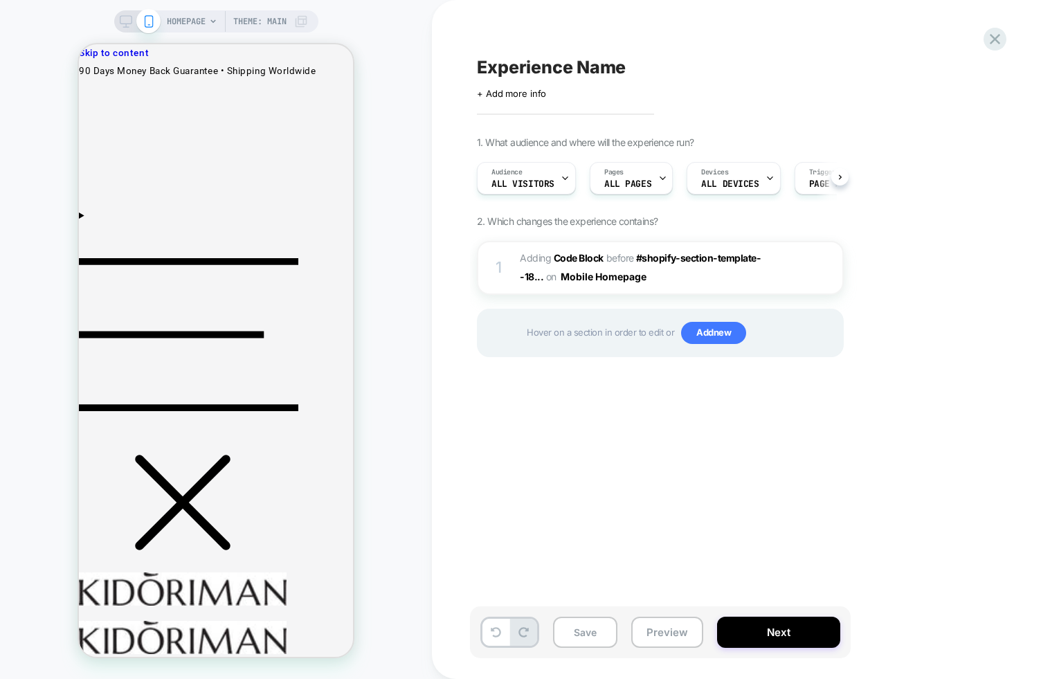
scroll to position [0, 1]
click at [744, 286] on div "1 Adding Code Block BEFORE #shopify-section-template--18... #shopify-section-te…" at bounding box center [660, 268] width 367 height 54
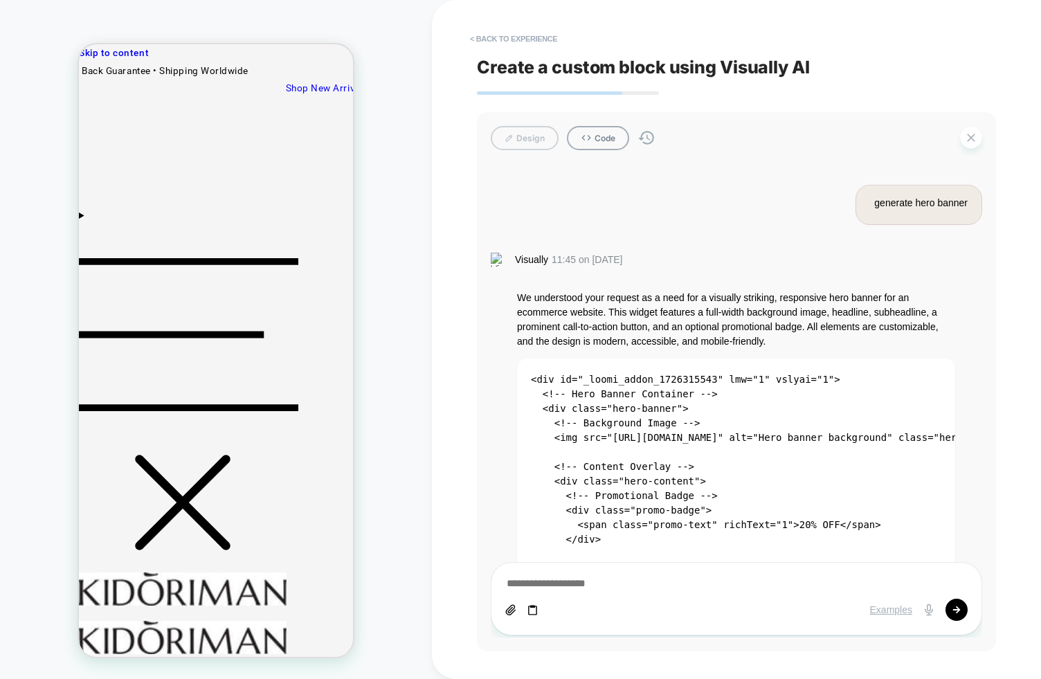
scroll to position [5028, 0]
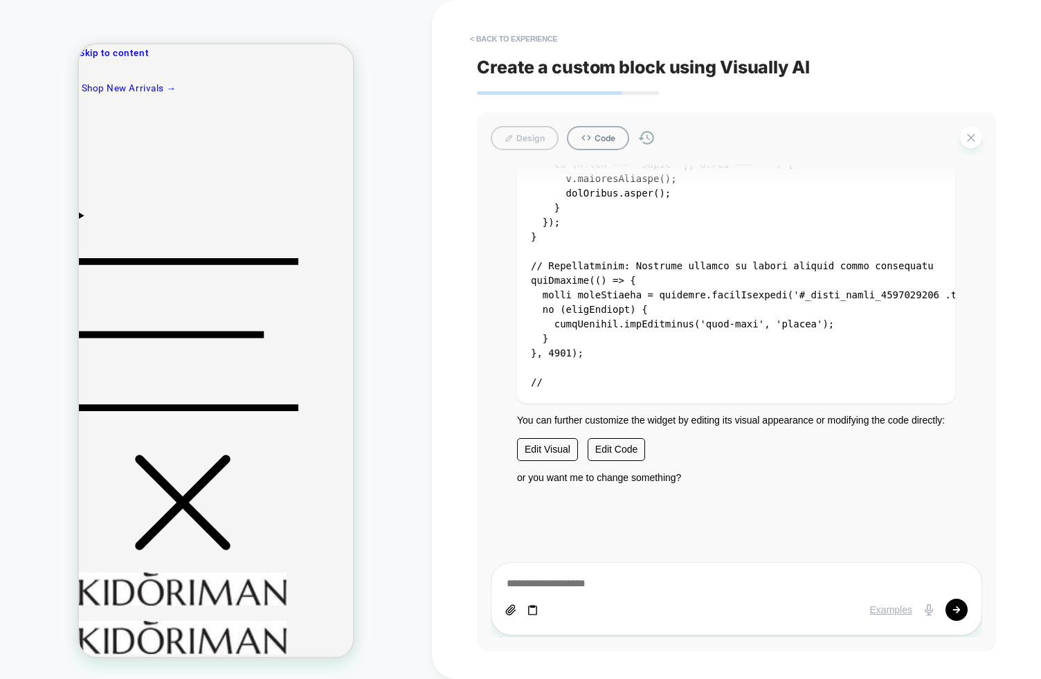
click at [736, 342] on pre at bounding box center [736, 84] width 438 height 638
click at [518, 37] on button "< Back to experience" at bounding box center [513, 39] width 101 height 22
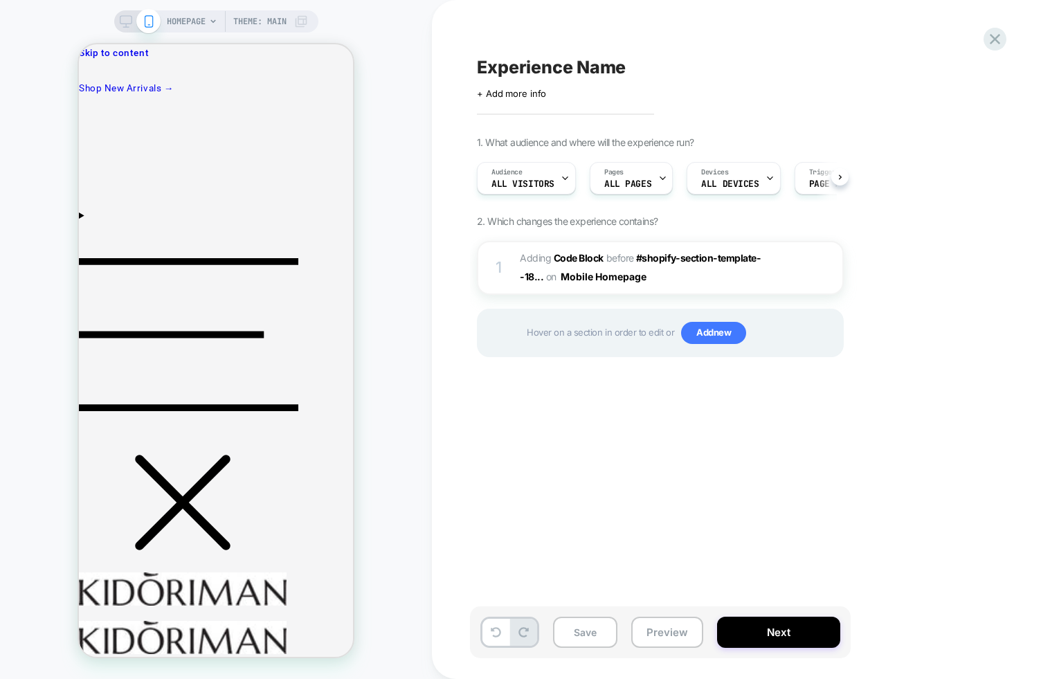
scroll to position [0, 1]
click at [659, 617] on button "Preview" at bounding box center [667, 632] width 72 height 31
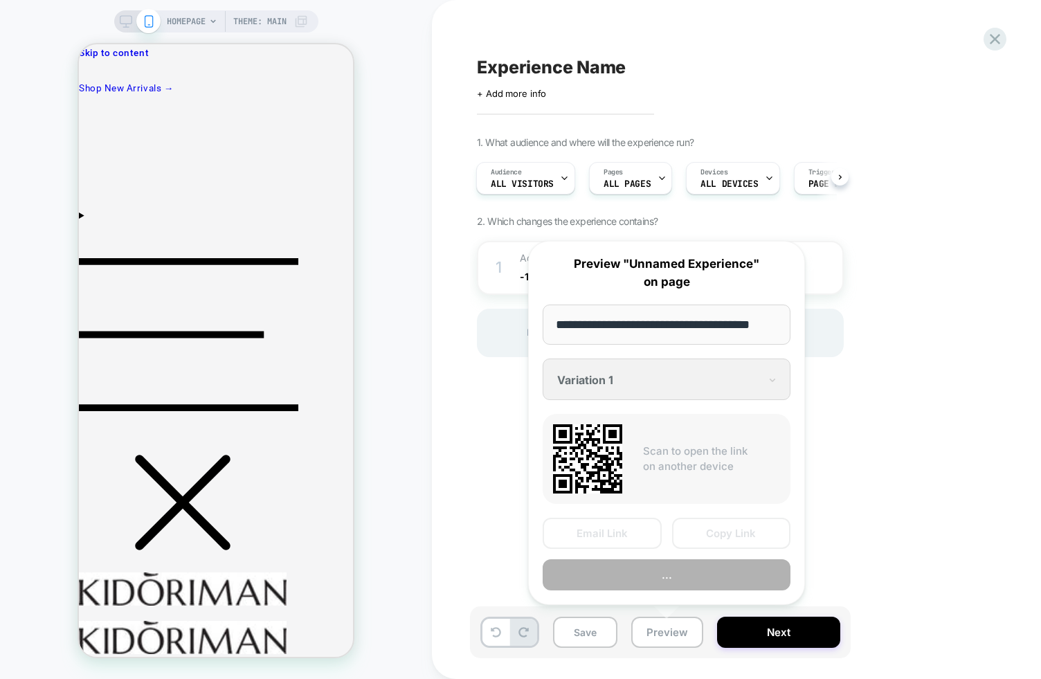
scroll to position [0, 15]
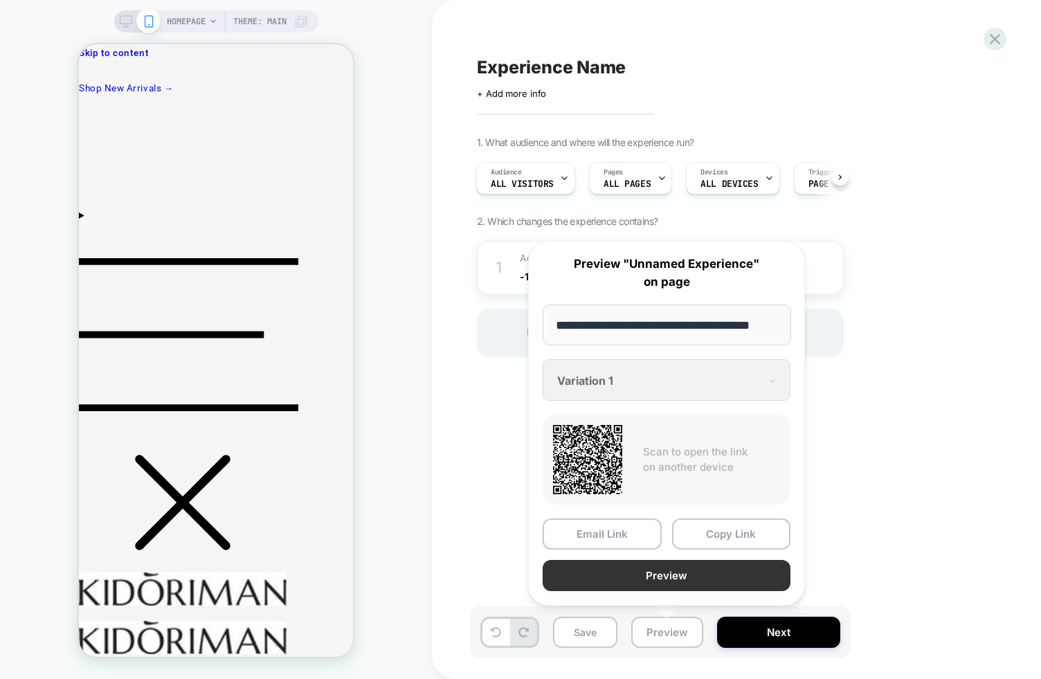
click at [646, 578] on button "Preview" at bounding box center [666, 575] width 248 height 31
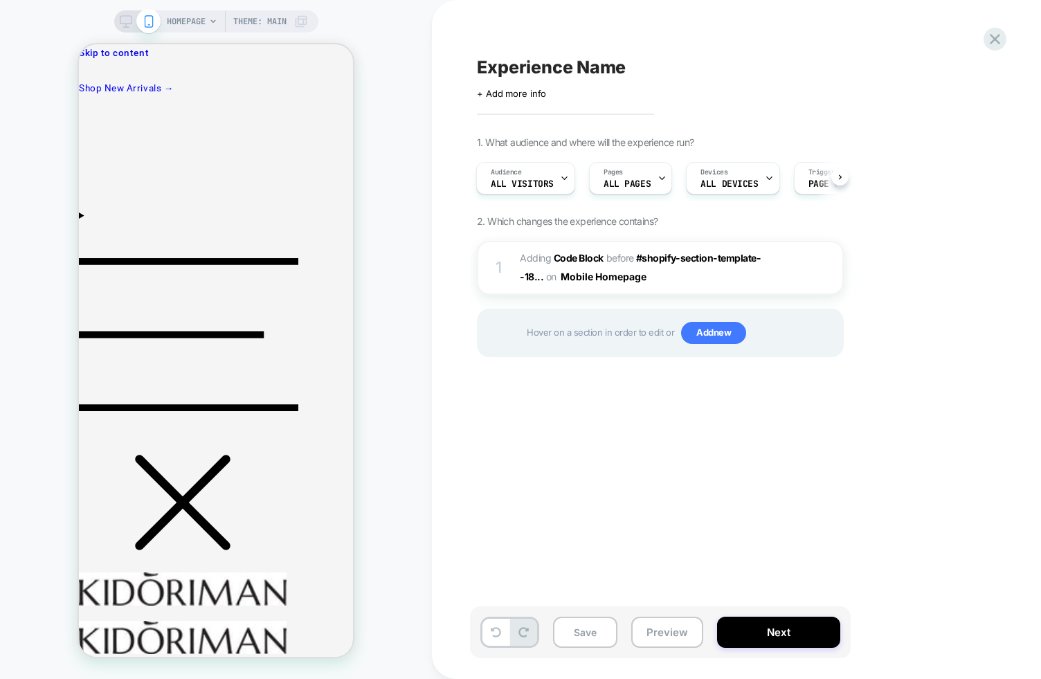
drag, startPoint x: 424, startPoint y: 421, endPoint x: 359, endPoint y: 352, distance: 94.5
click at [423, 420] on div "HOMEPAGE Theme: MAIN" at bounding box center [216, 339] width 432 height 651
click at [587, 449] on div "Experience Name Click to edit experience details + Add more info 1. What audien…" at bounding box center [729, 339] width 519 height 651
click at [825, 269] on div at bounding box center [831, 267] width 23 height 15
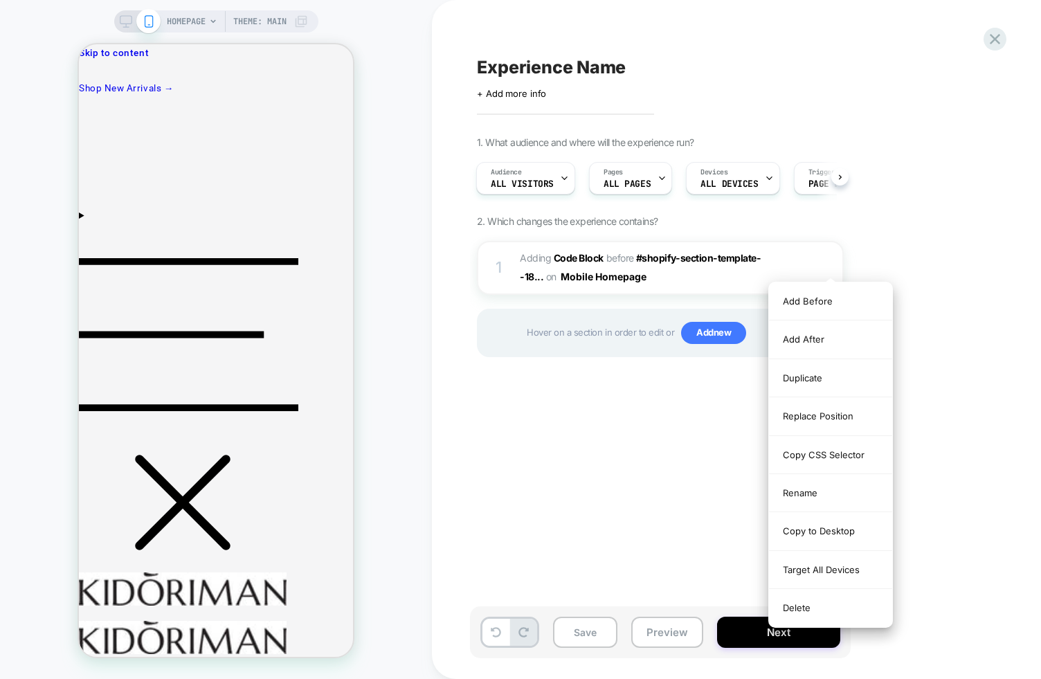
drag, startPoint x: 804, startPoint y: 612, endPoint x: 792, endPoint y: 609, distance: 12.8
click at [804, 612] on div "Delete" at bounding box center [830, 607] width 123 height 37
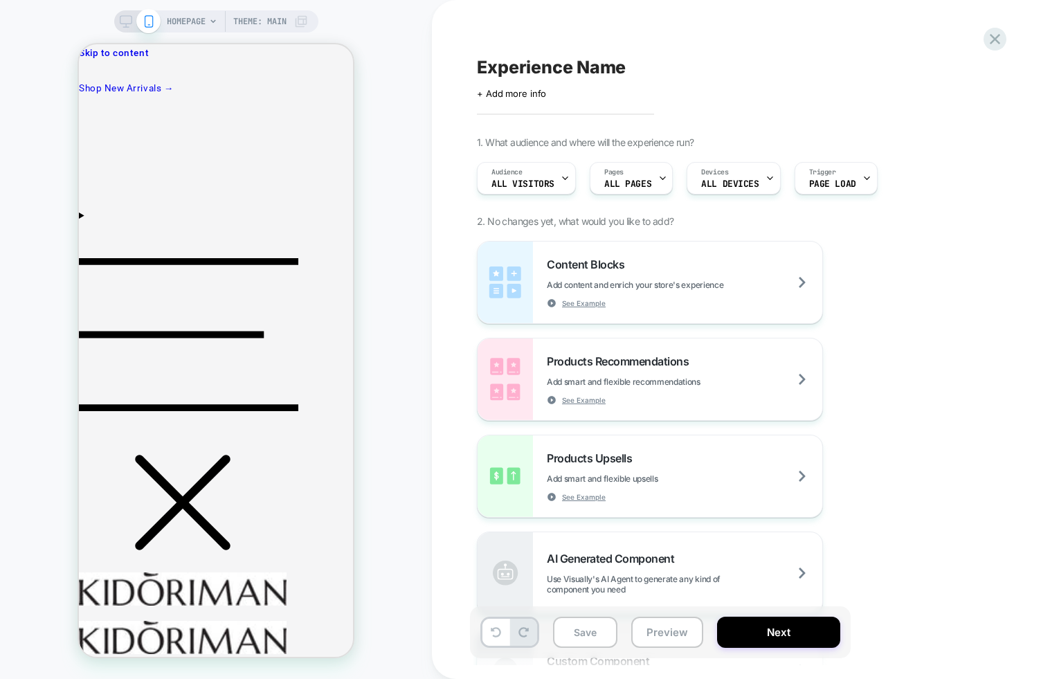
click at [394, 347] on div "HOMEPAGE Theme: MAIN" at bounding box center [216, 339] width 432 height 651
click at [18, 369] on div "HOMEPAGE Theme: MAIN" at bounding box center [216, 339] width 432 height 651
click at [56, 405] on div "HOMEPAGE Theme: MAIN" at bounding box center [216, 339] width 432 height 651
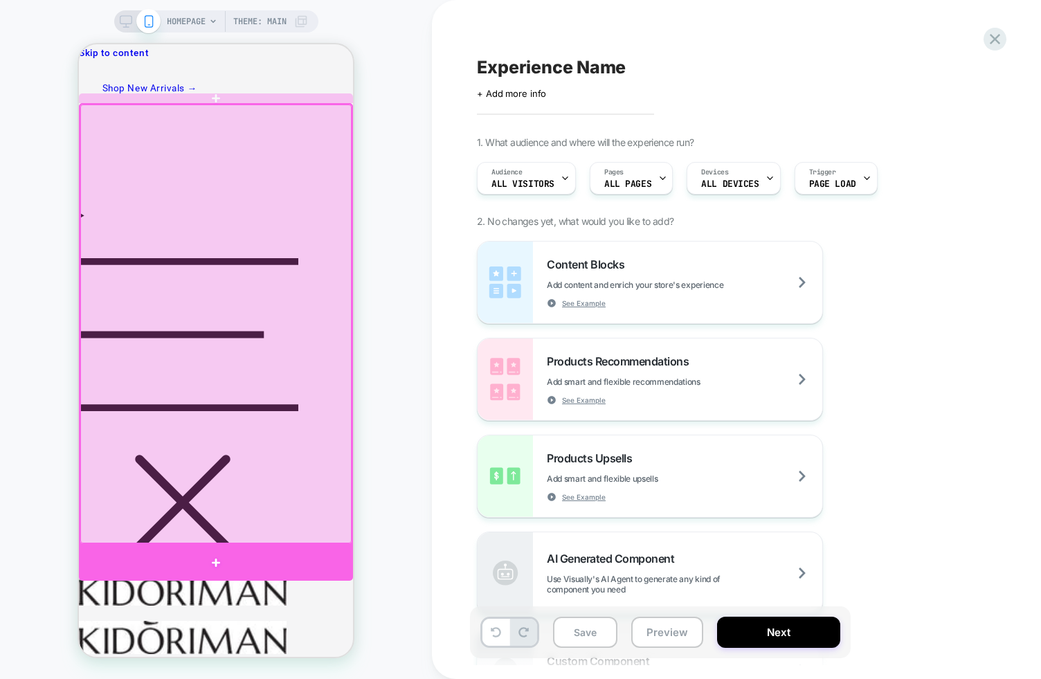
click at [242, 556] on div at bounding box center [216, 562] width 274 height 37
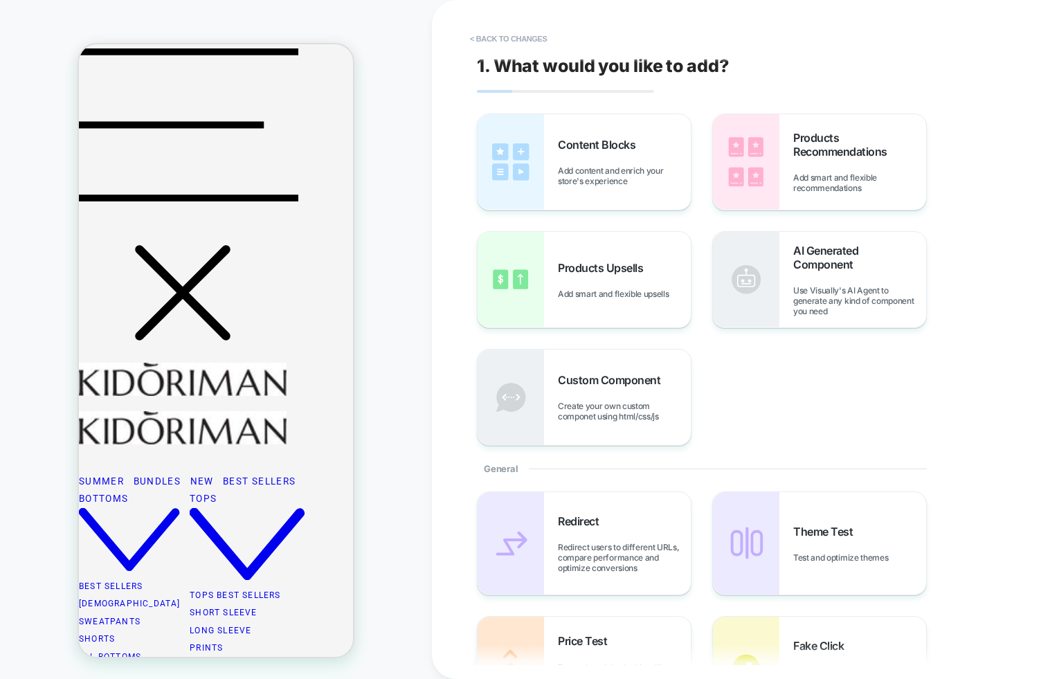
scroll to position [210, 0]
click at [854, 302] on span "Use Visually's AI Agent to generate any kind of component you need" at bounding box center [859, 300] width 133 height 31
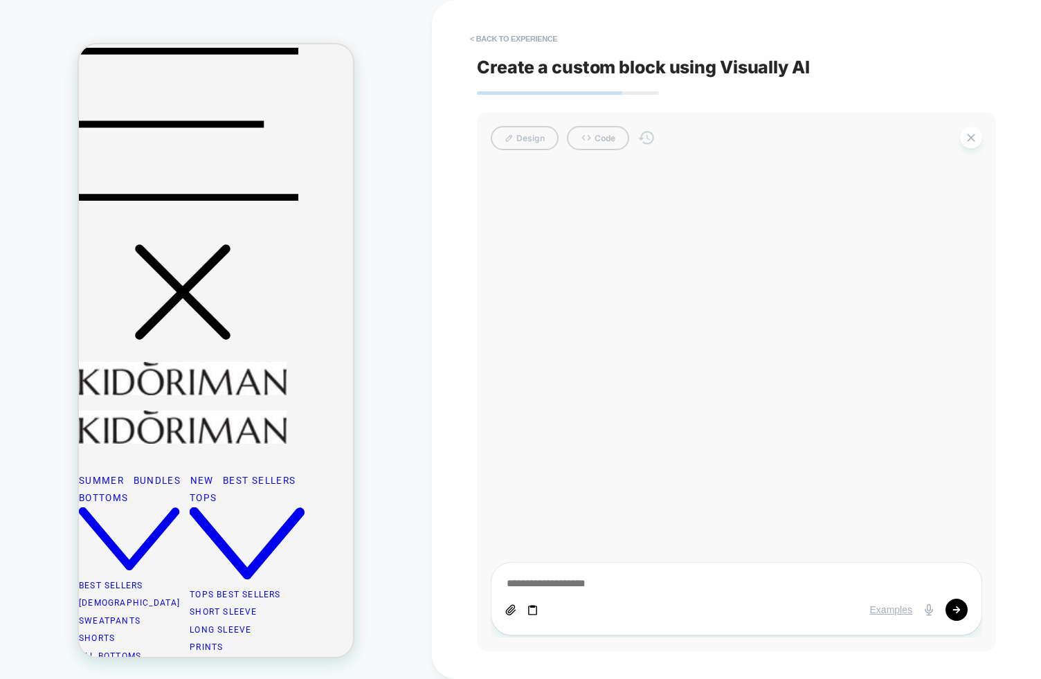
click at [596, 599] on div "Examples" at bounding box center [736, 610] width 462 height 22
click at [605, 585] on textarea at bounding box center [736, 583] width 462 height 15
click at [529, 612] on icon at bounding box center [533, 610] width 12 height 12
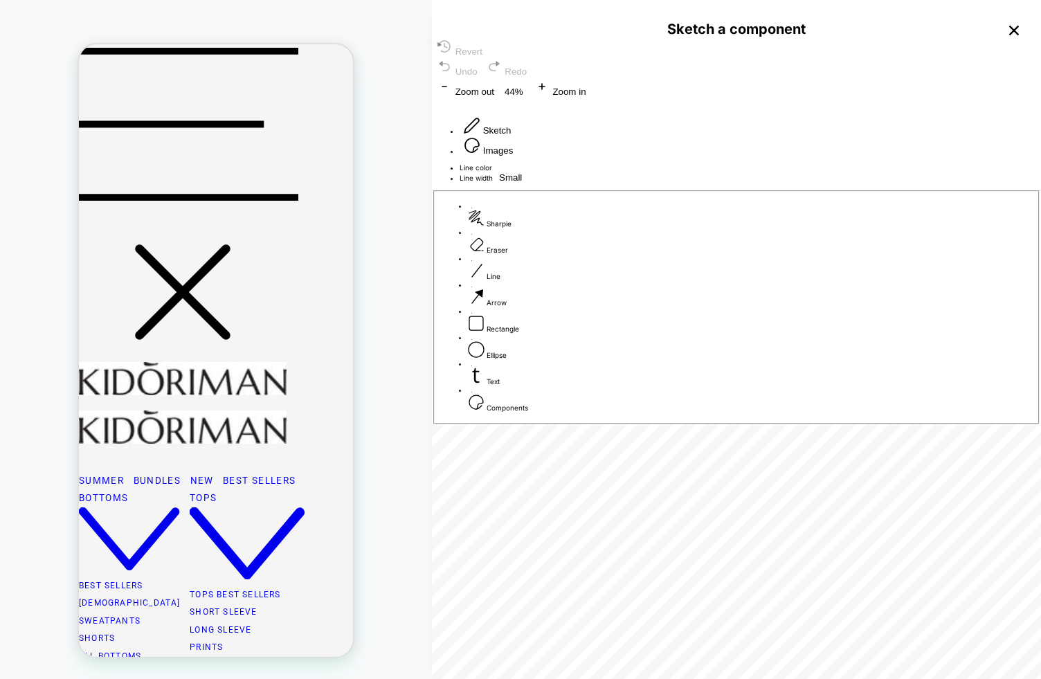
click at [528, 412] on span "Components" at bounding box center [507, 407] width 42 height 8
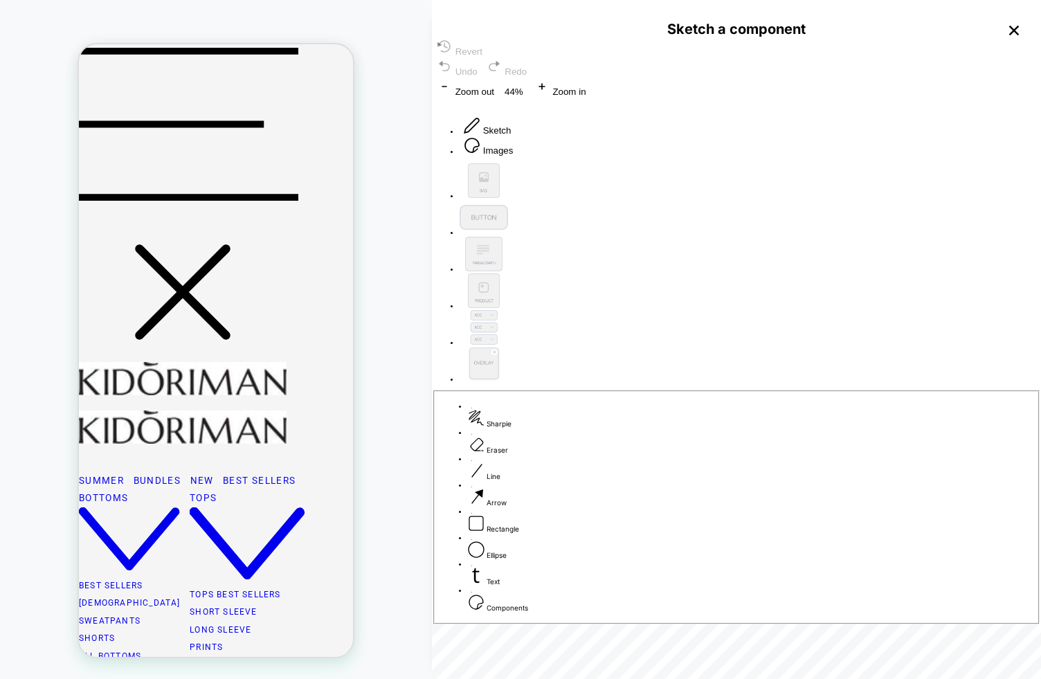
click at [508, 273] on button at bounding box center [483, 255] width 48 height 37
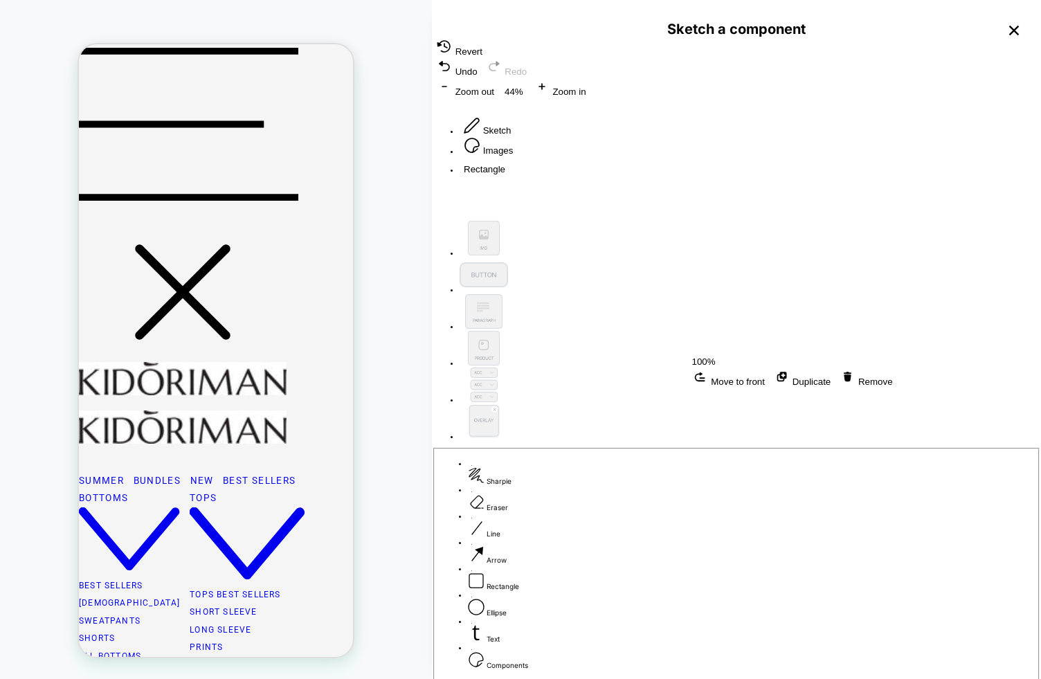
click at [508, 257] on button at bounding box center [483, 239] width 48 height 37
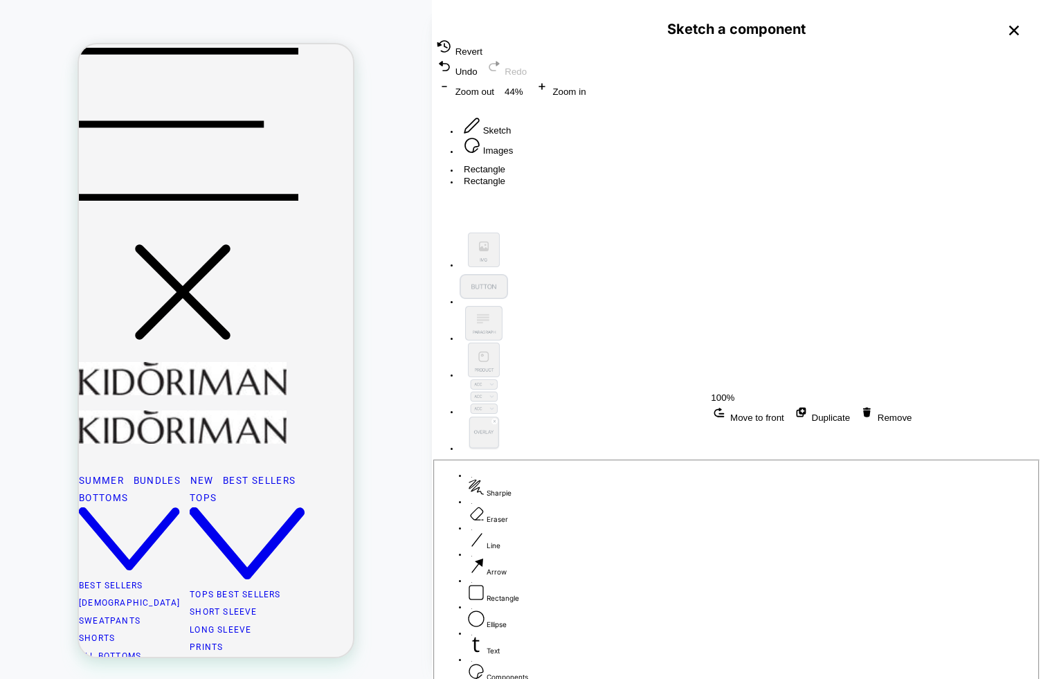
click at [823, 226] on div "Rectangle Rectangle 100% Move to front Duplicate Remove" at bounding box center [736, 194] width 609 height 62
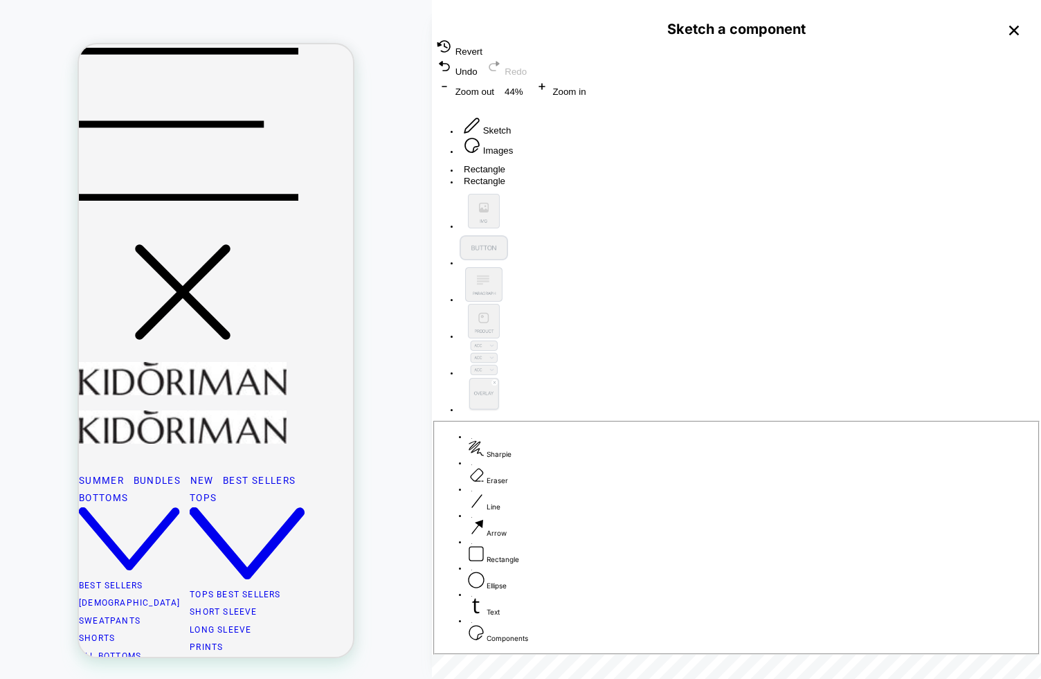
drag, startPoint x: 756, startPoint y: 311, endPoint x: 694, endPoint y: 285, distance: 66.7
click at [694, 187] on div "Rectangle Rectangle" at bounding box center [736, 175] width 609 height 24
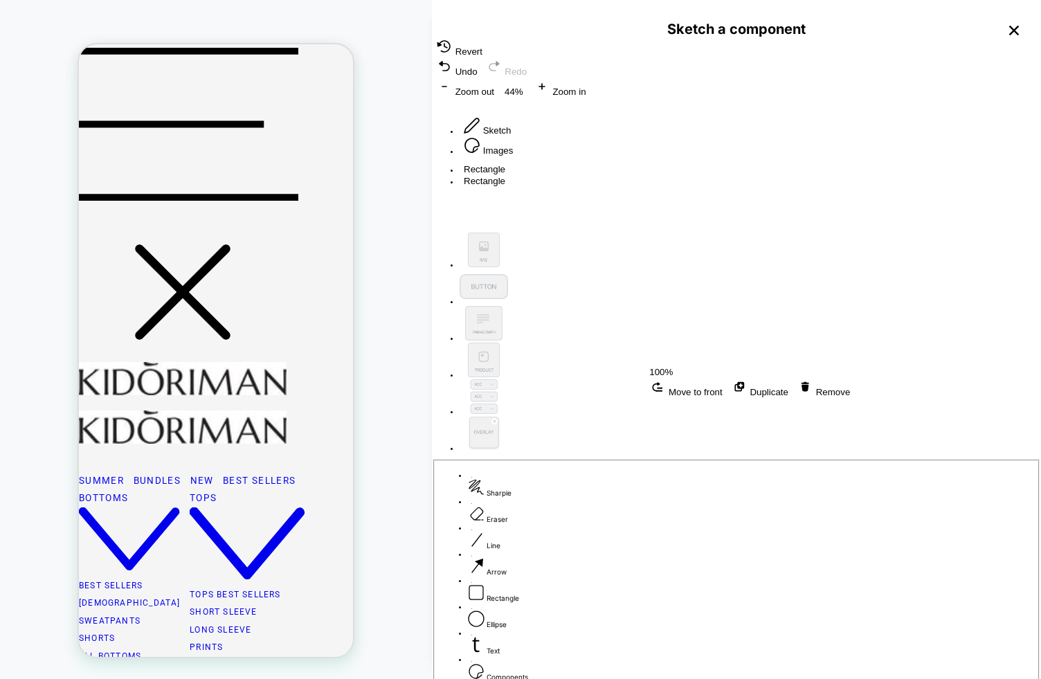
click at [751, 226] on div "Rectangle Rectangle 100% Move to front Duplicate Remove" at bounding box center [736, 194] width 609 height 62
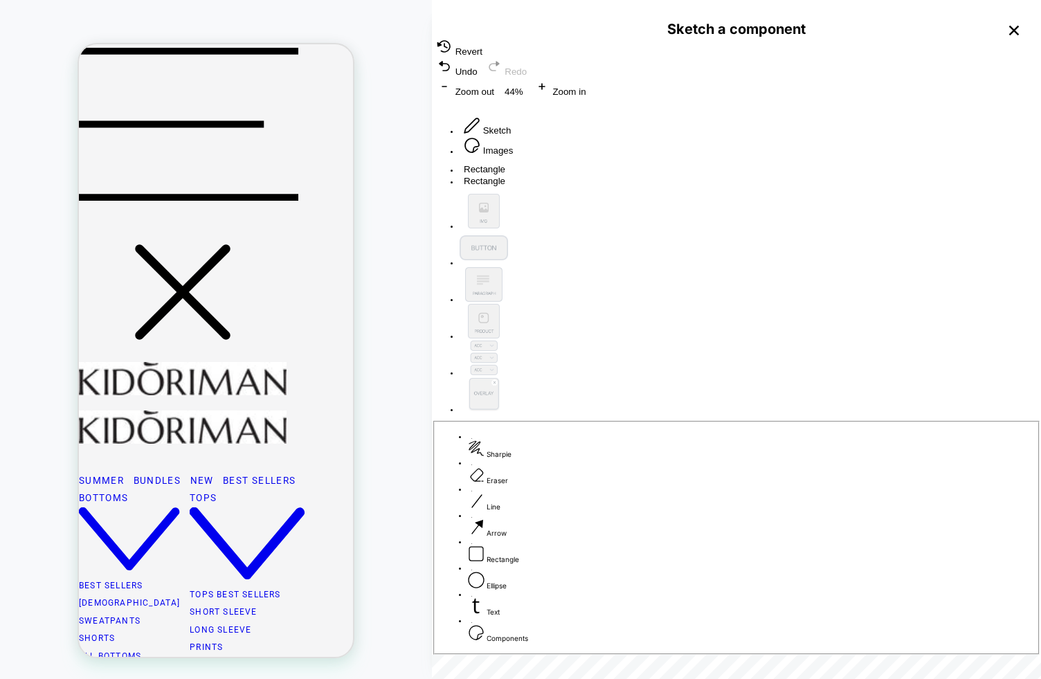
click at [735, 187] on div "Rectangle Rectangle" at bounding box center [736, 175] width 609 height 24
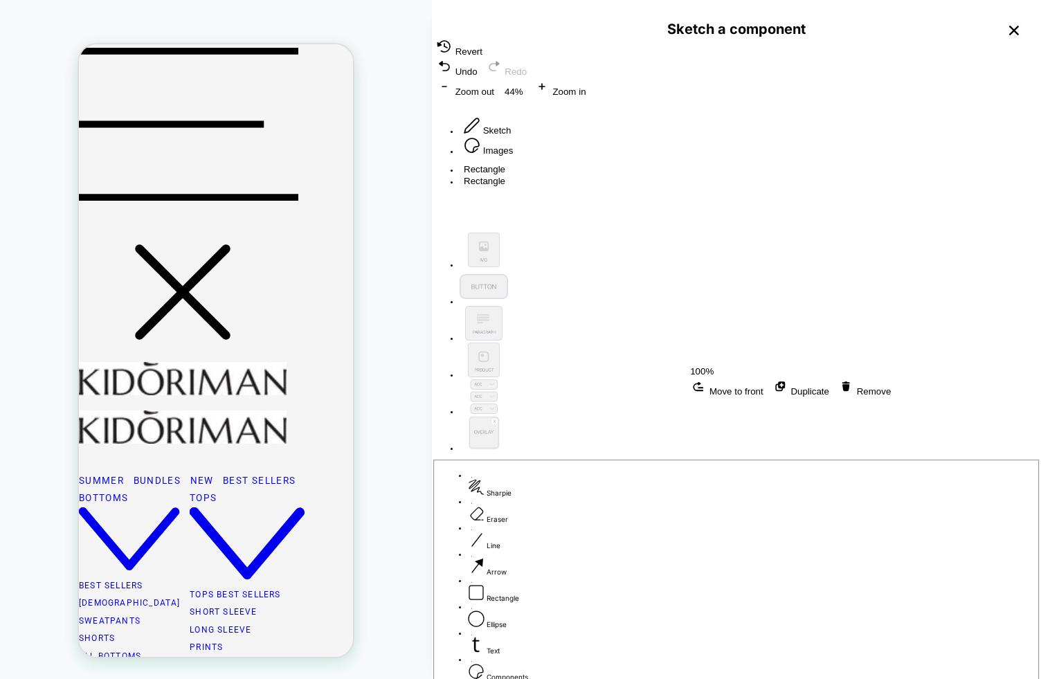
click at [852, 226] on div "Rectangle Rectangle 100% Move to front Duplicate Remove" at bounding box center [736, 194] width 609 height 62
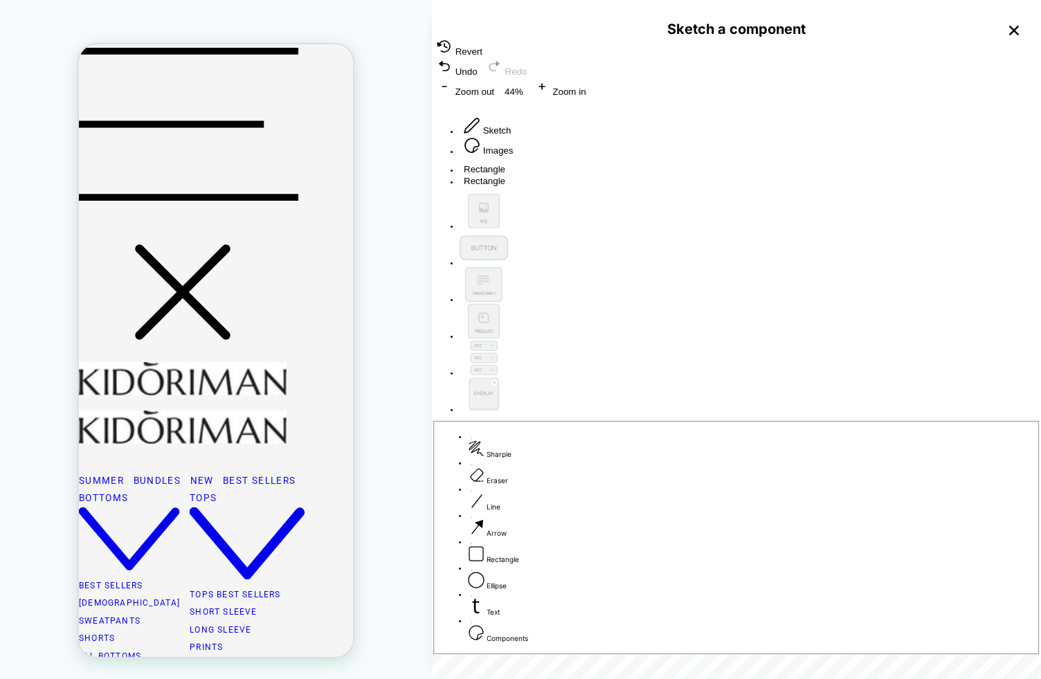
click at [1011, 27] on icon "button" at bounding box center [1014, 31] width 10 height 10
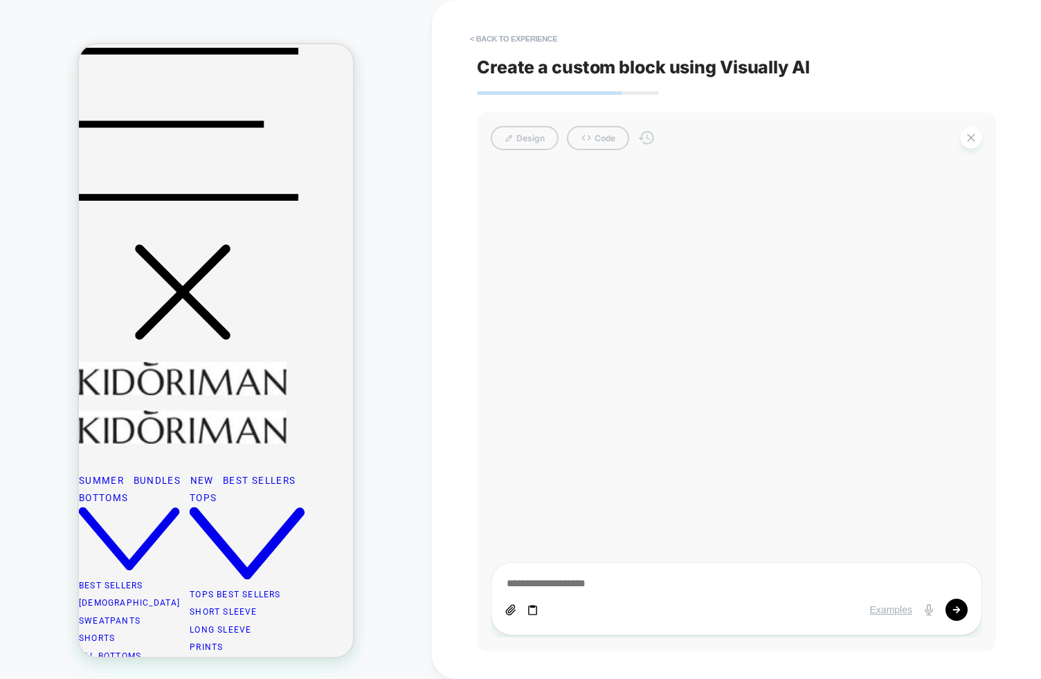
click at [791, 387] on div at bounding box center [736, 400] width 491 height 473
click at [682, 340] on div at bounding box center [736, 400] width 491 height 473
click at [519, 138] on div "Design Code" at bounding box center [736, 138] width 491 height 24
click at [655, 154] on div "Design Code Examples" at bounding box center [736, 381] width 519 height 539
click at [605, 137] on div "Design Code" at bounding box center [736, 138] width 491 height 24
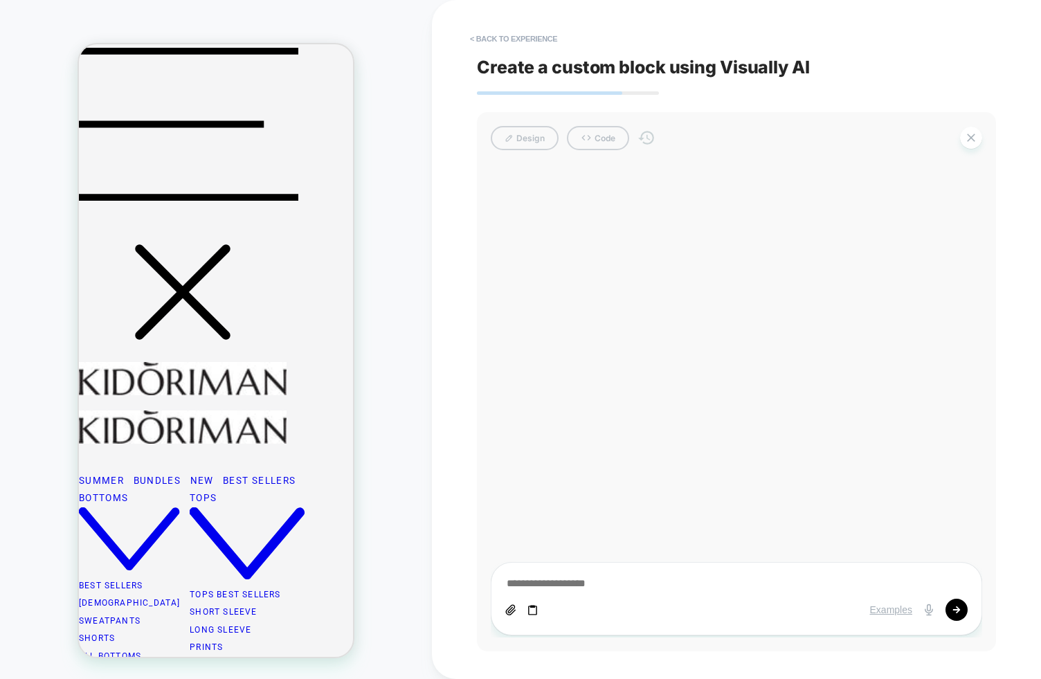
click at [708, 187] on div at bounding box center [736, 400] width 491 height 473
click at [625, 601] on div "Examples" at bounding box center [736, 610] width 462 height 22
click at [632, 588] on textarea at bounding box center [736, 583] width 462 height 15
click at [564, 582] on textarea at bounding box center [736, 583] width 462 height 15
type textarea "****"
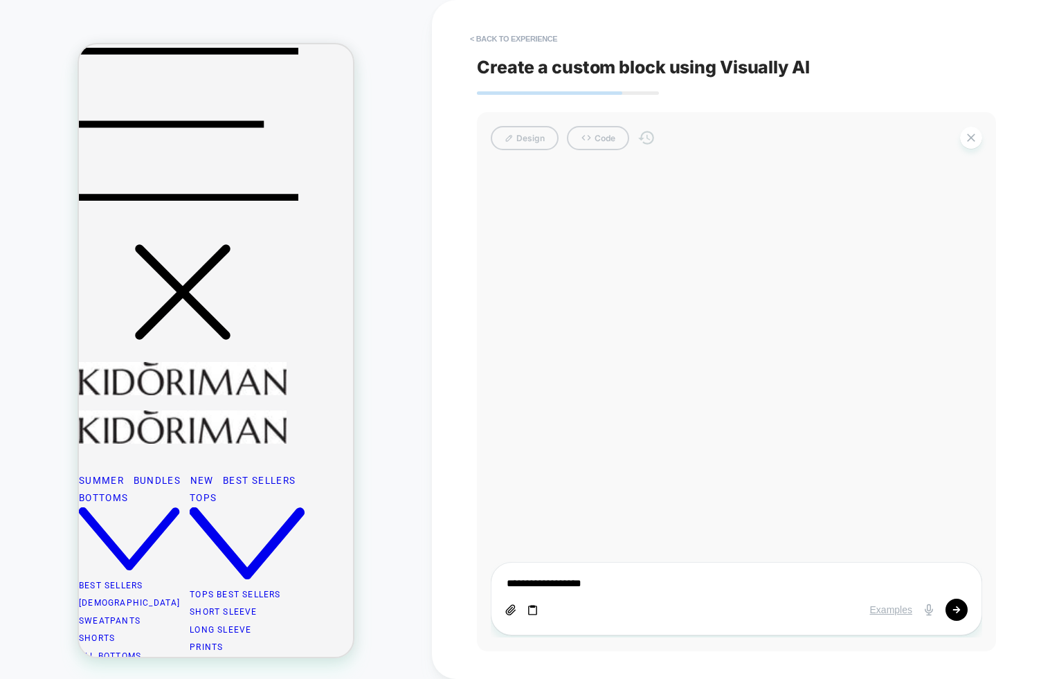
click at [650, 578] on textarea "**********" at bounding box center [736, 583] width 462 height 15
click at [617, 587] on textarea "**********" at bounding box center [736, 583] width 462 height 15
click at [581, 590] on textarea "********" at bounding box center [736, 583] width 462 height 15
type textarea "**********"
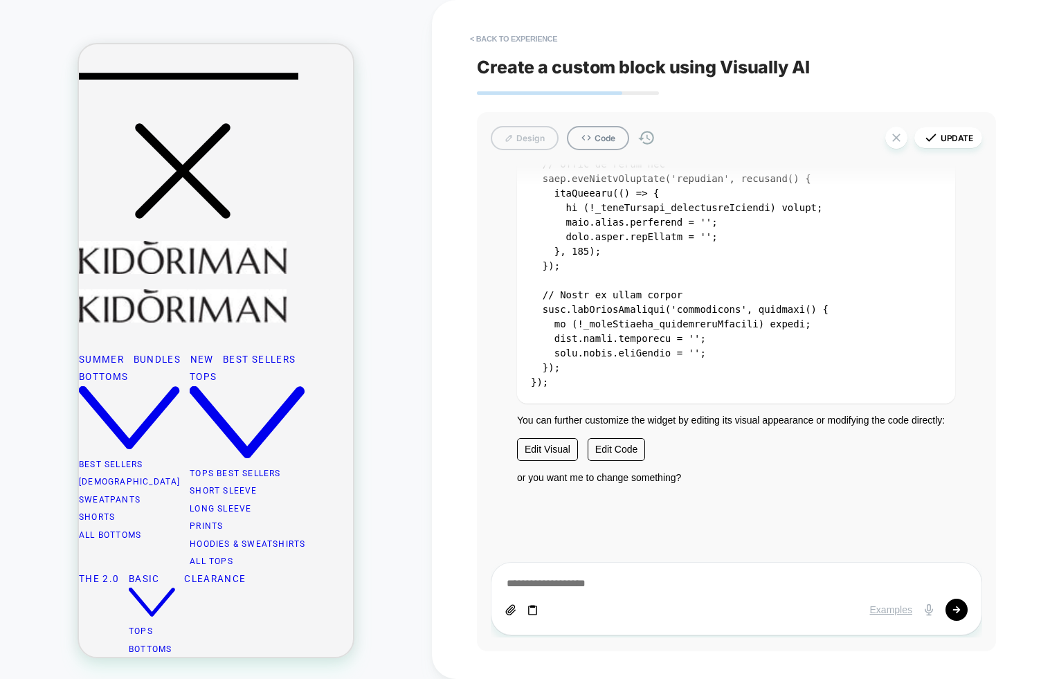
scroll to position [331, 0]
click at [361, 308] on div "HOMEPAGE Theme: MAIN" at bounding box center [216, 339] width 432 height 651
drag, startPoint x: 808, startPoint y: 258, endPoint x: 724, endPoint y: 207, distance: 98.1
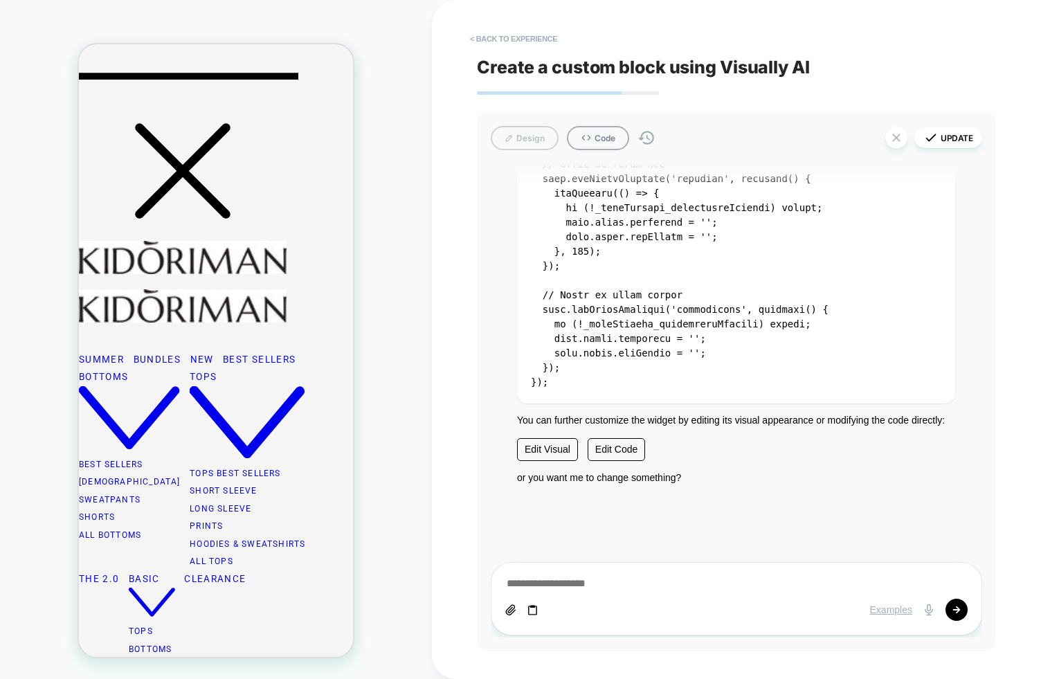
click at [806, 257] on pre at bounding box center [736, 91] width 438 height 623
click at [589, 133] on icon at bounding box center [586, 137] width 11 height 11
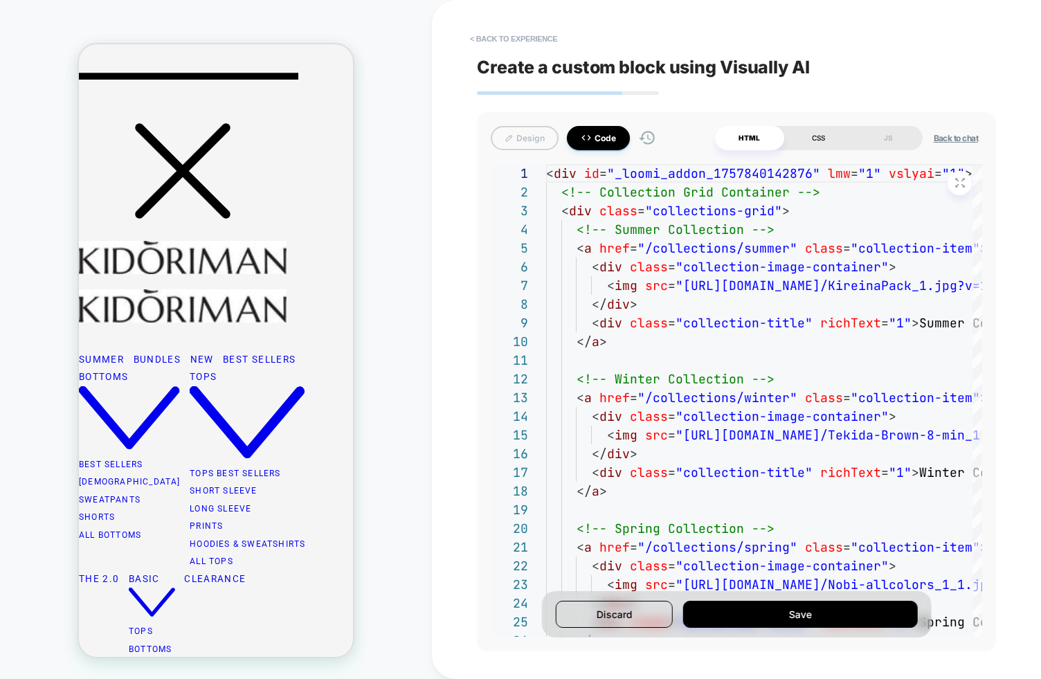
click at [819, 138] on div "CSS" at bounding box center [818, 138] width 69 height 24
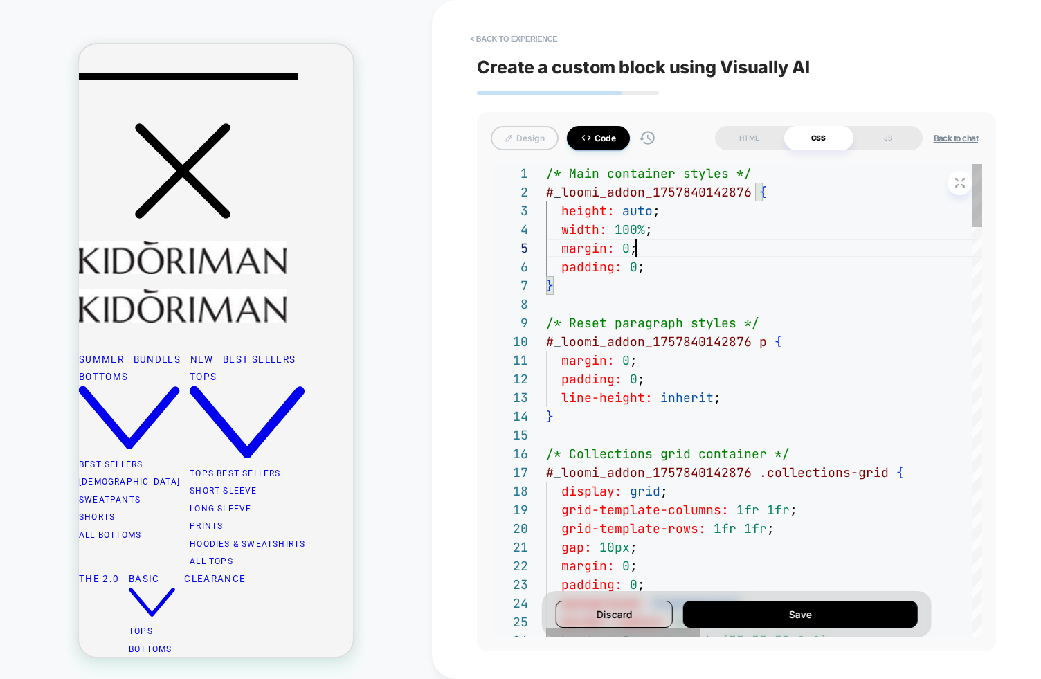
scroll to position [75, 90]
drag, startPoint x: 645, startPoint y: 246, endPoint x: 641, endPoint y: 254, distance: 8.4
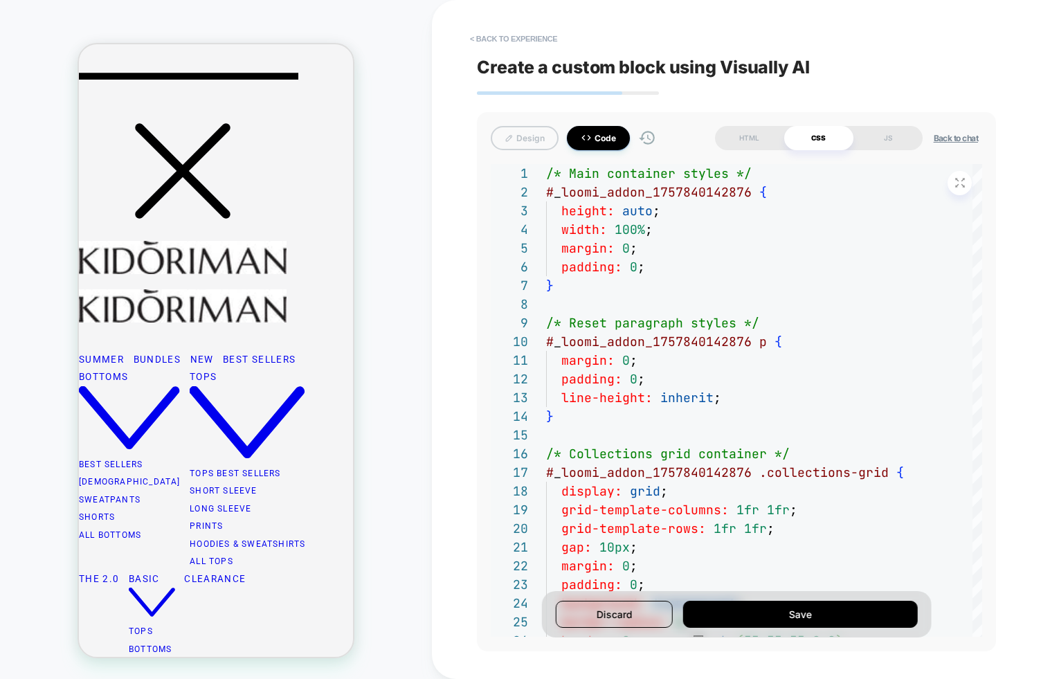
click at [609, 127] on button "Code" at bounding box center [598, 138] width 63 height 24
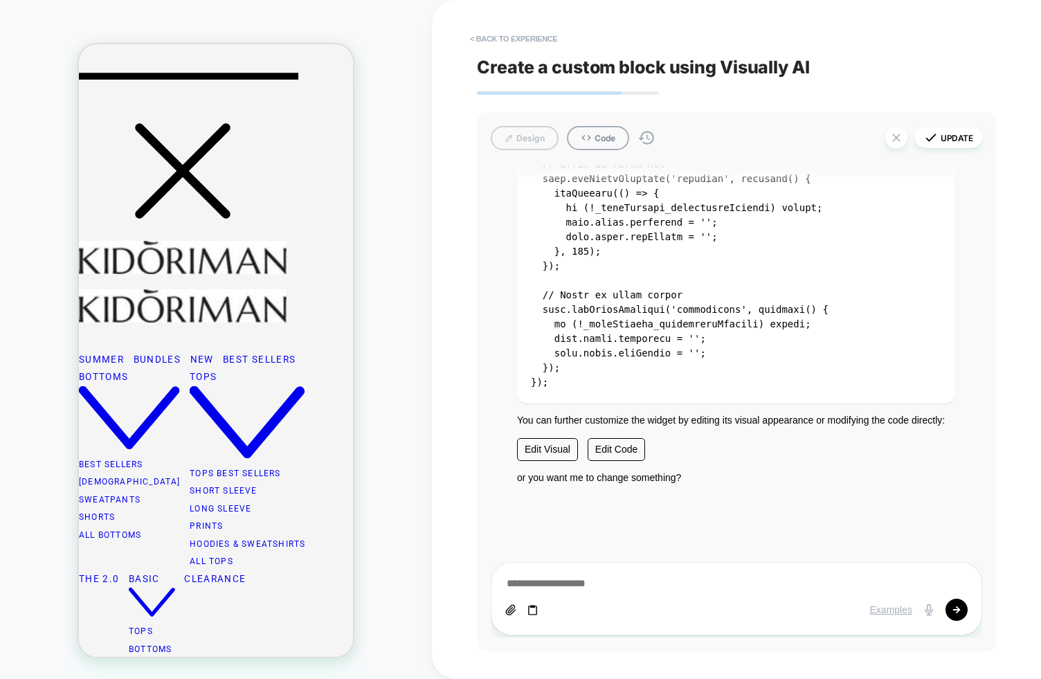
click at [640, 336] on code at bounding box center [808, 91] width 554 height 592
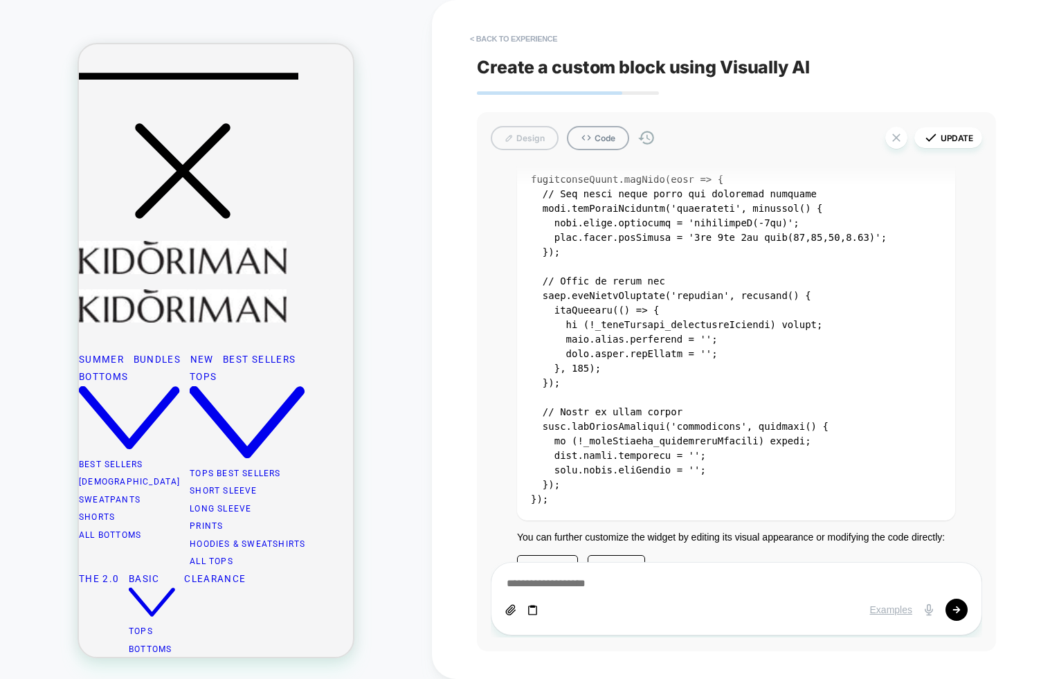
scroll to position [3477, 0]
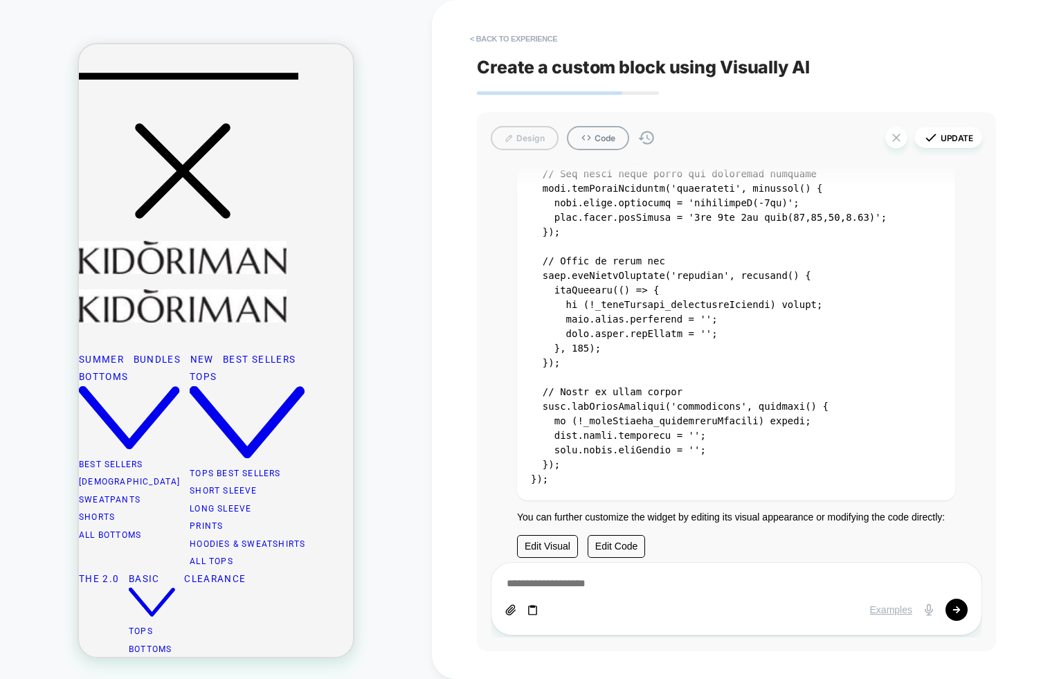
click at [459, 419] on div "< Back to experience Create a custom block using Visually AI Design Code Update…" at bounding box center [736, 339] width 609 height 679
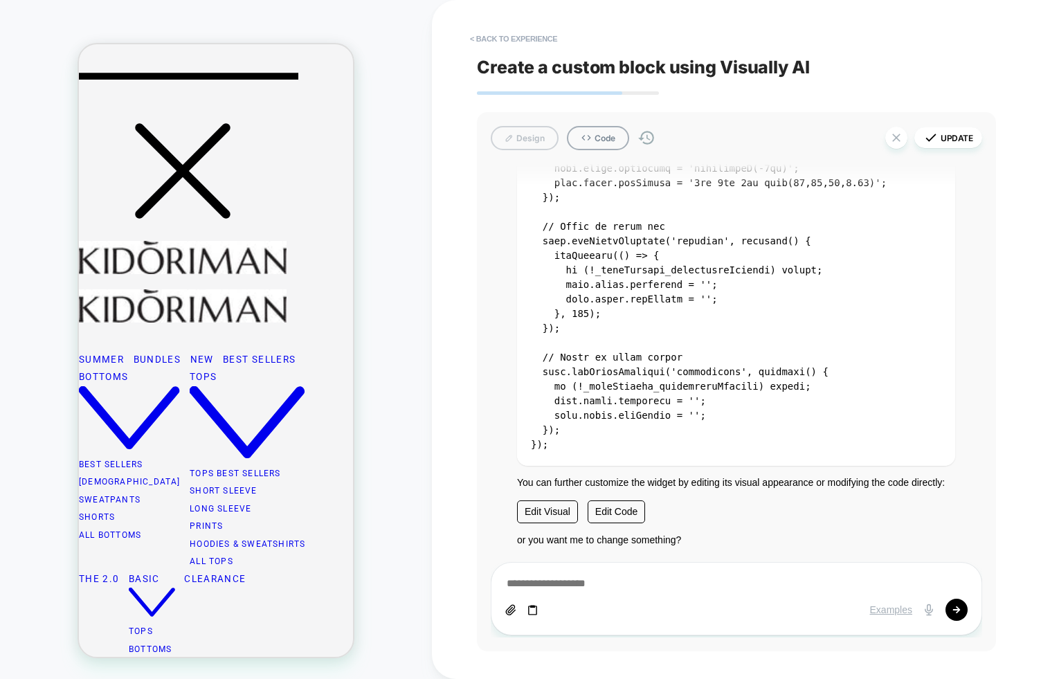
scroll to position [3575, 0]
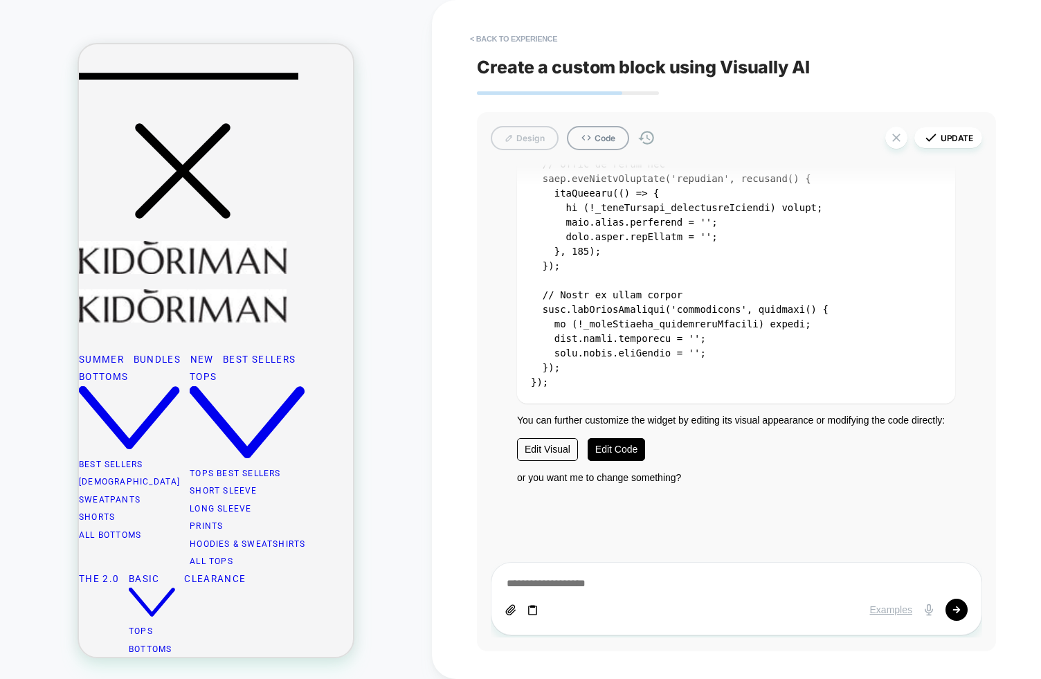
click at [620, 447] on link "Edit Code" at bounding box center [615, 449] width 57 height 23
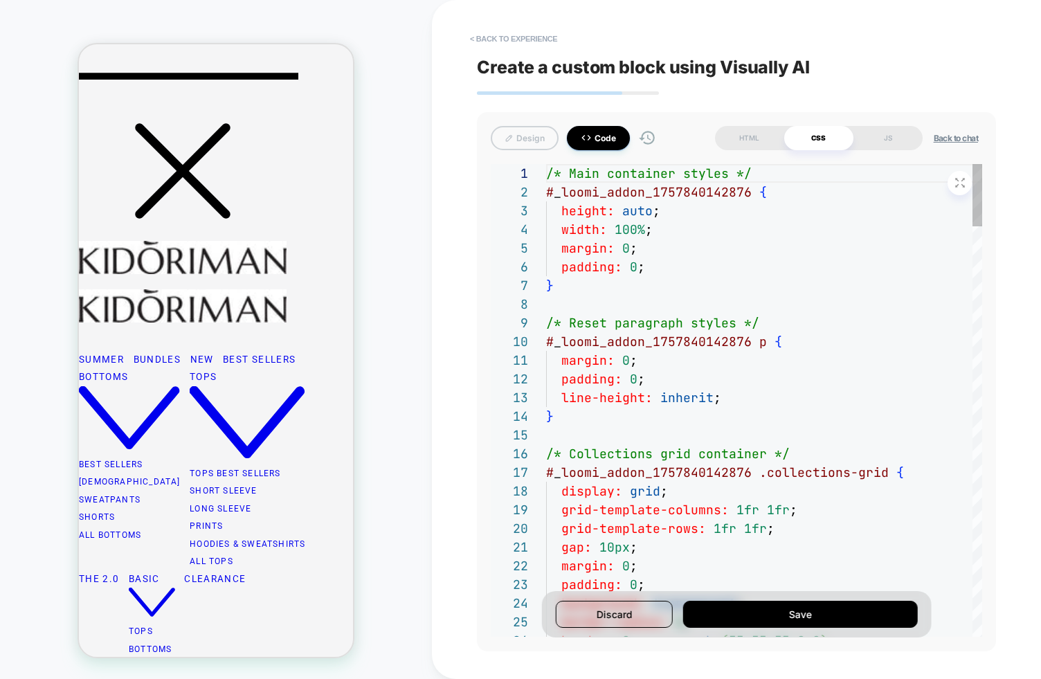
scroll to position [187, 0]
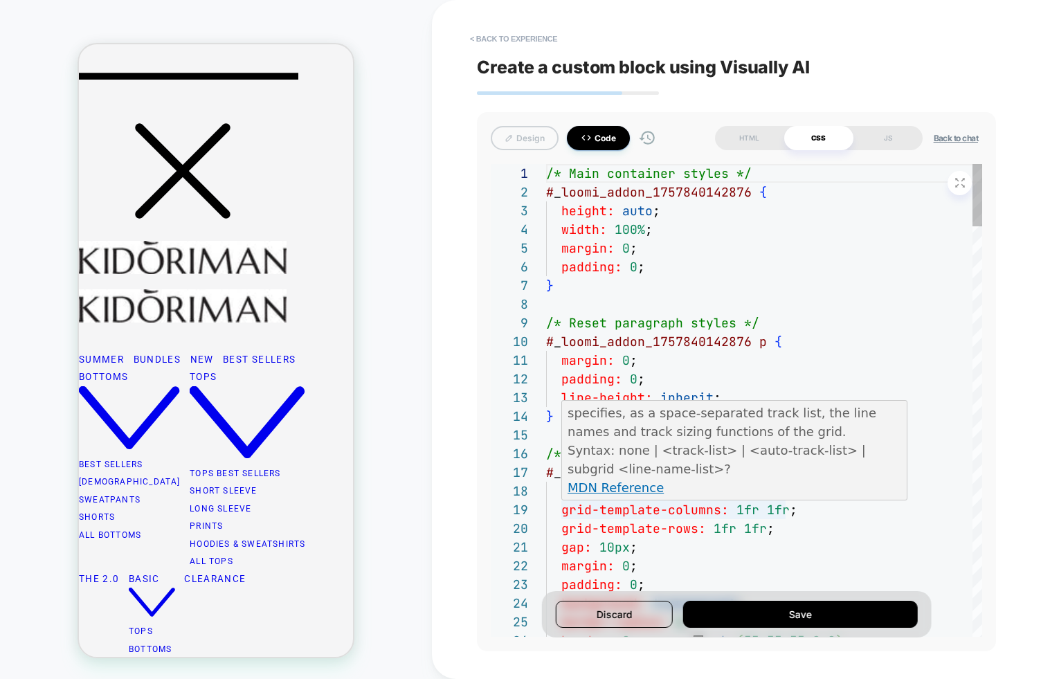
click at [655, 482] on p "MDN Reference" at bounding box center [734, 487] width 335 height 19
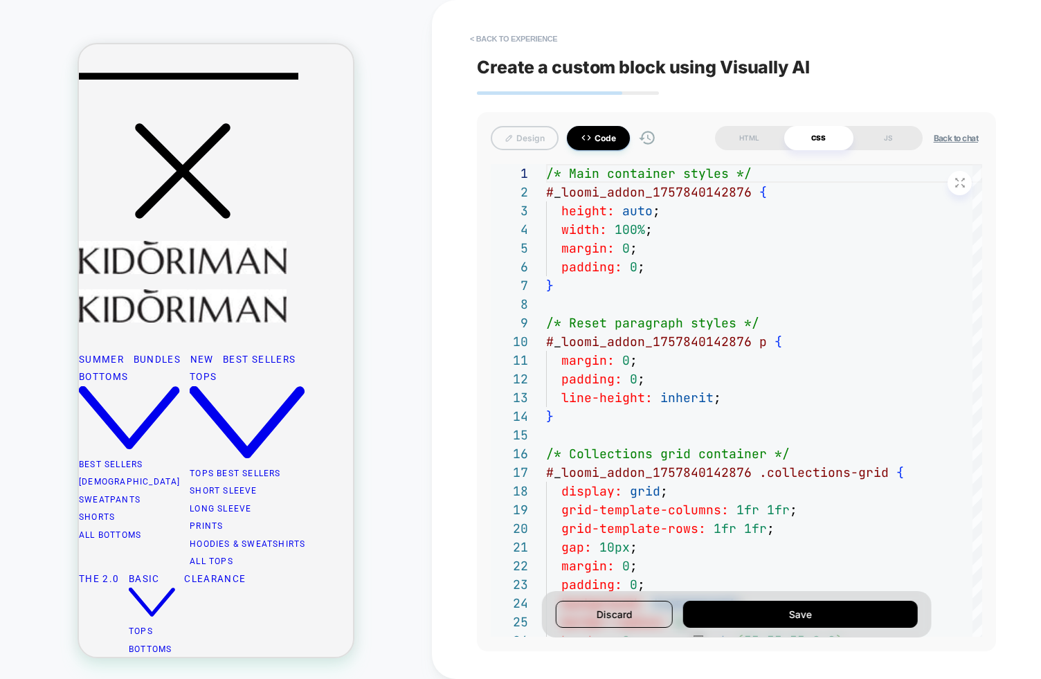
click at [929, 136] on button "Back to chat" at bounding box center [955, 138] width 53 height 12
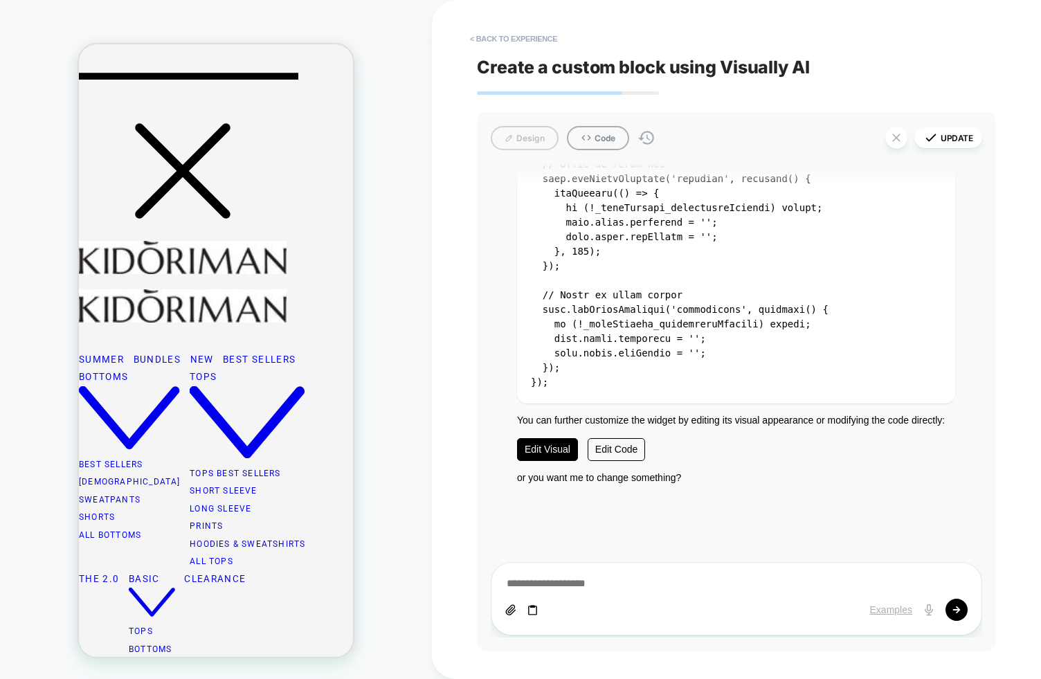
click at [551, 453] on link "Edit Visual" at bounding box center [547, 449] width 61 height 23
